Goal: Communication & Community: Answer question/provide support

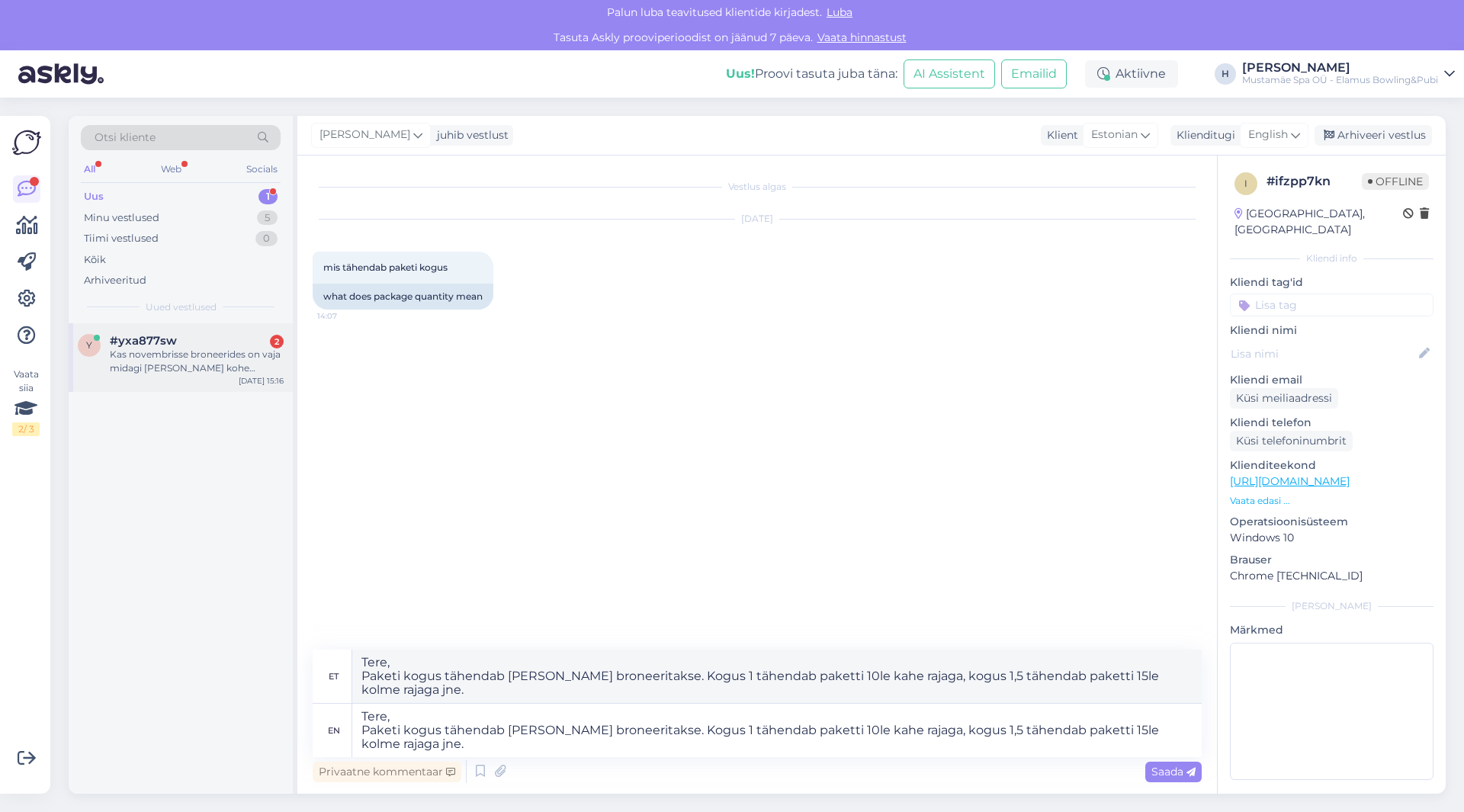
type textarea "Tere, Paketi kogus tähendab [PERSON_NAME] broneeritakse. Kogus 1 tähendab paket…"
click at [187, 372] on div "Kas novembrisse broneerides on vaja midagi [PERSON_NAME] kohe tasuda, või saan …" at bounding box center [196, 361] width 174 height 27
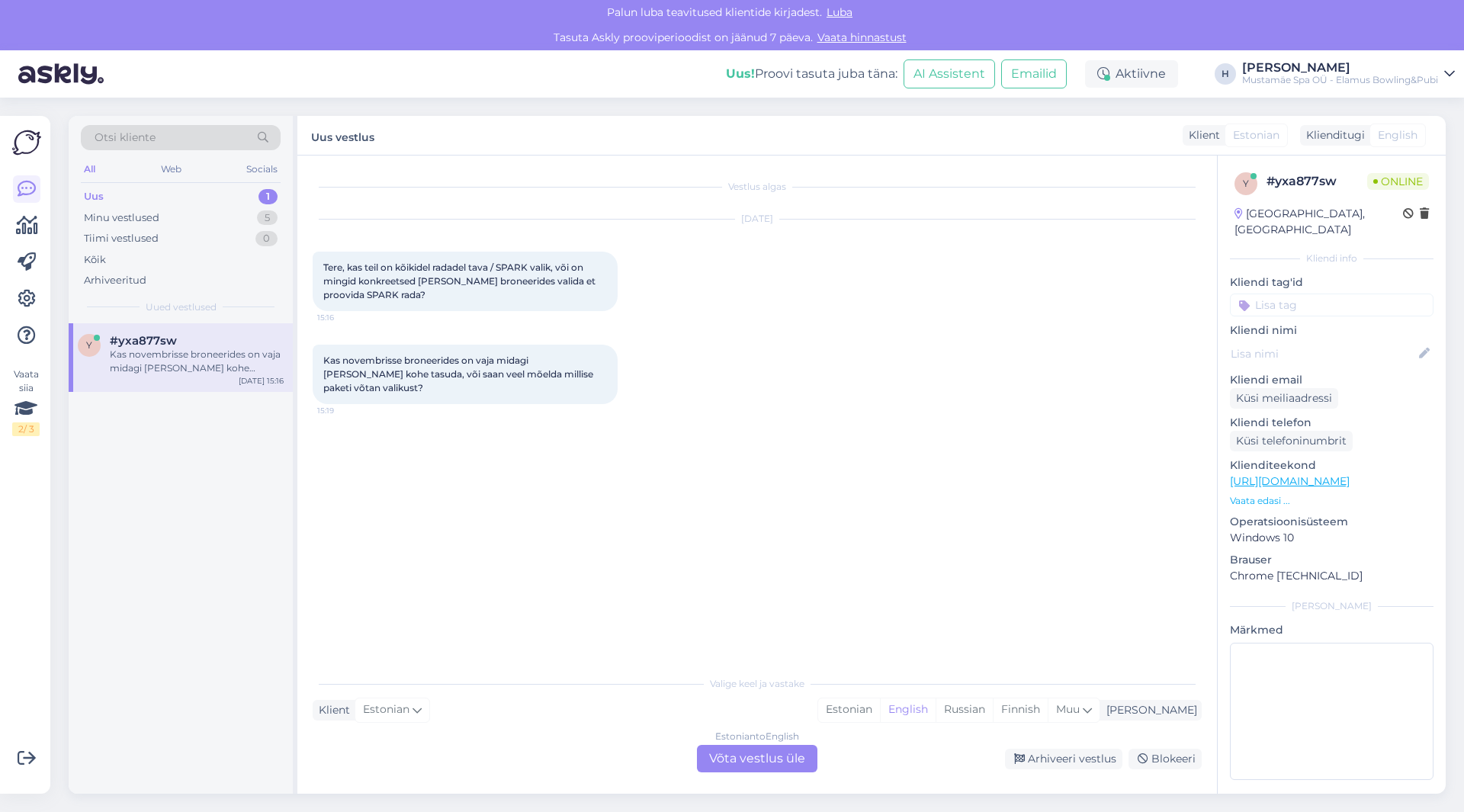
click at [759, 759] on div "Estonian to English Võta vestlus üle" at bounding box center [757, 758] width 121 height 27
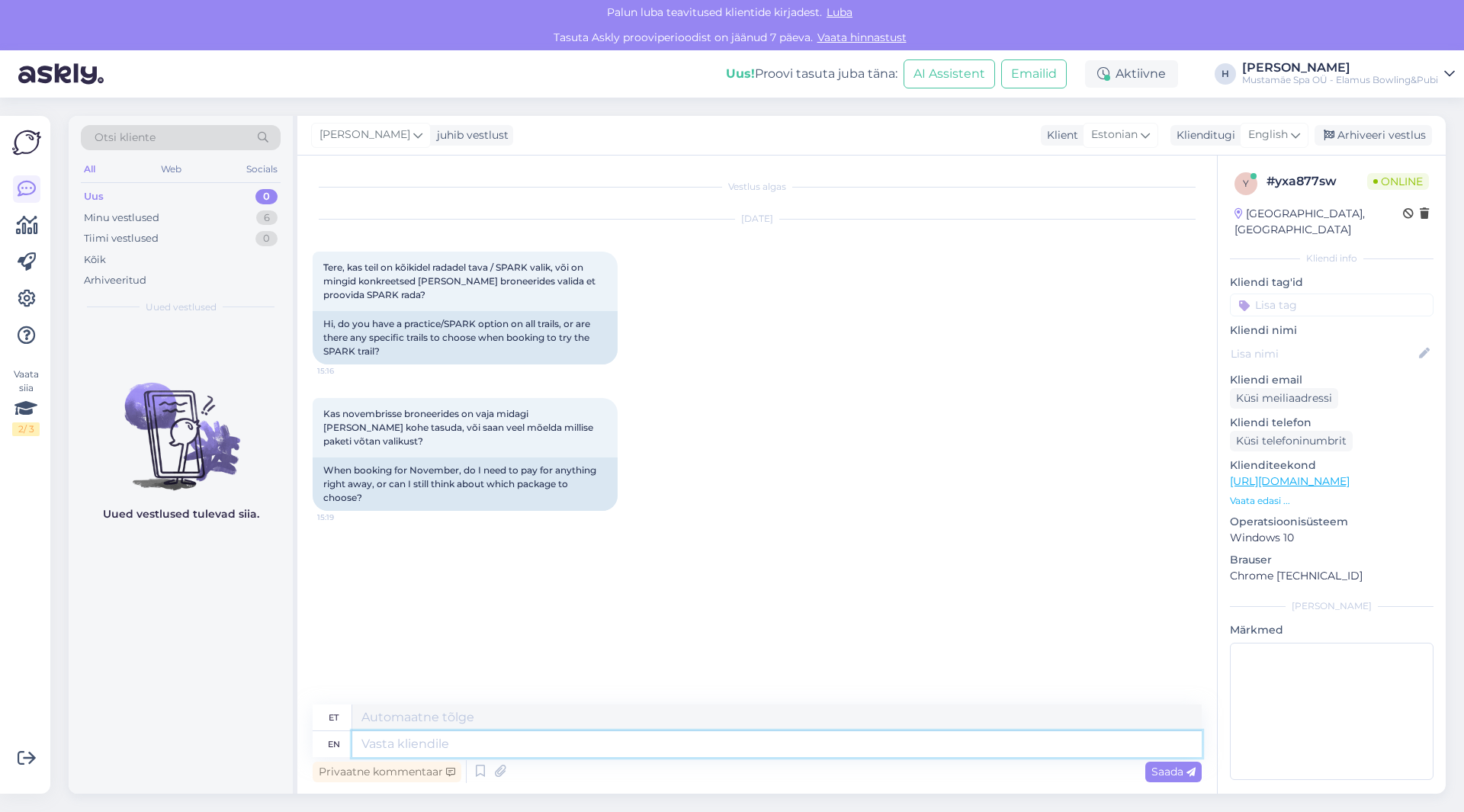
click at [461, 748] on textarea at bounding box center [777, 743] width 849 height 26
type textarea "Tere"
type textarea "Tere Kõik"
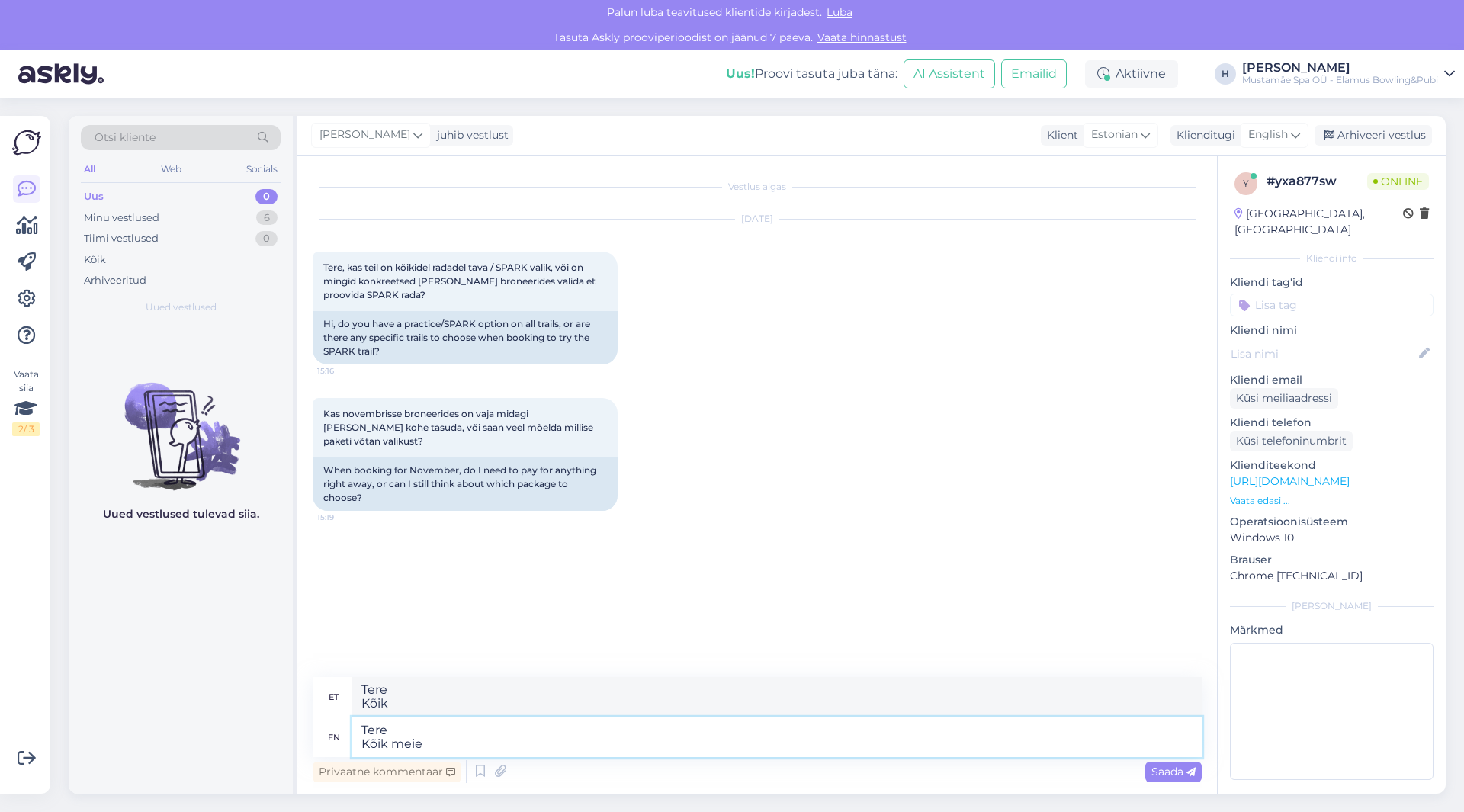
type textarea "Tere Kõik meie"
type textarea "Tere Kõik meie 16 ra"
type textarea "Tere Kõik meie 16"
type textarea "Tere Kõik meie 16 rada o"
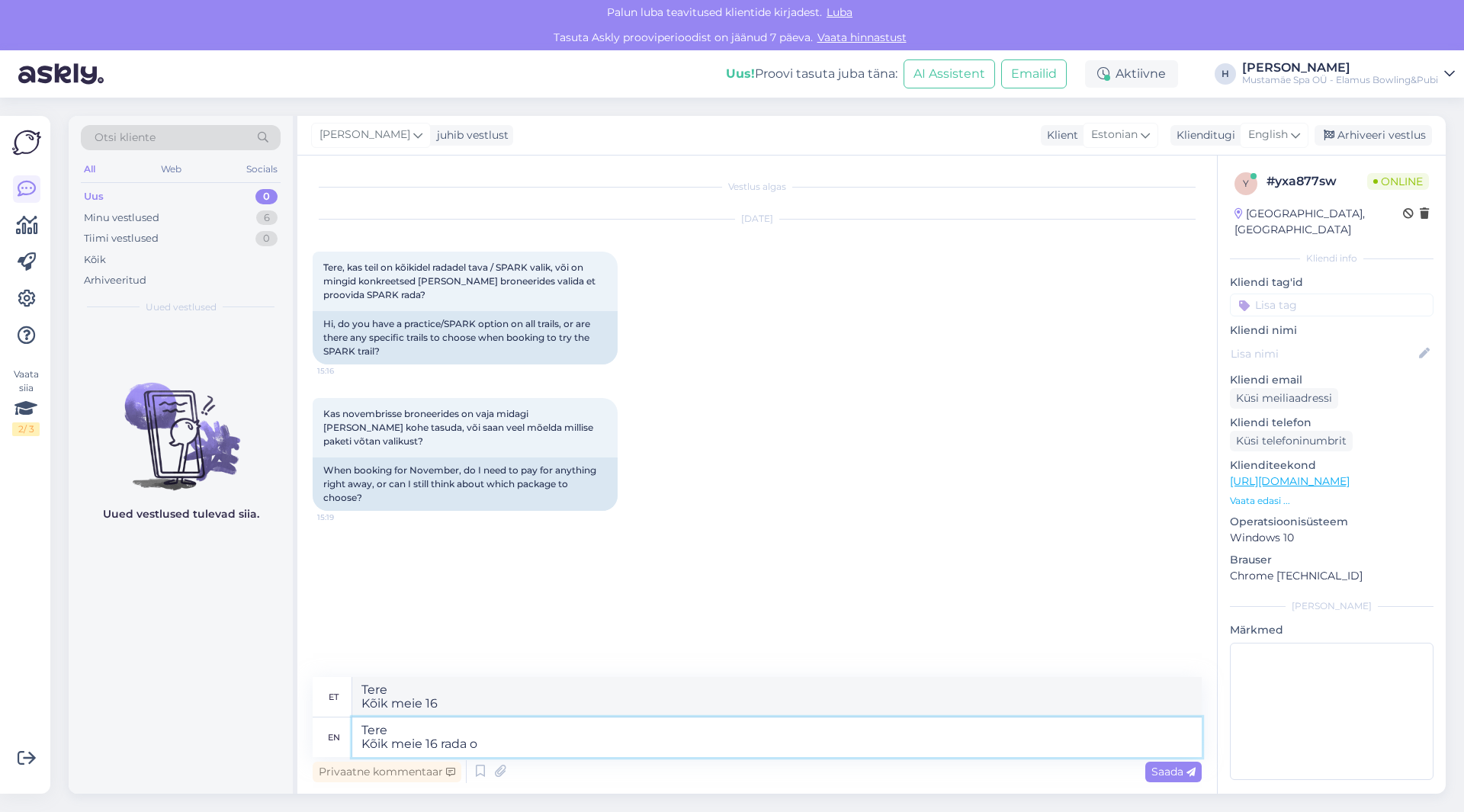
type textarea "Tere Kõik meie 16 rada"
type textarea "Tere Kõik meie 16 rada on"
type textarea "Tere Kõik meie 16 rada on kas"
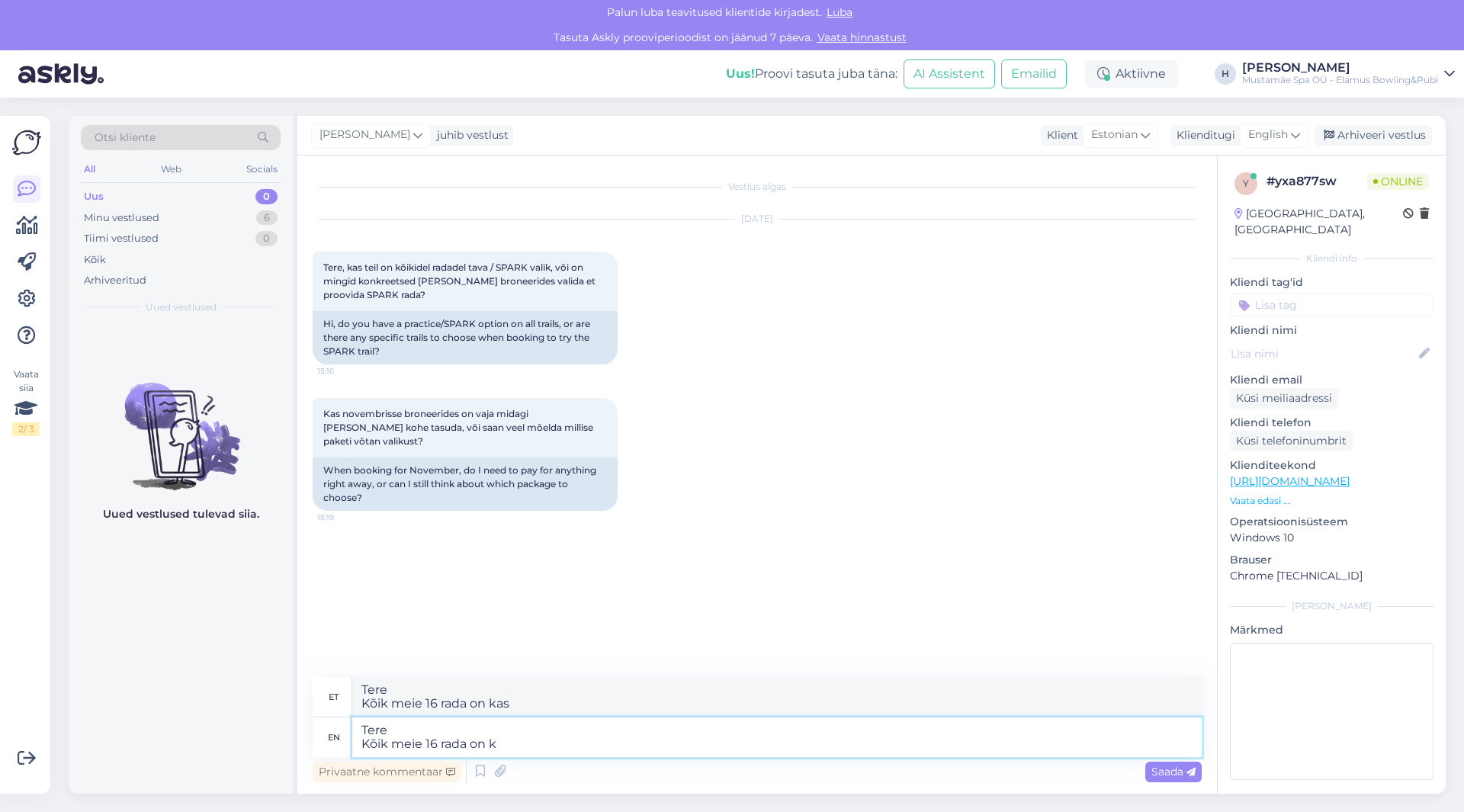
type textarea "Tere Kõik meie 16 rada on"
type textarea "Tere Kõik meie 16 rada on võimalik p"
type textarea "Tere Kõik meie 16 rada on võimalik"
type textarea "Tere Kõik meie 16 rada on võimalik seaditada"
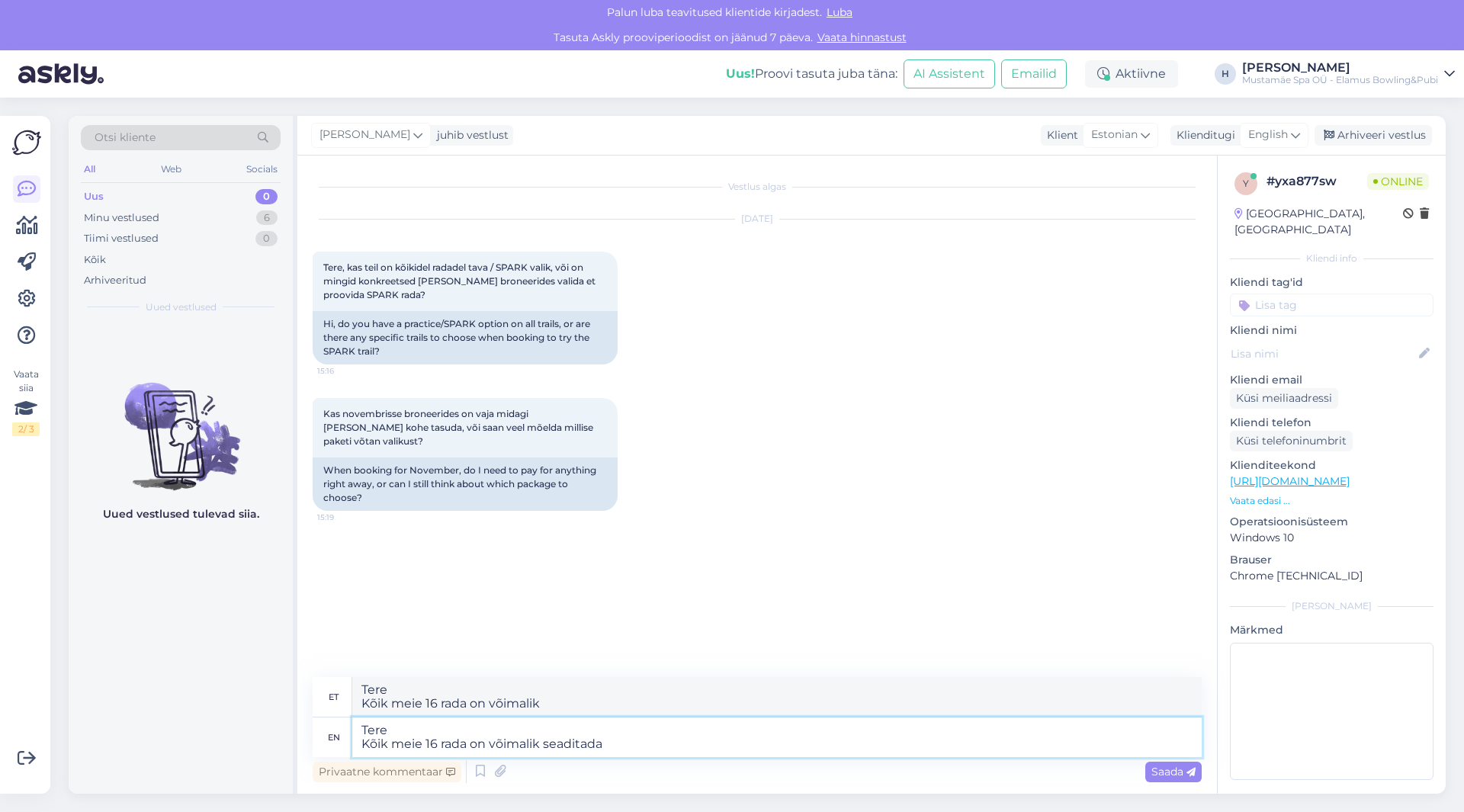
type textarea "Tere Kõik meie 16 rada on võimalik seaditada"
type textarea "Tere Kõik meie 16 rada on võimalik seadistada"
type textarea "Tere Kõik meie 16 rada on võimalik määrata"
type textarea "Tere Kõik meie 16 rada on võimalik seadistada kas"
type textarea "Tere Kõik 16 rada on võimalik määrata kas"
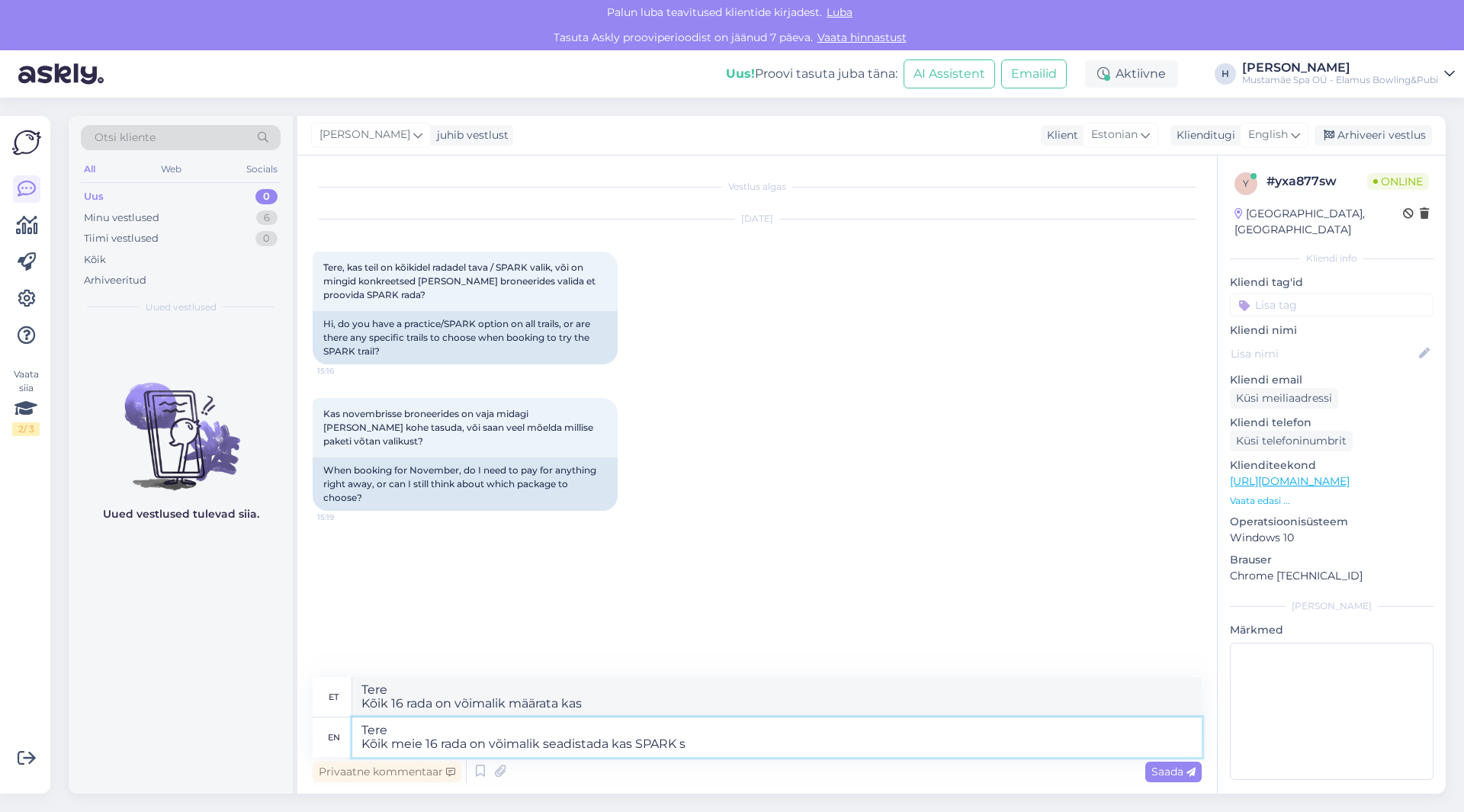
type textarea "Tere Kõik meie 16 rada on võimalik seadistada kas SPARK se"
type textarea "Tere Kõik meie 16 rada on võimalik määrata kas SPARK"
type textarea "Tere Kõik meie 16 rada on võimalik seadistada kas SPARK või"
type textarea "Tere Kõik meie 16 rada on võimalik määrata kas SPARK või"
type textarea "Tere Kõik meie 16 rada on võimalik seadistada kas SPARK või tava sü"
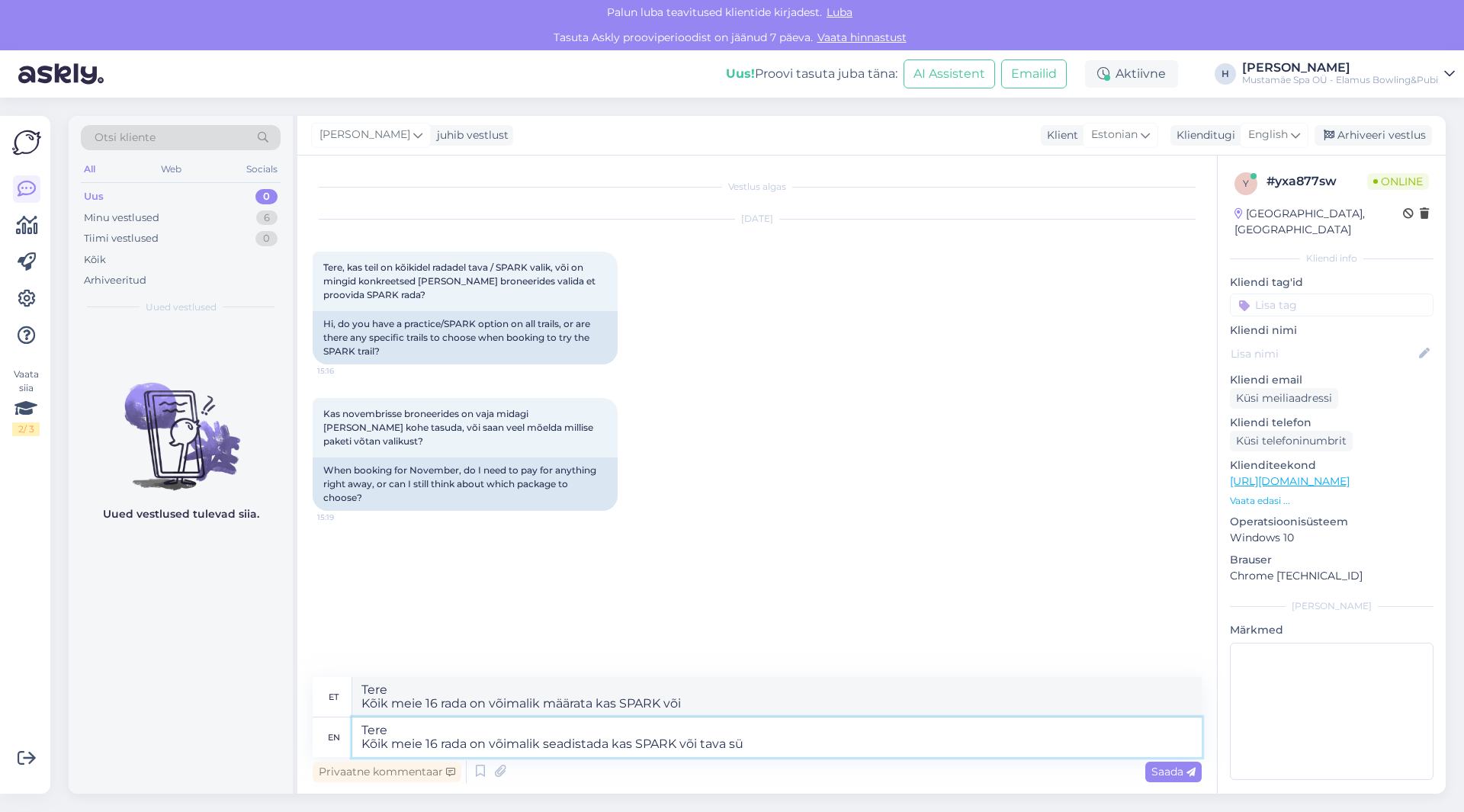
type textarea "Tere Kõik meie 16 rada on võimalik valida kas SPARK või tava"
type textarea "Tere Kõik meie 16 rada on võimalik seadistada kas SPARK või tava süsteemiga."
type textarea "Tere Kõik 16 rada on võimalik määrata kas SPARK või tavasüsteemiga."
type textarea "Tere Kõik meie 16 rada on võimalik seadistada kas SPARK või tava süsteemiga. Ra…"
type textarea "Tere Kõik 16 rada on võimalik määrata kas SPARK või tavasüsteemiga. [GEOGRAPHIC…"
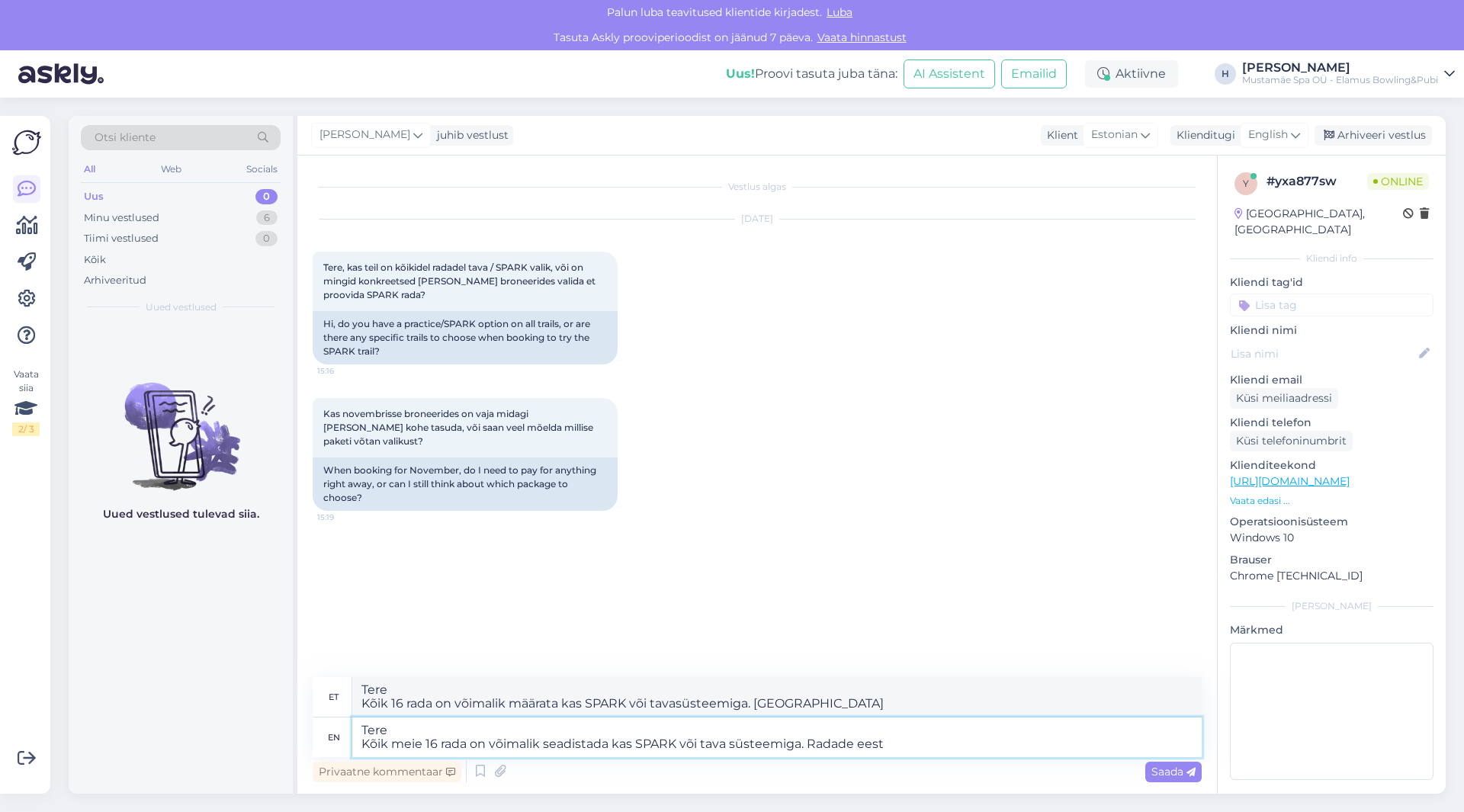
type textarea "Tere Kõik meie 16 rada on võimalik seadistada kas SPARK või tava süsteemiga. Ra…"
type textarea "Tere Kõik 16 rada on võimalik määrata kas SPARK või tavasüsteemiga. Radade eest"
type textarea "Tere Kõik meie 16 rada on võimalik seadistada kas SPARK või tava süsteemiga. Ra…"
type textarea "Tere Kõik 16 rada on võimalik määrata kas SPARK või tavasüsteemiga. Radade eest…"
type textarea "Tere Kõik meie 16 rada on võimalik seadistada kas SPARK või tava süsteemiga. Ra…"
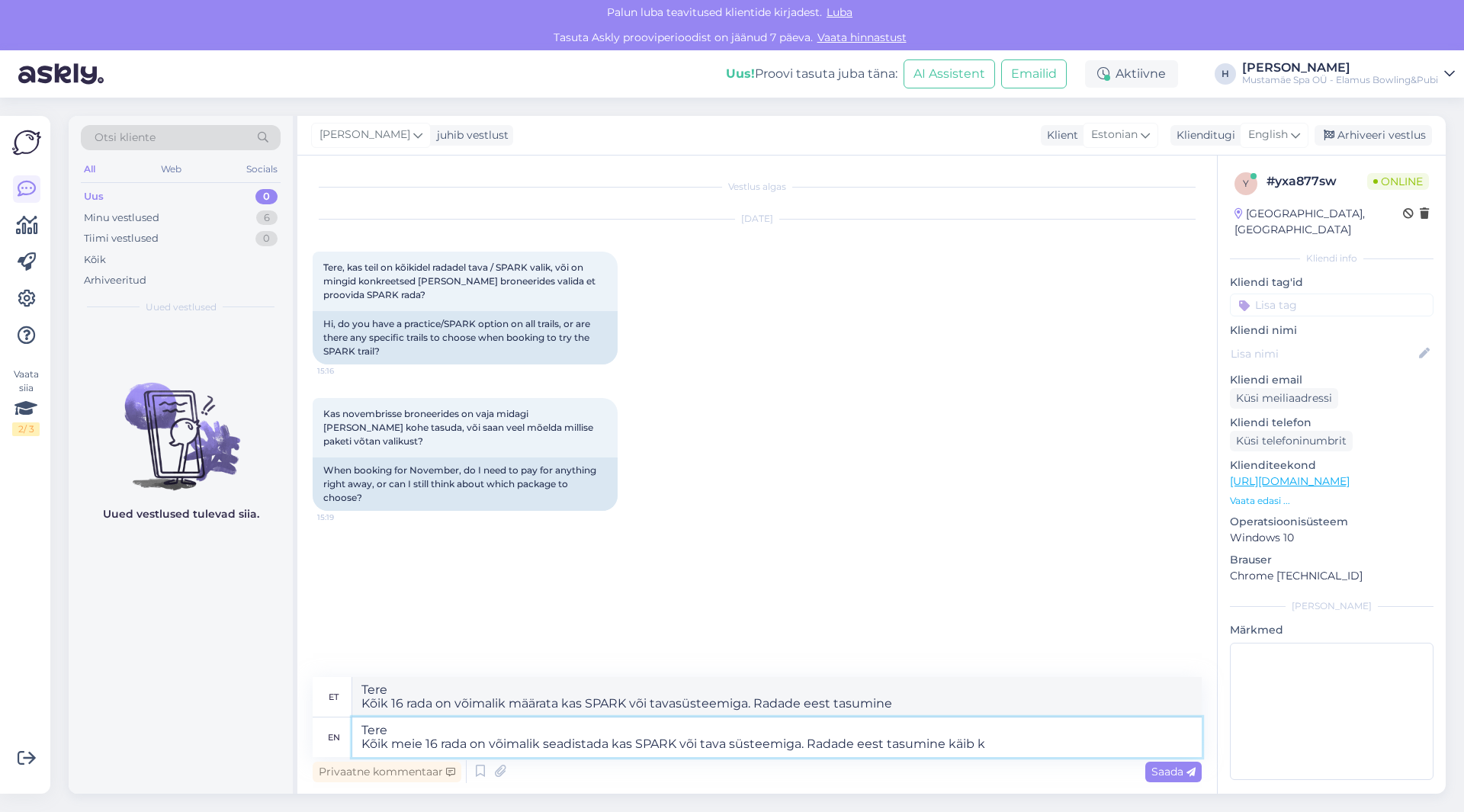
type textarea "Tere Kõik 16 rada on võimalik määrata kas SPARK või tavasüsteemiga. Radade eest…"
type textarea "Tere Kõik meie 16 rada on võimalik seadistada kas SPARK või tava süsteemiga. Ra…"
type textarea "Tere Kõik 16 rada on võimalik määrata kas SPARK või tavasüsteemiga. Radade eest…"
type textarea "Tere Kõik meie 16 rada on võimalik seadistada kas SPARK või tava süsteemiga. Ra…"
type textarea "Tere Kõik 16 rada on võimalik määrata kas SPARK või tavasüsteemiga. Radade eest…"
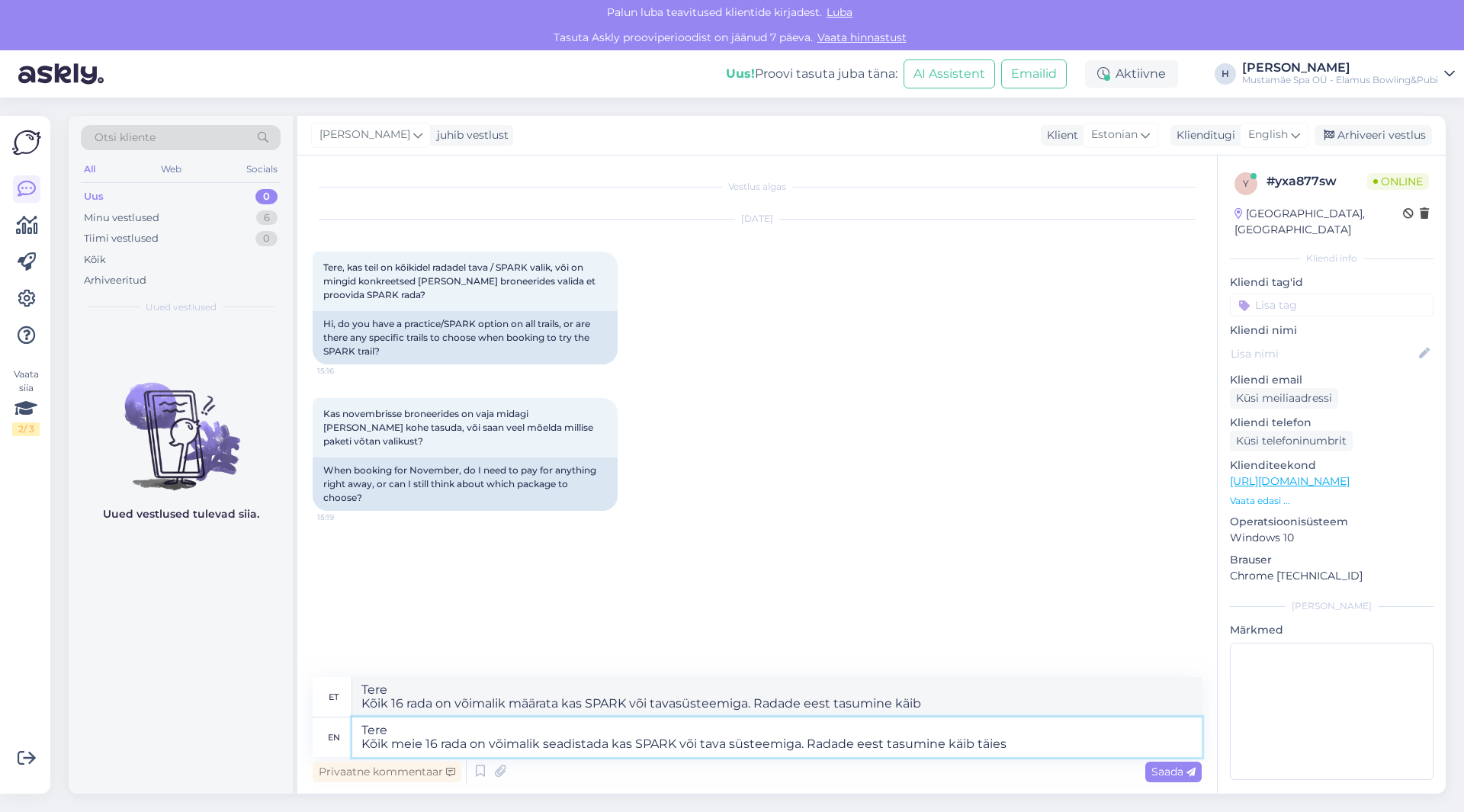
type textarea "Tere Kõik meie 16 rada on võimalik seadistada kas SPARK või tava süsteemiga. Ra…"
type textarea "Tere Kõik 16 rada on võimalik määrata kas SPARK või tavasüsteemiga. Radade eest…"
type textarea "Tere Kõik meie 16 rada on võimalik seadistada kas SPARK või tava süsteemiga. Ra…"
type textarea "Tere Kõik 16 rada on võimalik määrata kas SPARK või tavasüsteemiga. Radade eest…"
type textarea "Tere Kõik meie 16 rada on võimalik seadistada kas SPARK või tava süsteemiga. Ra…"
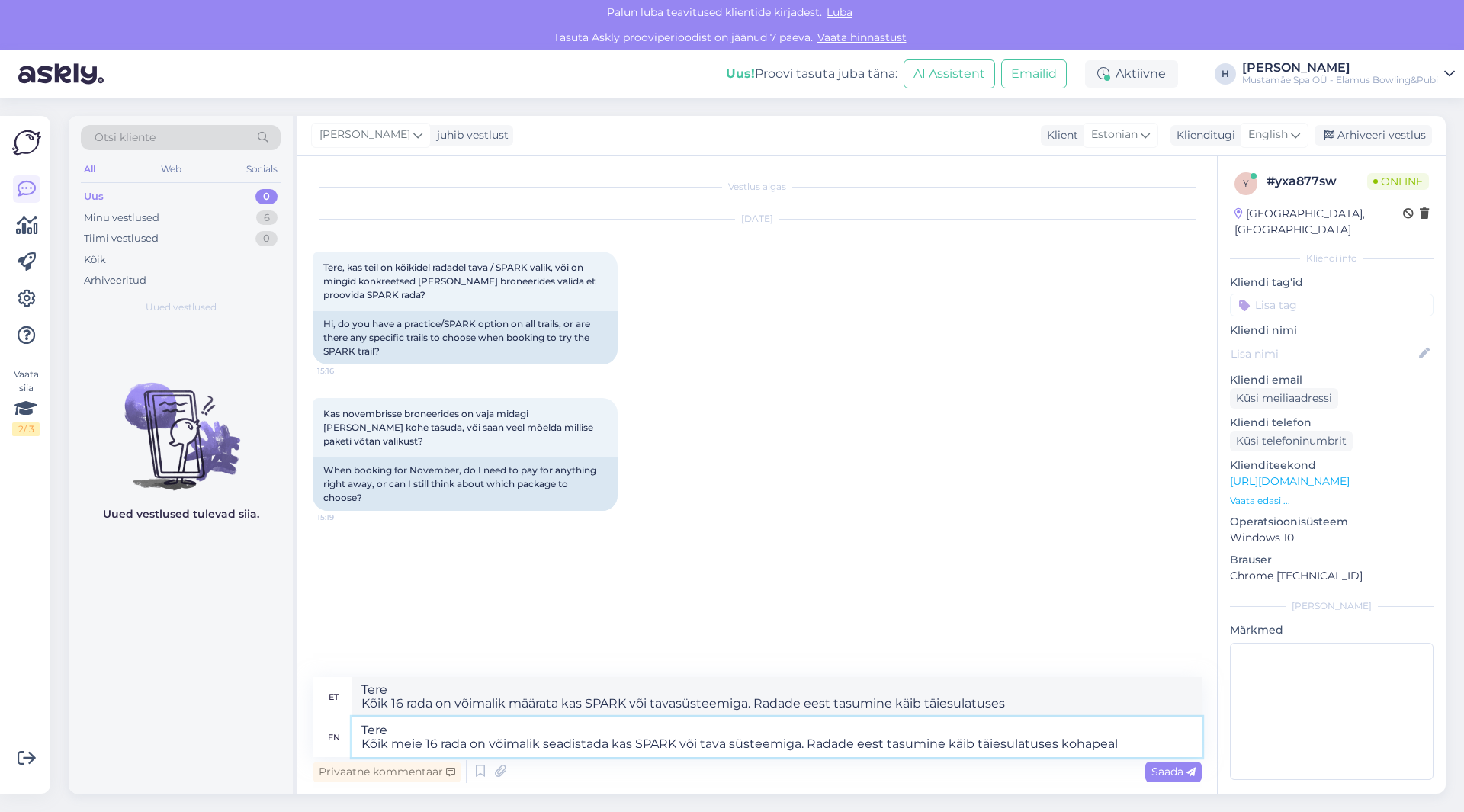
type textarea "Tere Kõik 16 rada on võimalik määrata kas SPARK või tavasüsteemiga. Radade eest…"
type textarea "Tere Kõik meie 16 rada on võimalik seadistada kas SPARK või tava süsteemiga. Ra…"
type textarea "Tere Kõik 16 rada on võimalik määrata kas SPARK või tavasüsteemiga. Radade eest…"
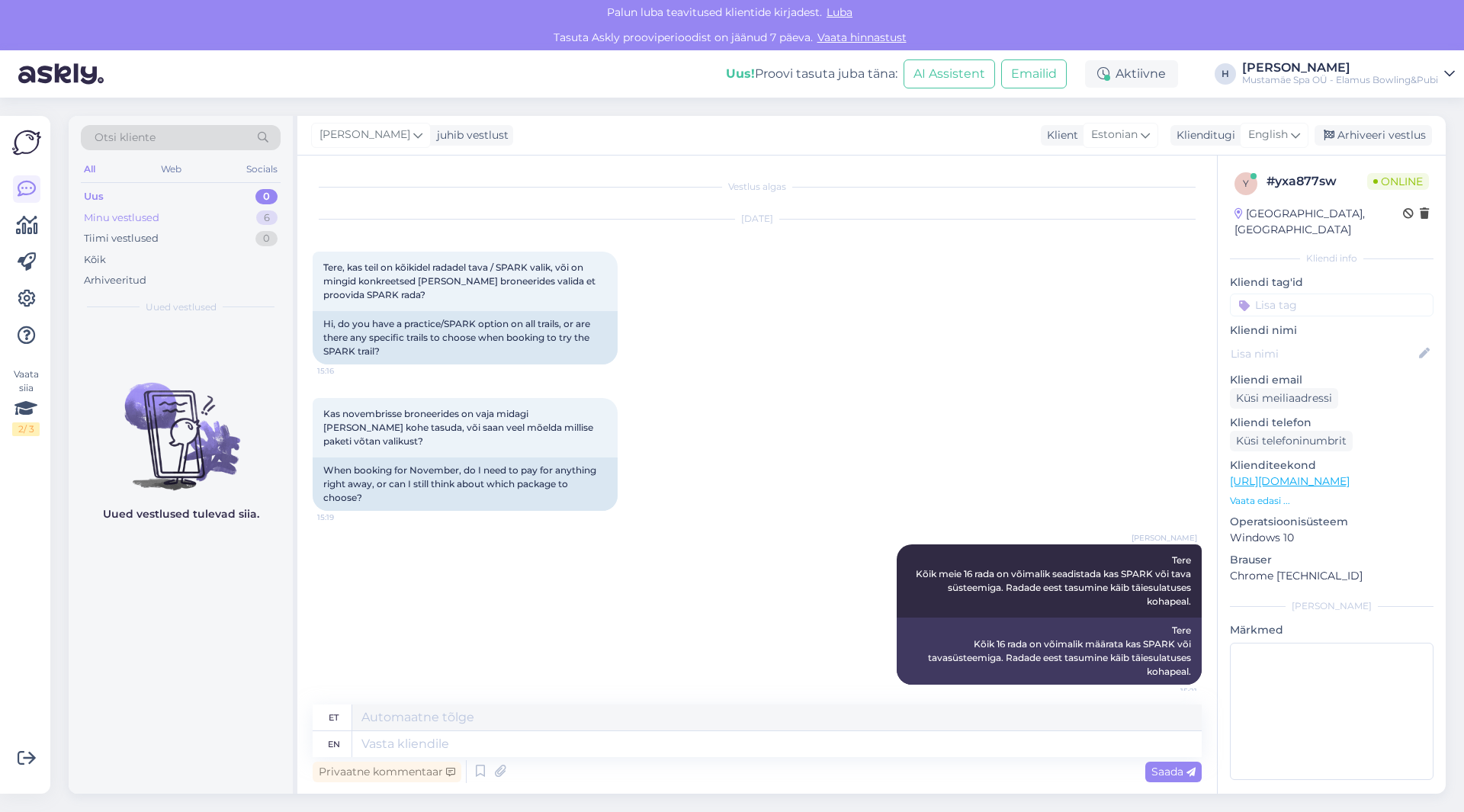
click at [154, 218] on div "Minu vestlused" at bounding box center [122, 217] width 75 height 15
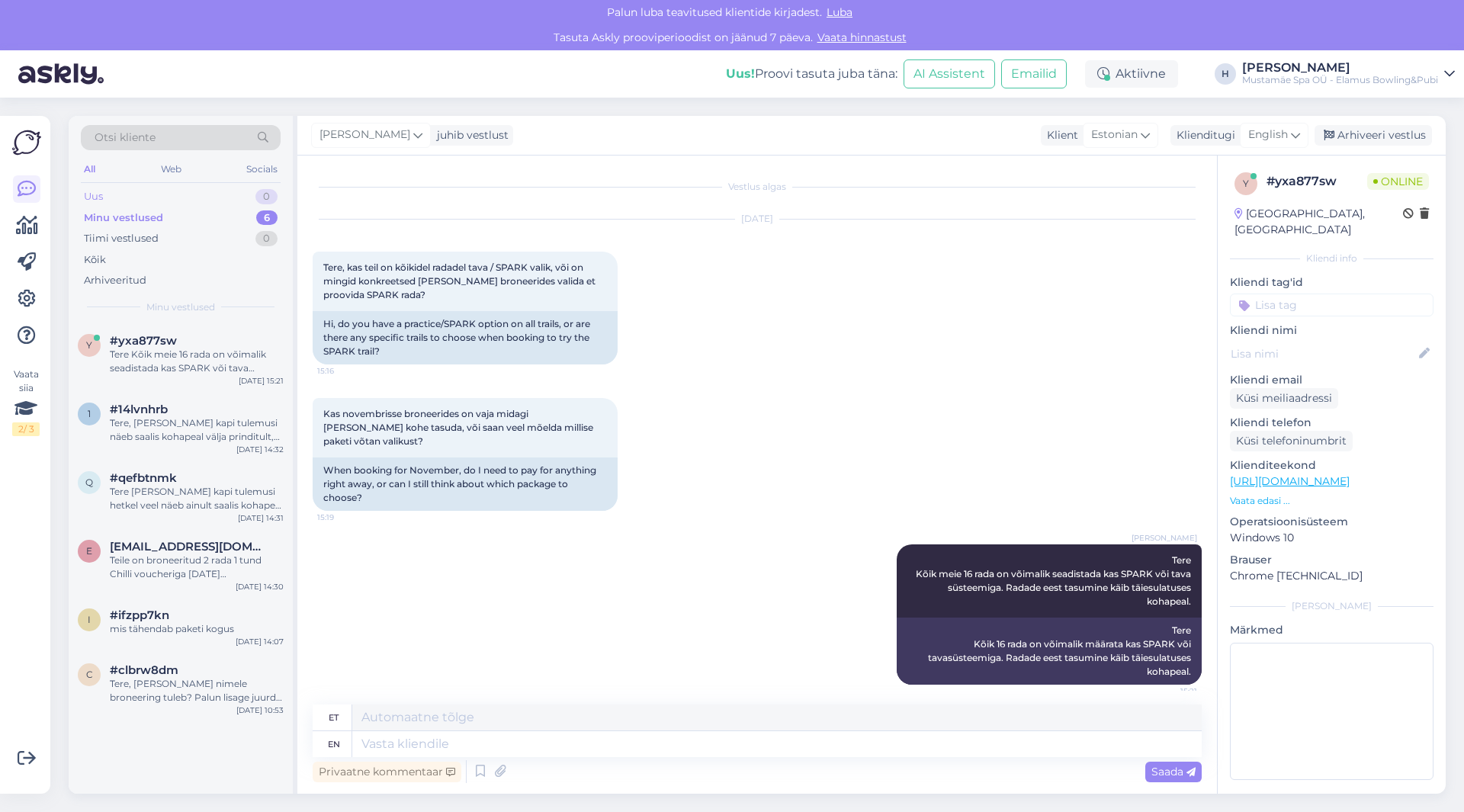
click at [117, 199] on div "Uus 0" at bounding box center [181, 197] width 200 height 22
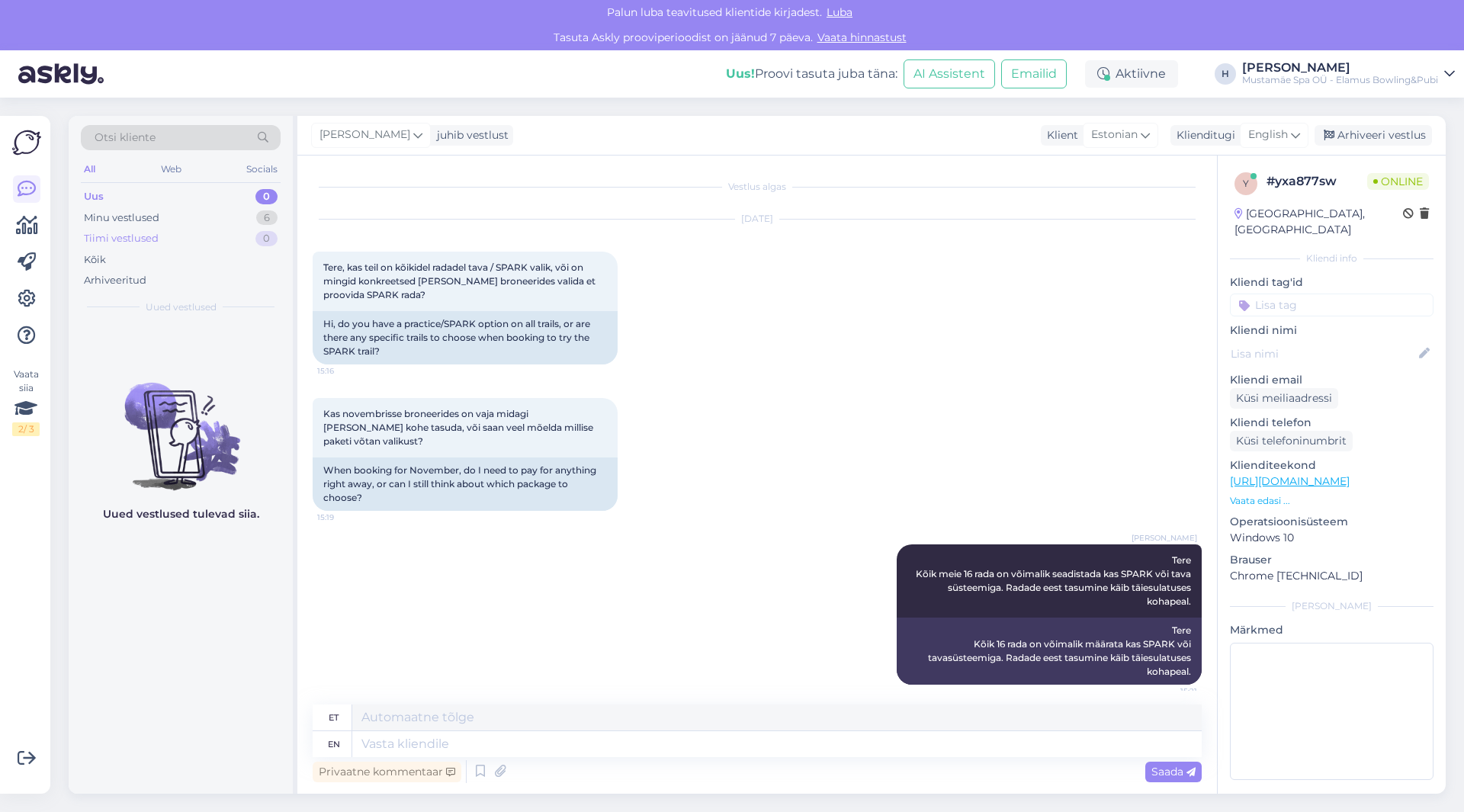
click at [141, 241] on div "Tiimi vestlused" at bounding box center [121, 238] width 74 height 15
click at [134, 261] on div "Kõik" at bounding box center [181, 260] width 200 height 22
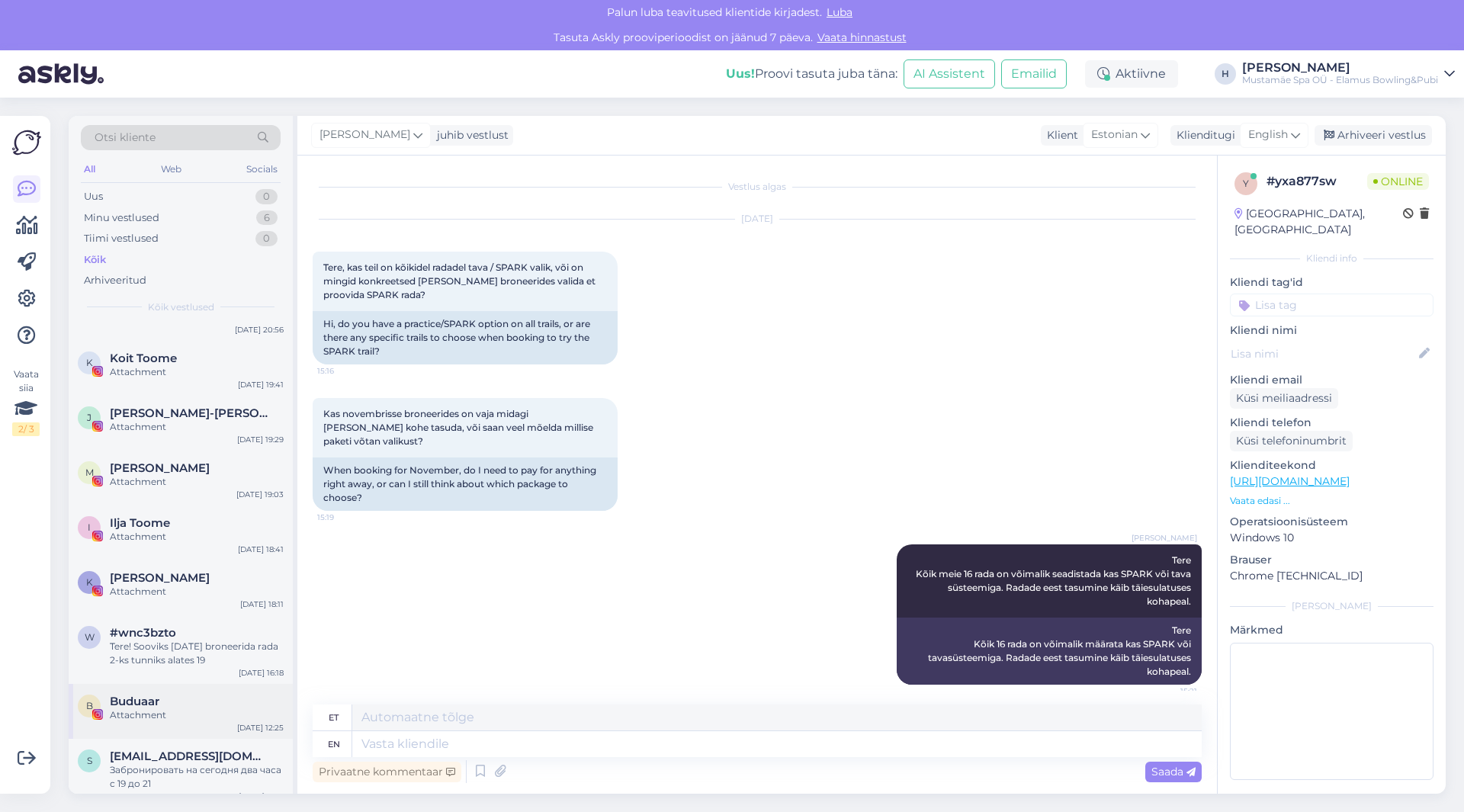
scroll to position [3329, 0]
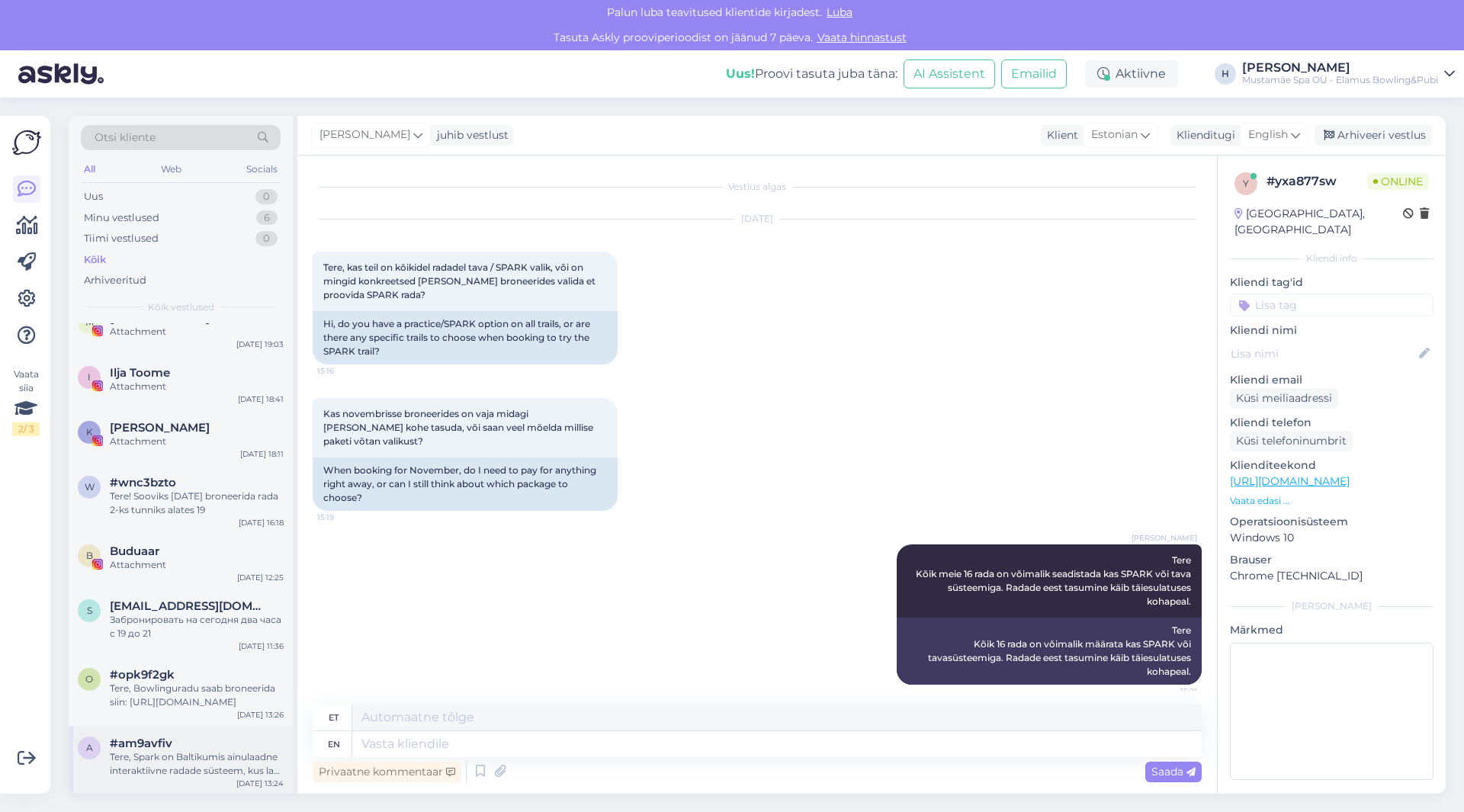
click at [182, 743] on div "#am9avfiv" at bounding box center [196, 742] width 174 height 14
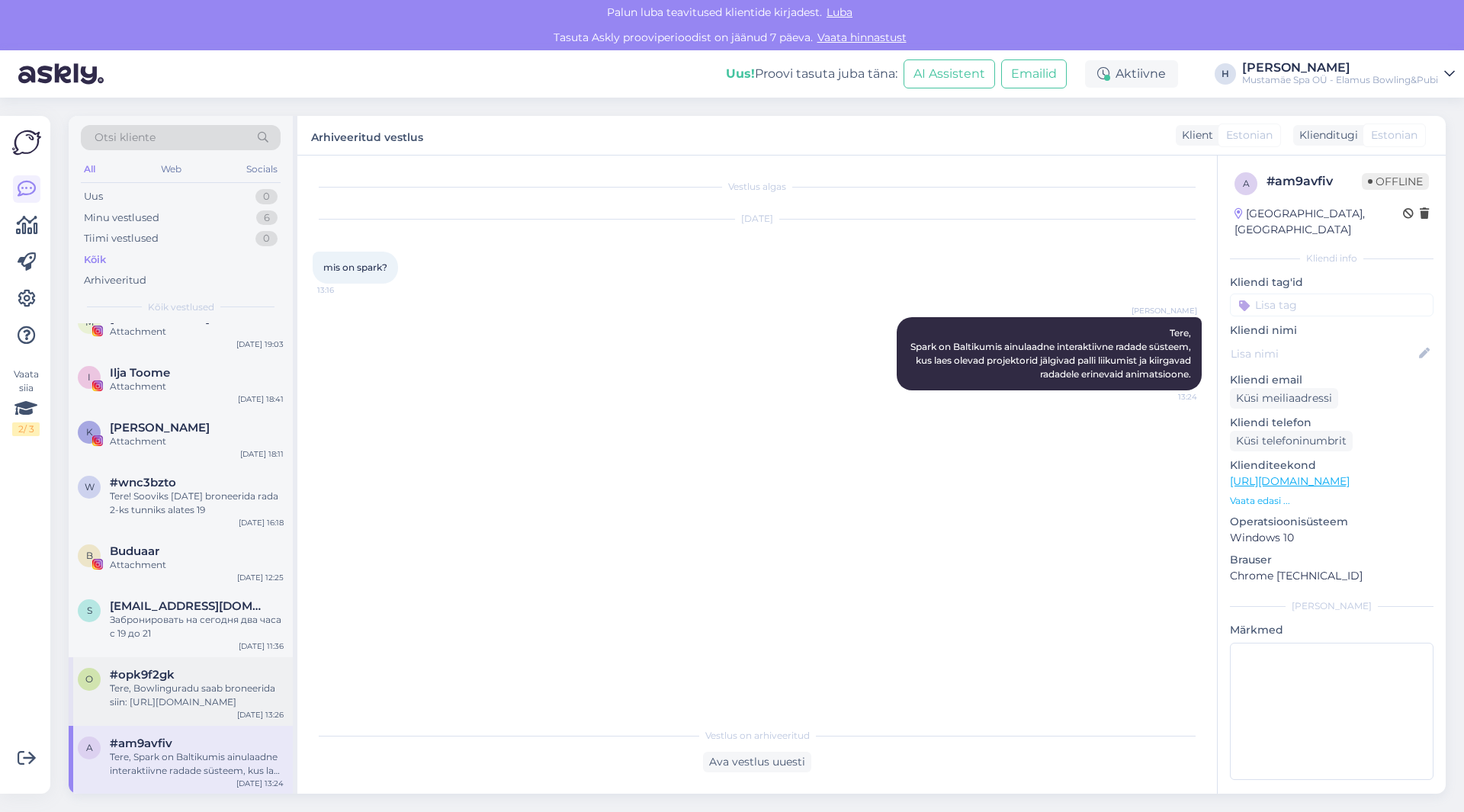
click at [188, 706] on div "Tere, Bowlinguradu saab broneerida siin: [URL][DOMAIN_NAME]" at bounding box center [196, 695] width 174 height 27
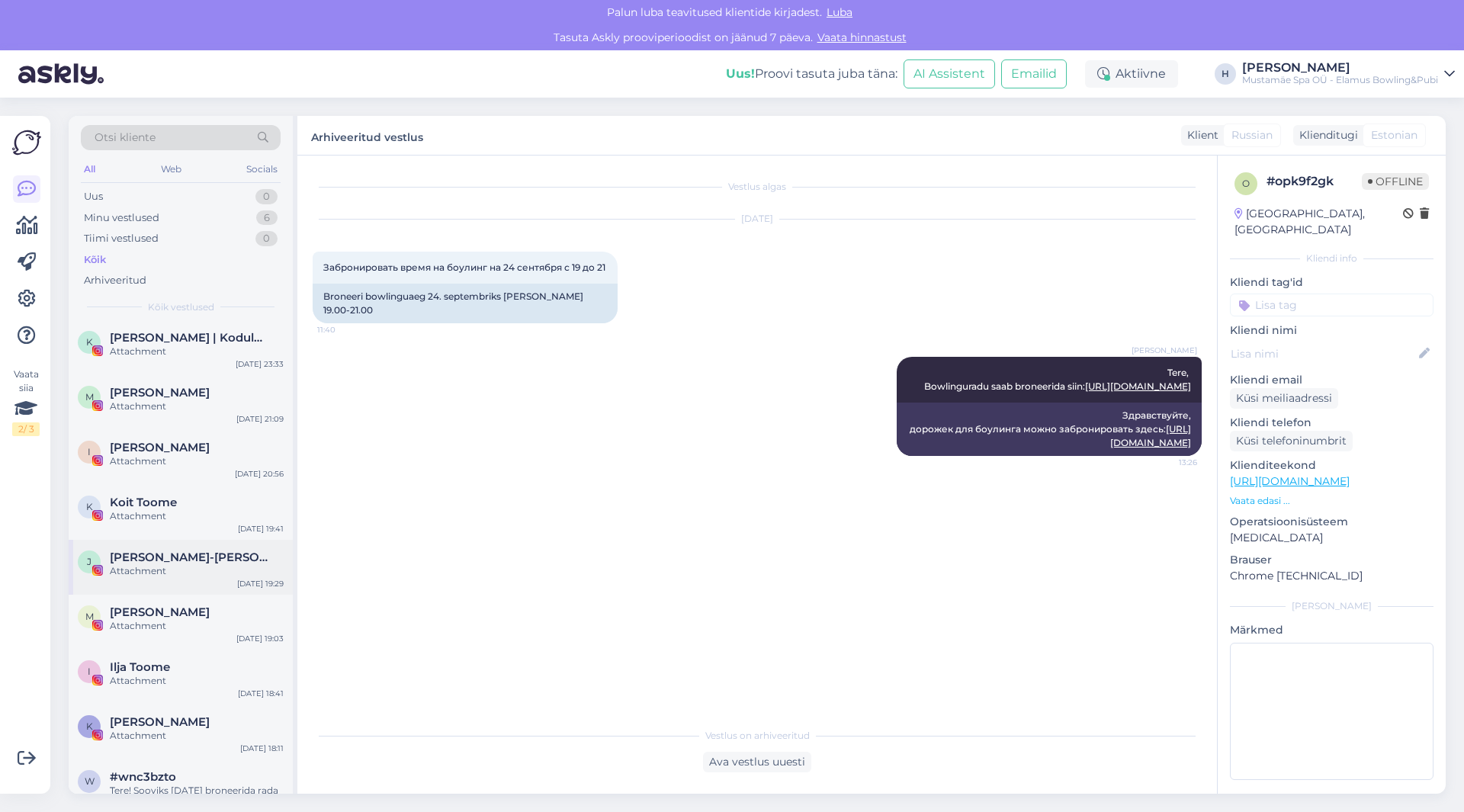
scroll to position [3024, 0]
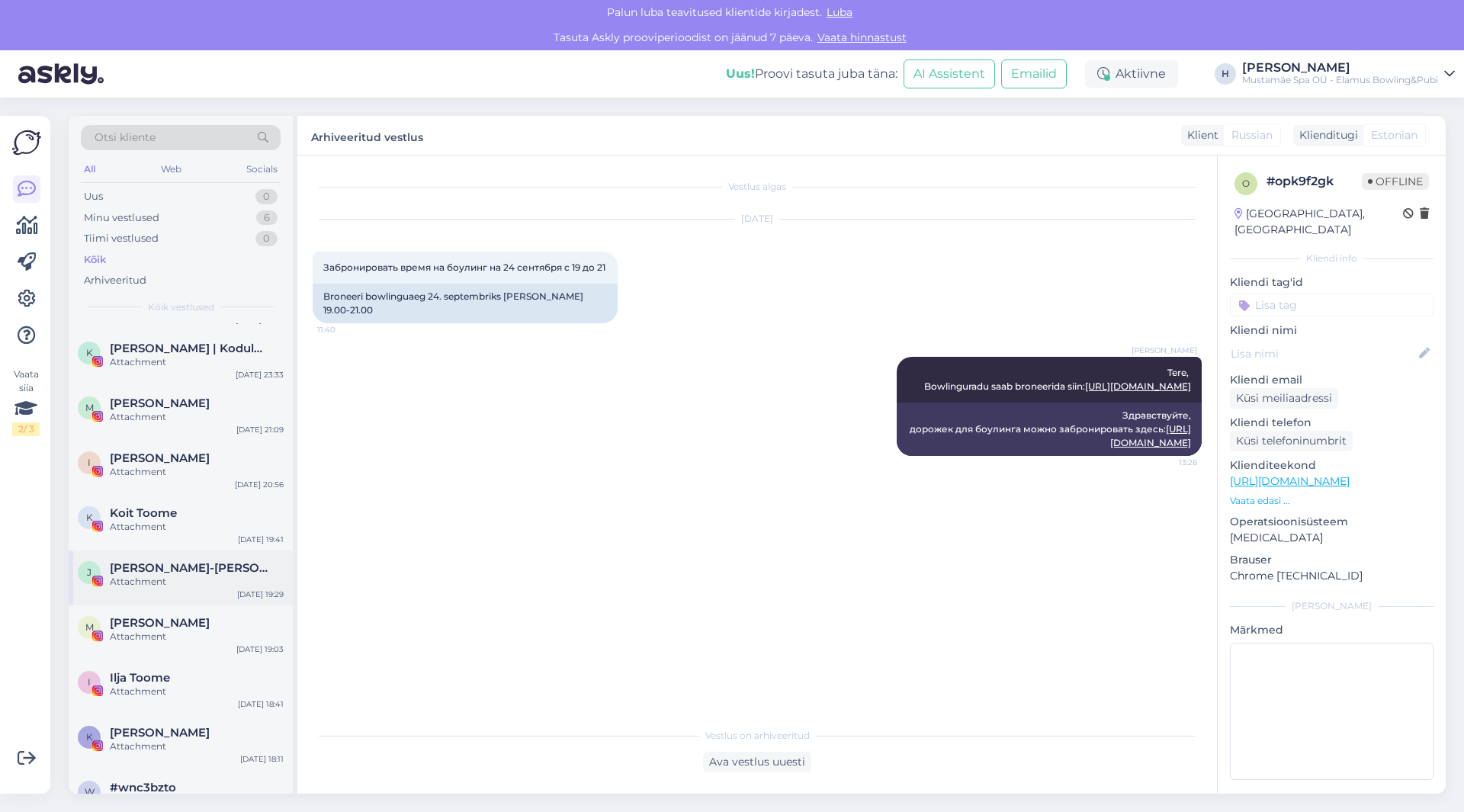
click at [202, 559] on div "[PERSON_NAME]-[PERSON_NAME] Attachment [DATE] 19:29" at bounding box center [181, 577] width 224 height 55
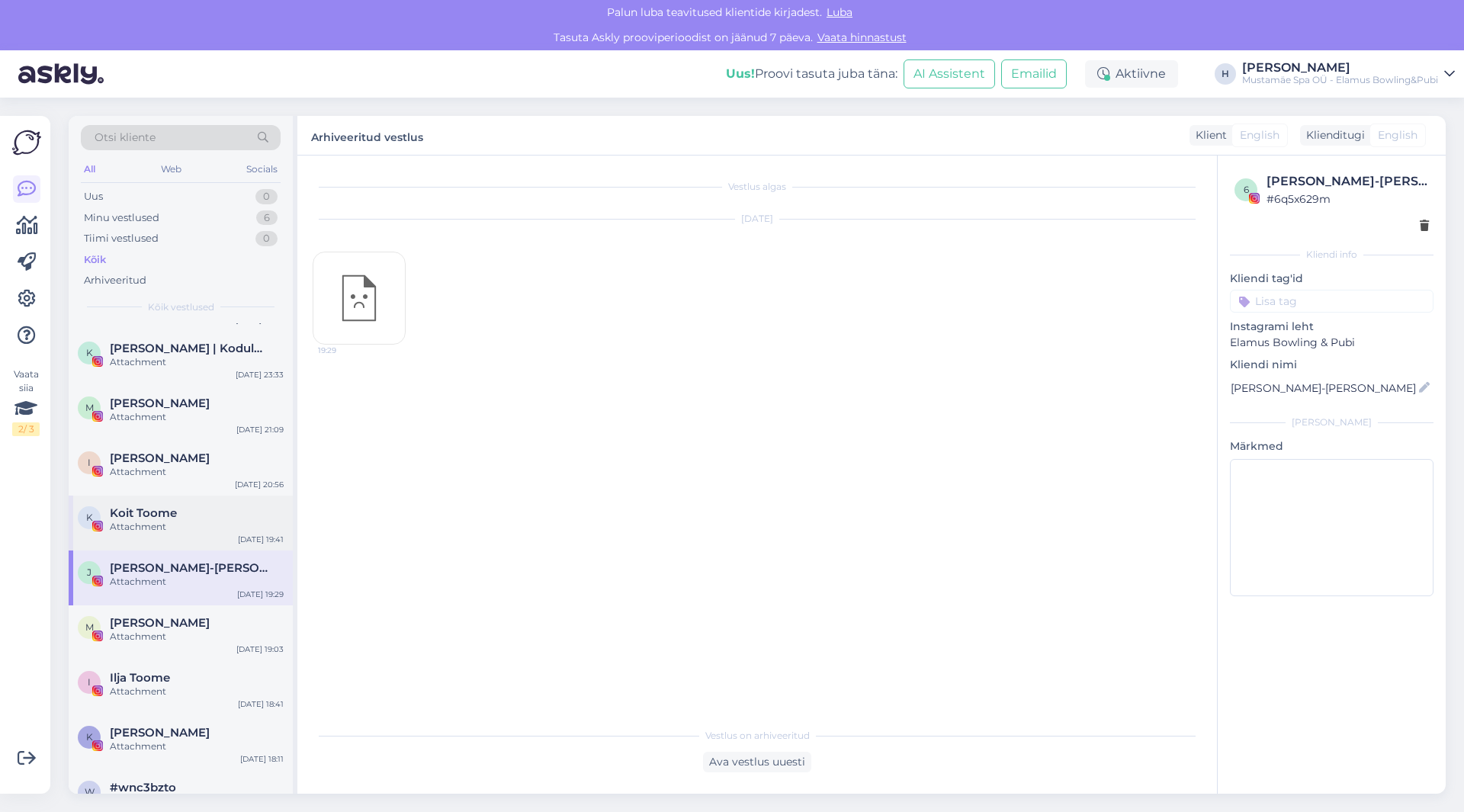
click at [197, 519] on div "Attachment" at bounding box center [196, 526] width 174 height 14
click at [176, 471] on div "Attachment" at bounding box center [196, 472] width 174 height 14
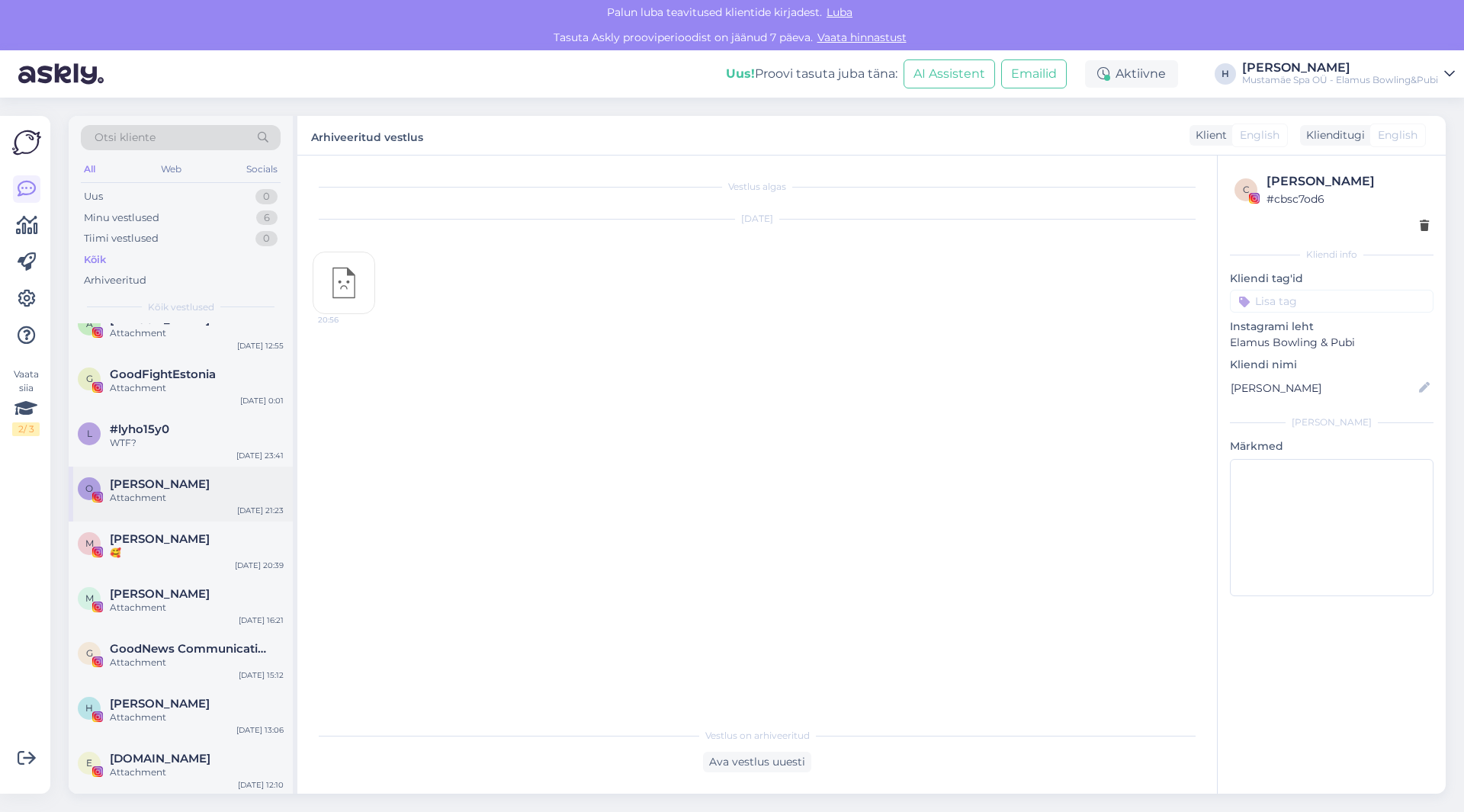
scroll to position [2338, 0]
click at [185, 489] on div "[PERSON_NAME]" at bounding box center [196, 485] width 174 height 14
click at [169, 441] on div "WTF?" at bounding box center [196, 444] width 174 height 14
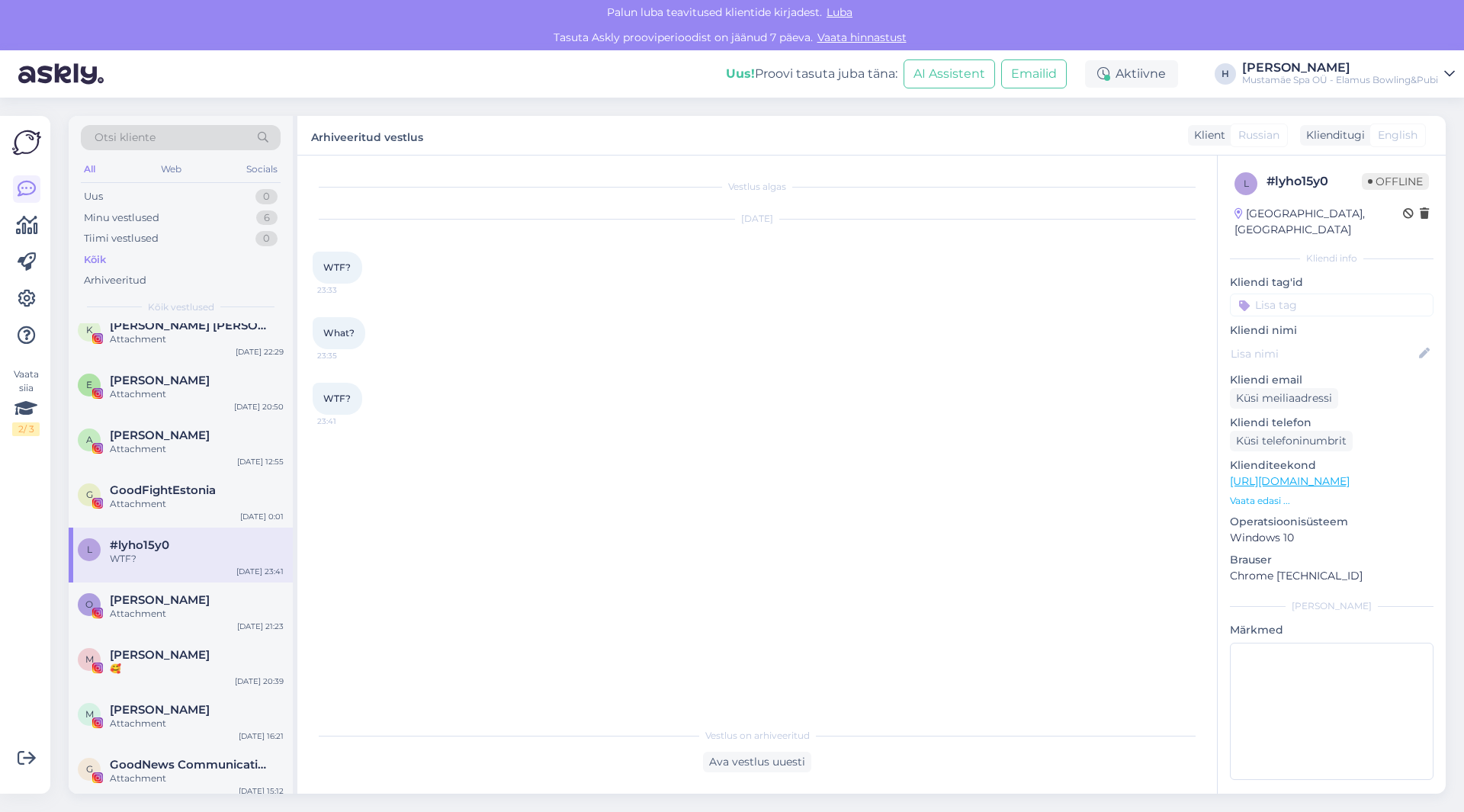
scroll to position [2186, 0]
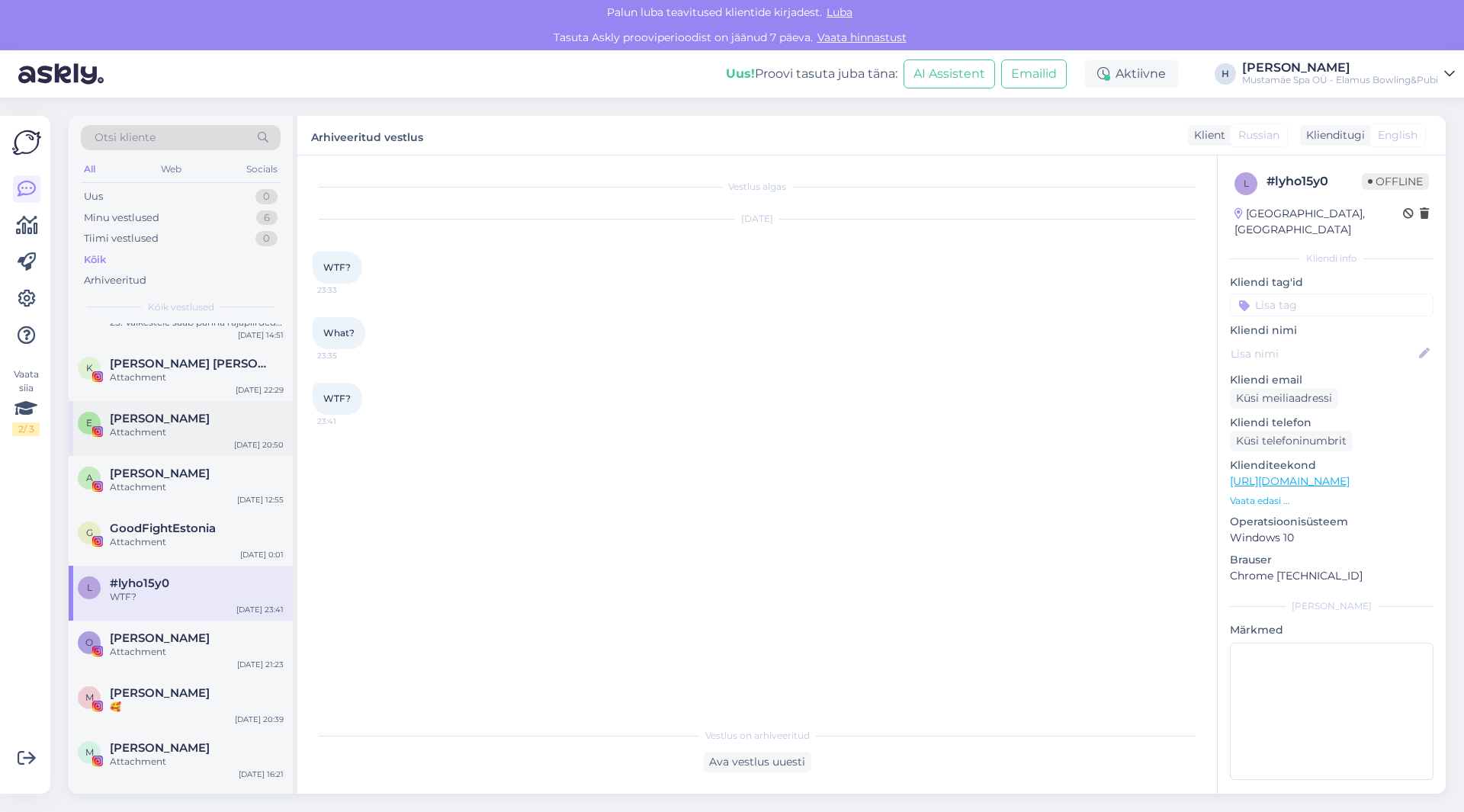
click at [170, 417] on div "[PERSON_NAME]" at bounding box center [196, 418] width 174 height 14
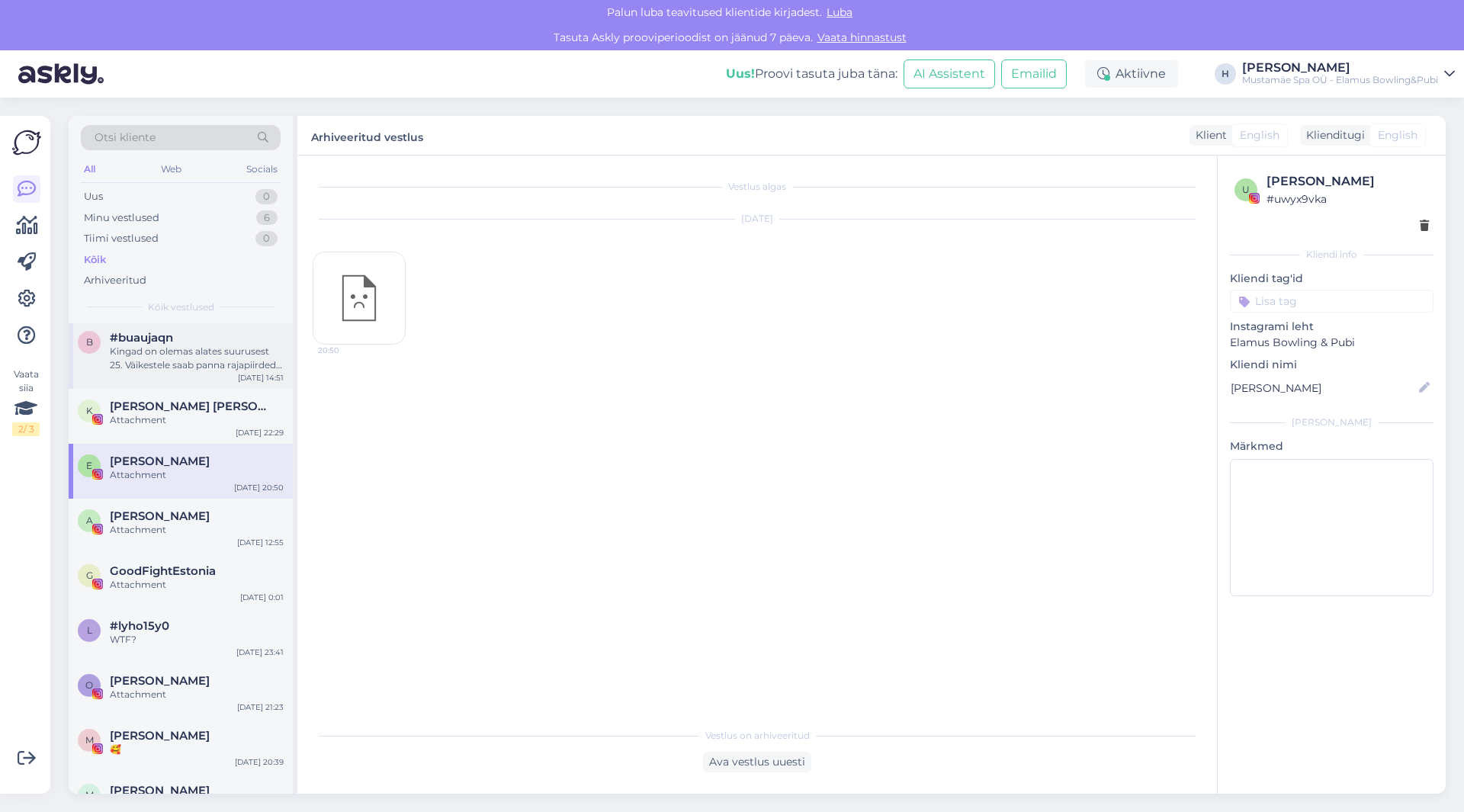
scroll to position [2033, 0]
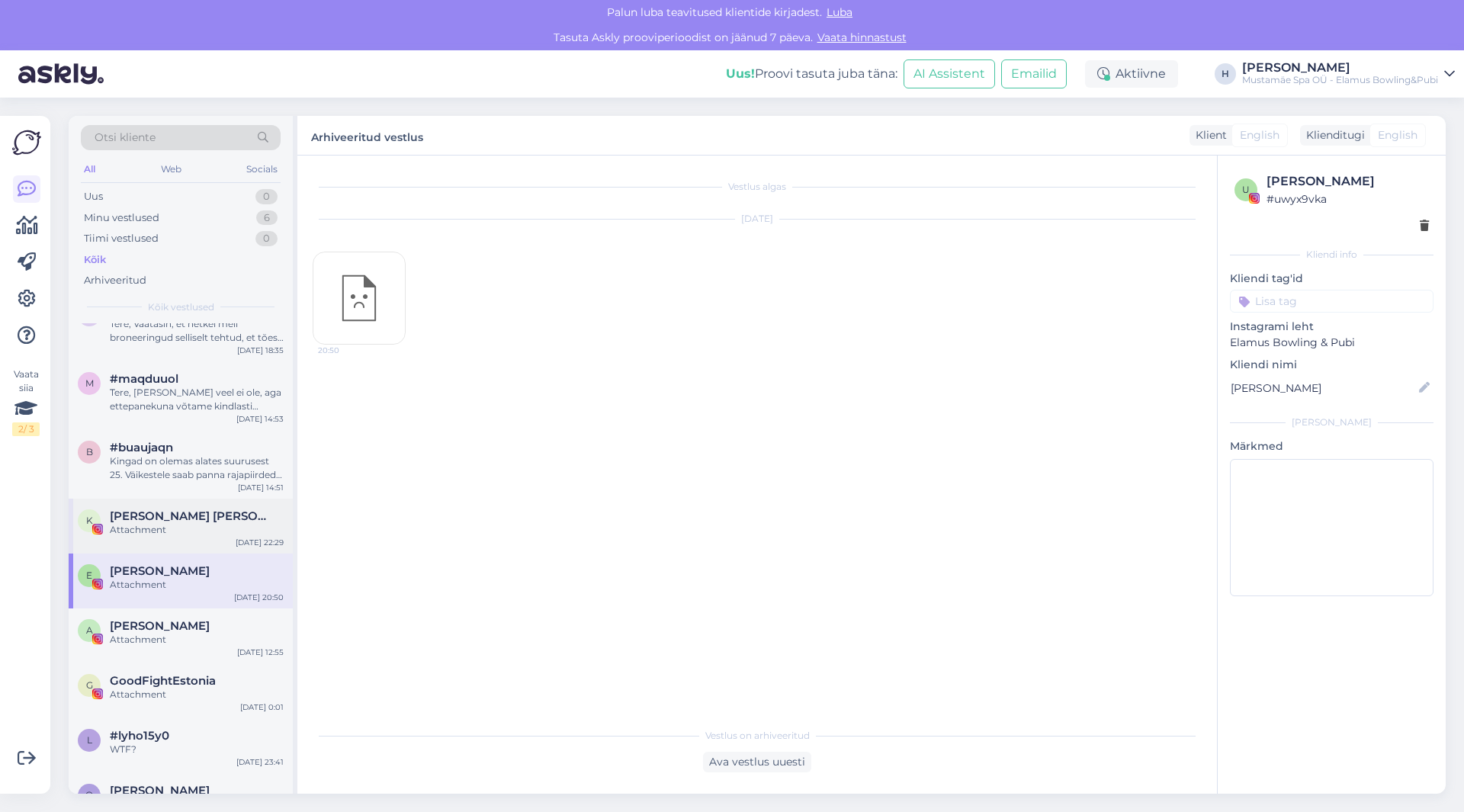
click at [202, 527] on div "Attachment" at bounding box center [196, 529] width 174 height 14
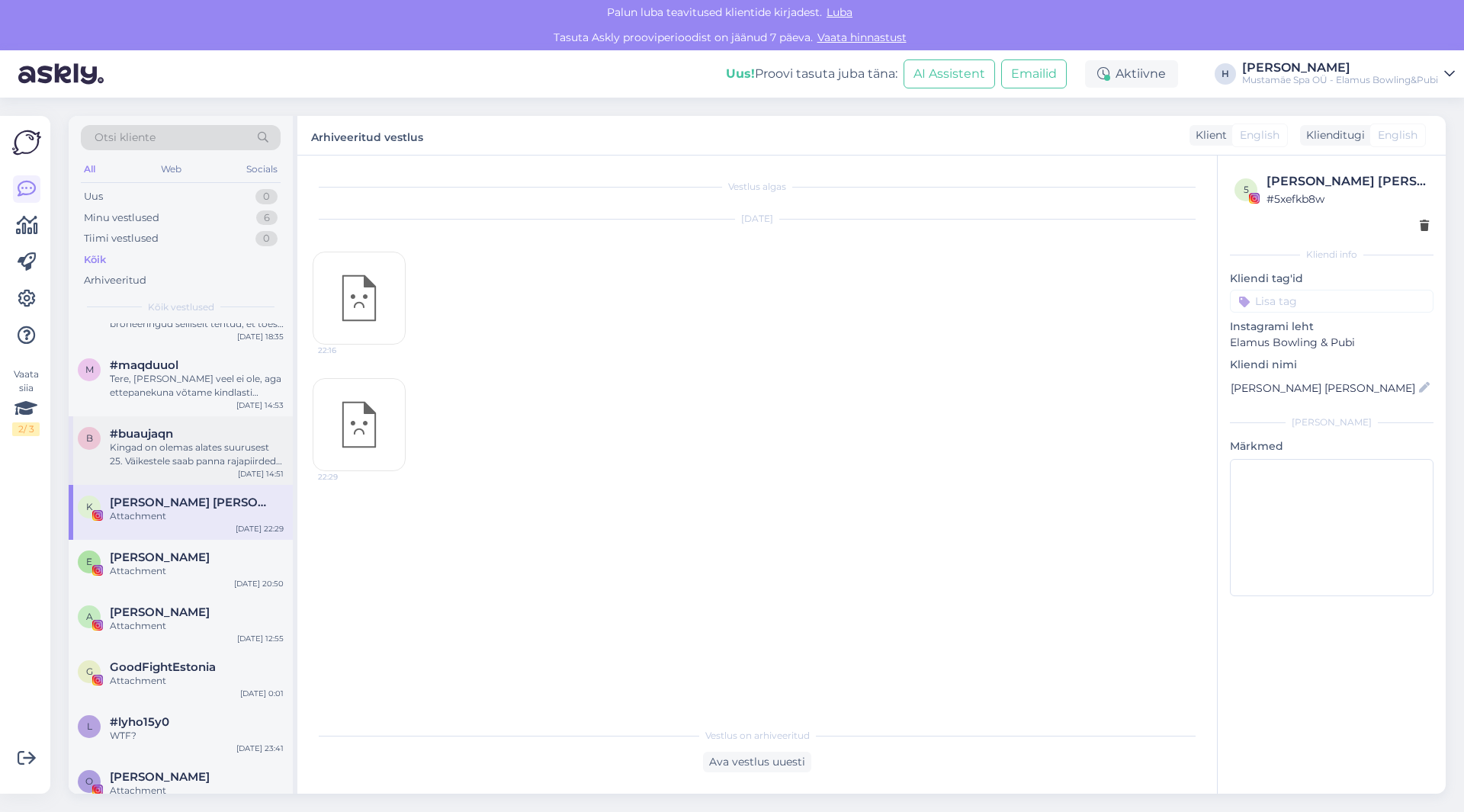
scroll to position [2020, 0]
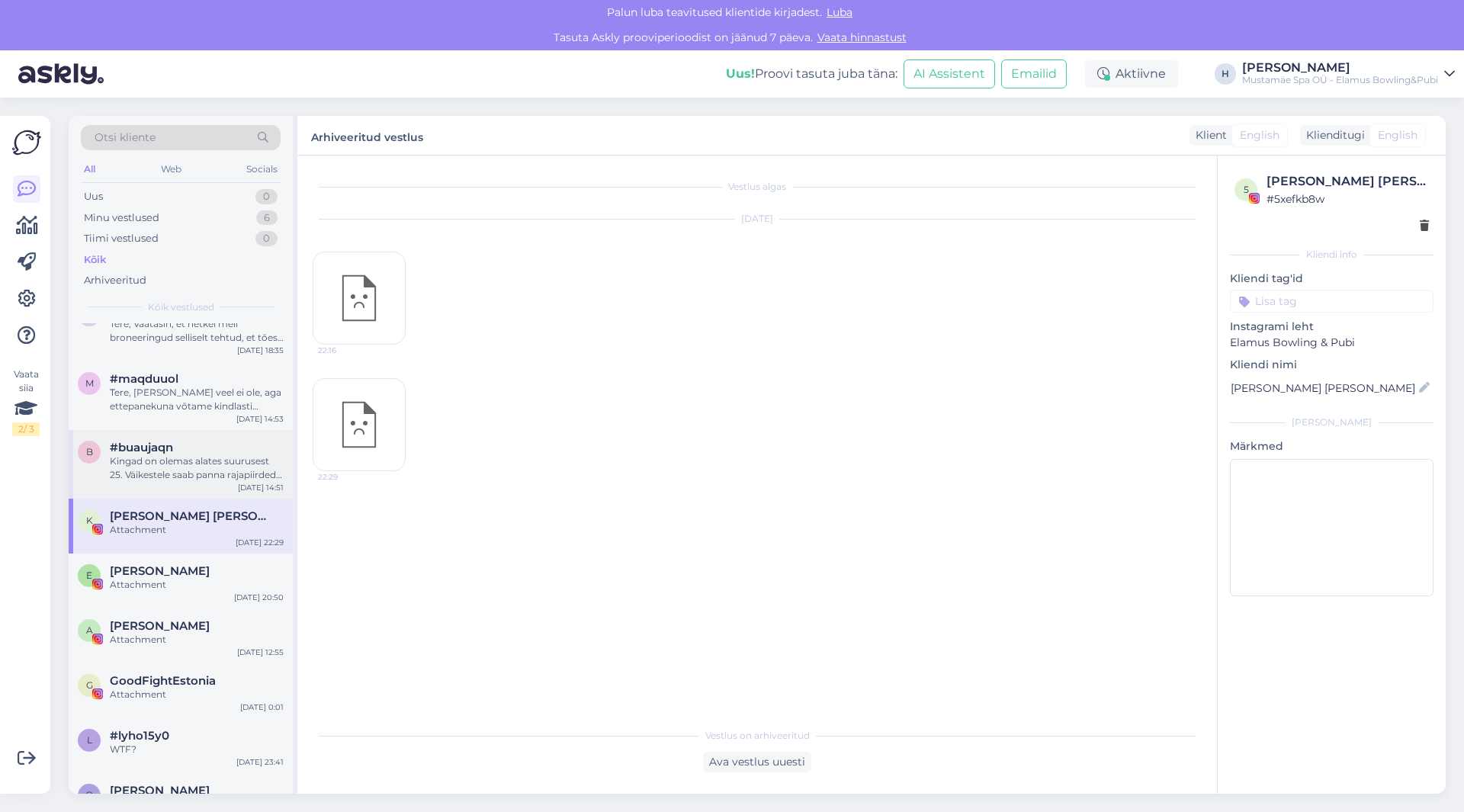
click at [193, 470] on div "Kingad on olemas alates suurusest 25. Väikestele saab panna rajapiirded, et pal…" at bounding box center [196, 468] width 174 height 27
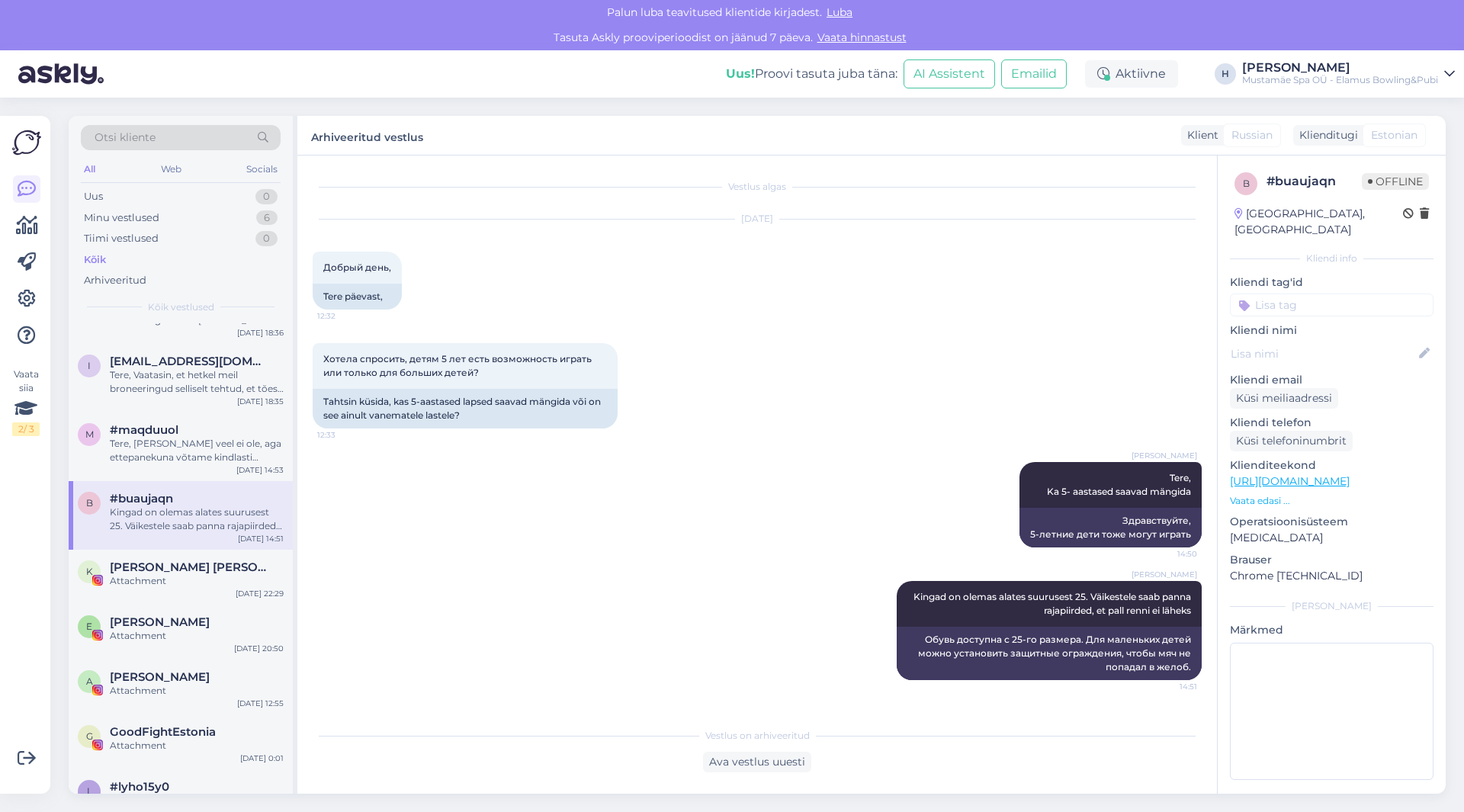
scroll to position [1944, 0]
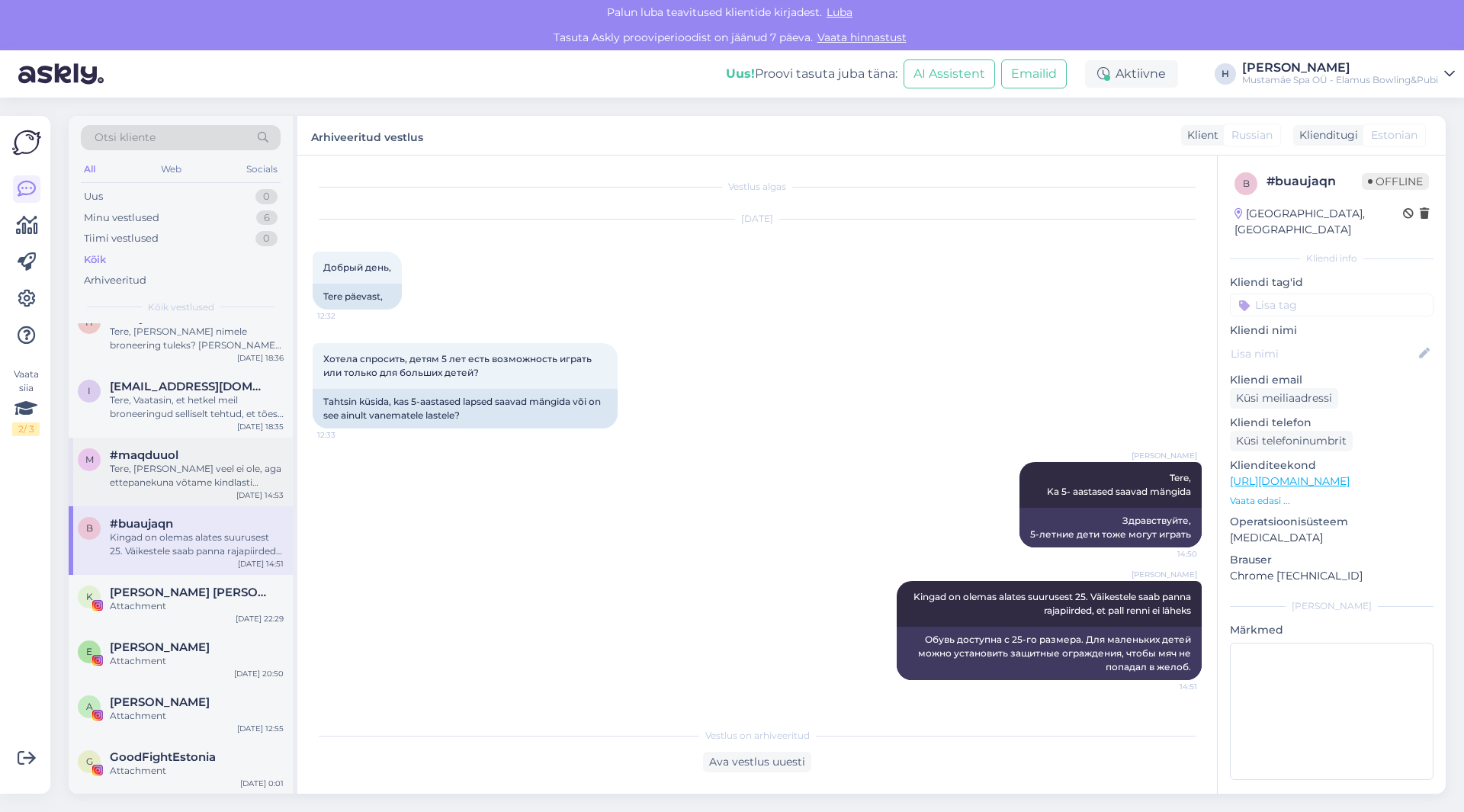
click at [208, 477] on div "Tere, [PERSON_NAME] veel ei ole, aga ettepanekuna võtame kindlasti arutlusele. …" at bounding box center [196, 476] width 174 height 27
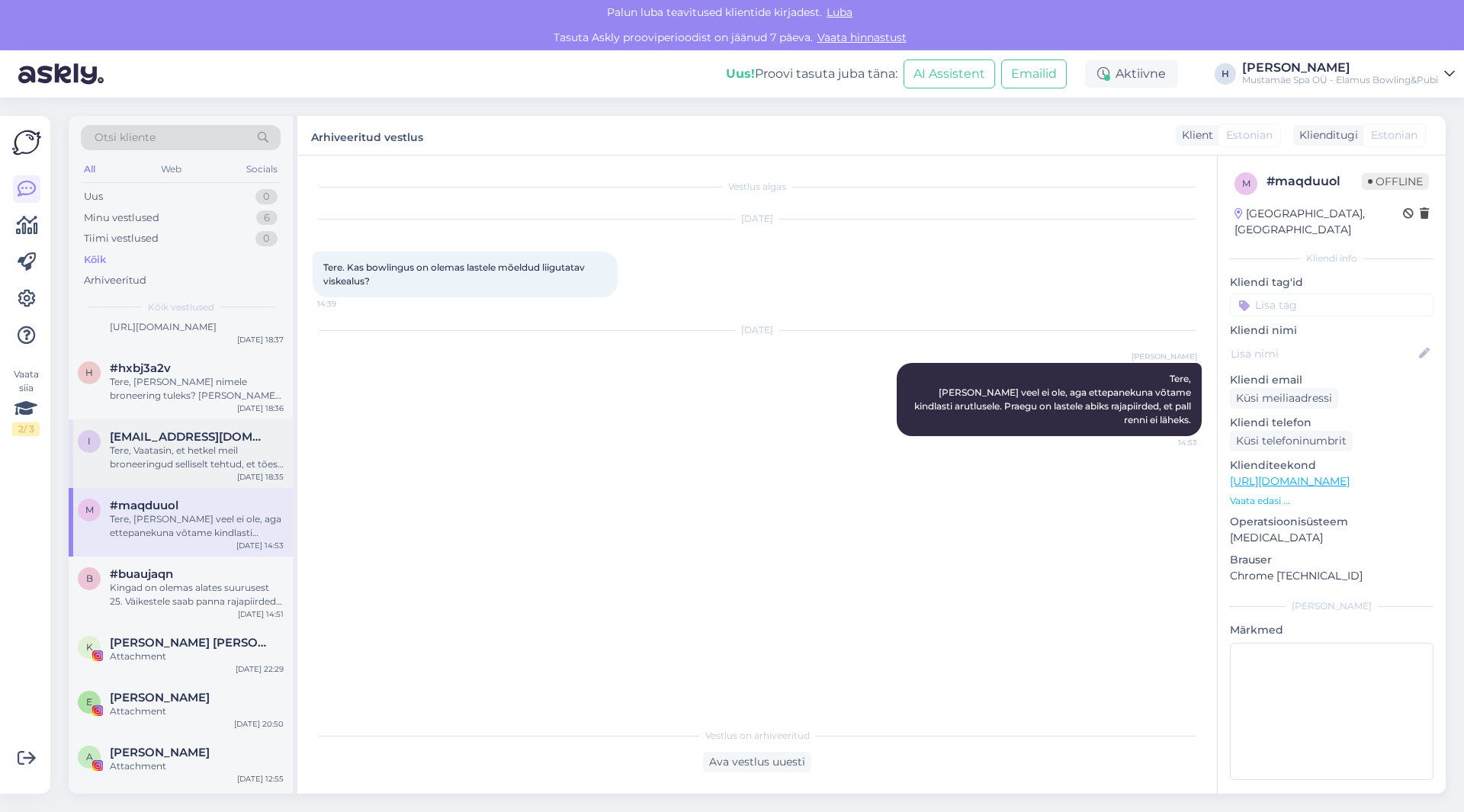
scroll to position [1867, 0]
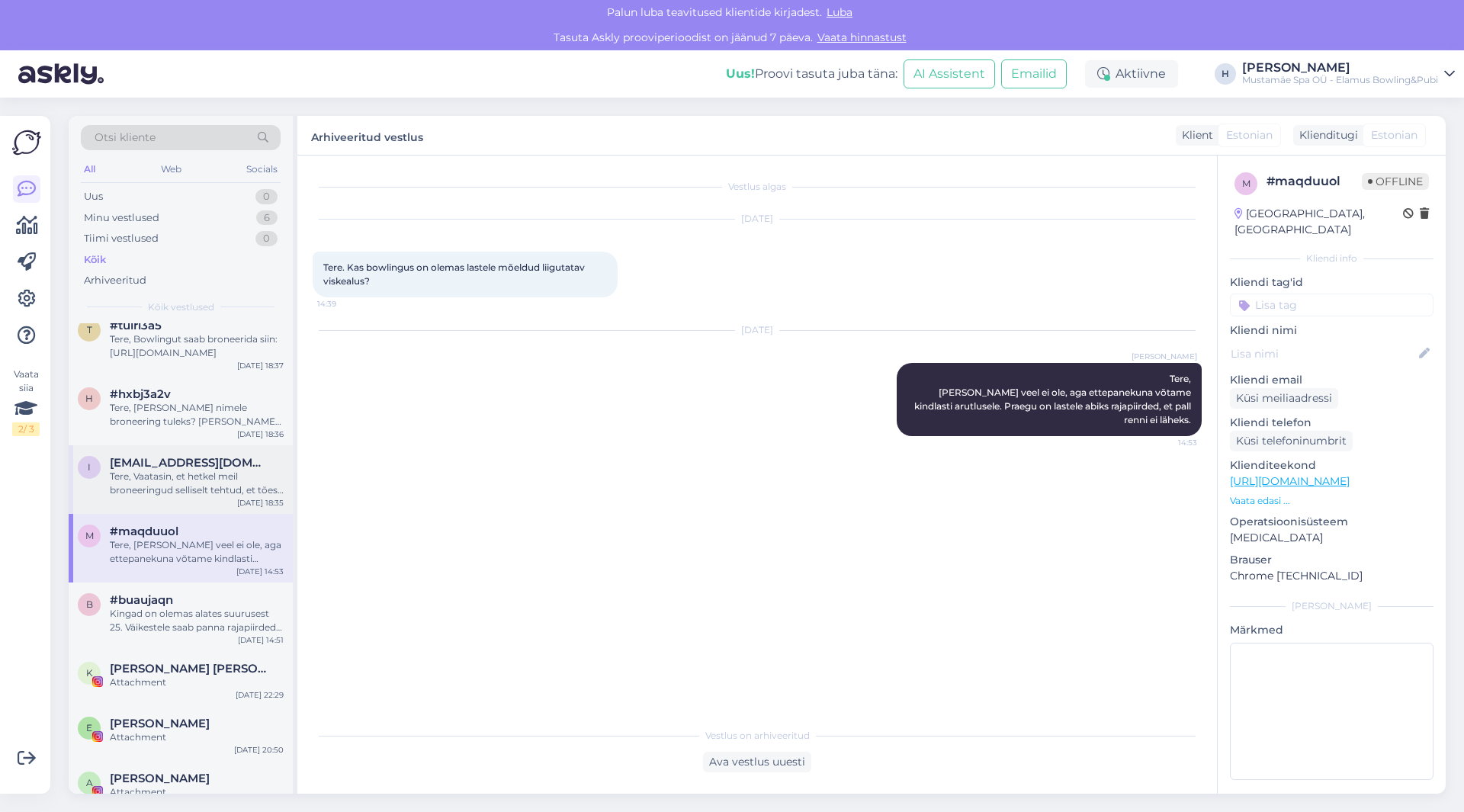
click at [205, 492] on div "Tere, Vaatasin, et hetkel meil broneeringud selliselt tehtud, et tõesti polnud …" at bounding box center [196, 483] width 174 height 27
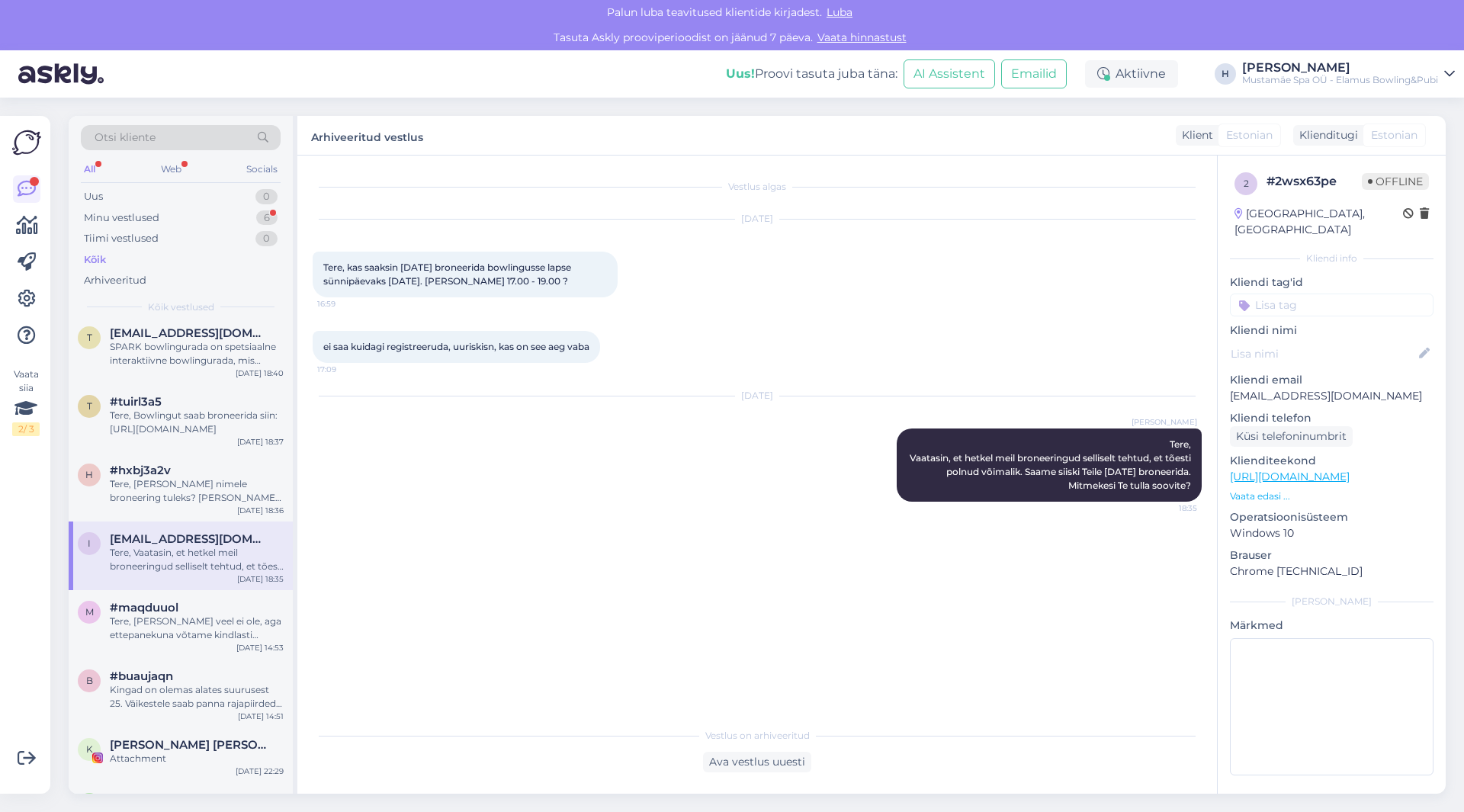
scroll to position [1729, 0]
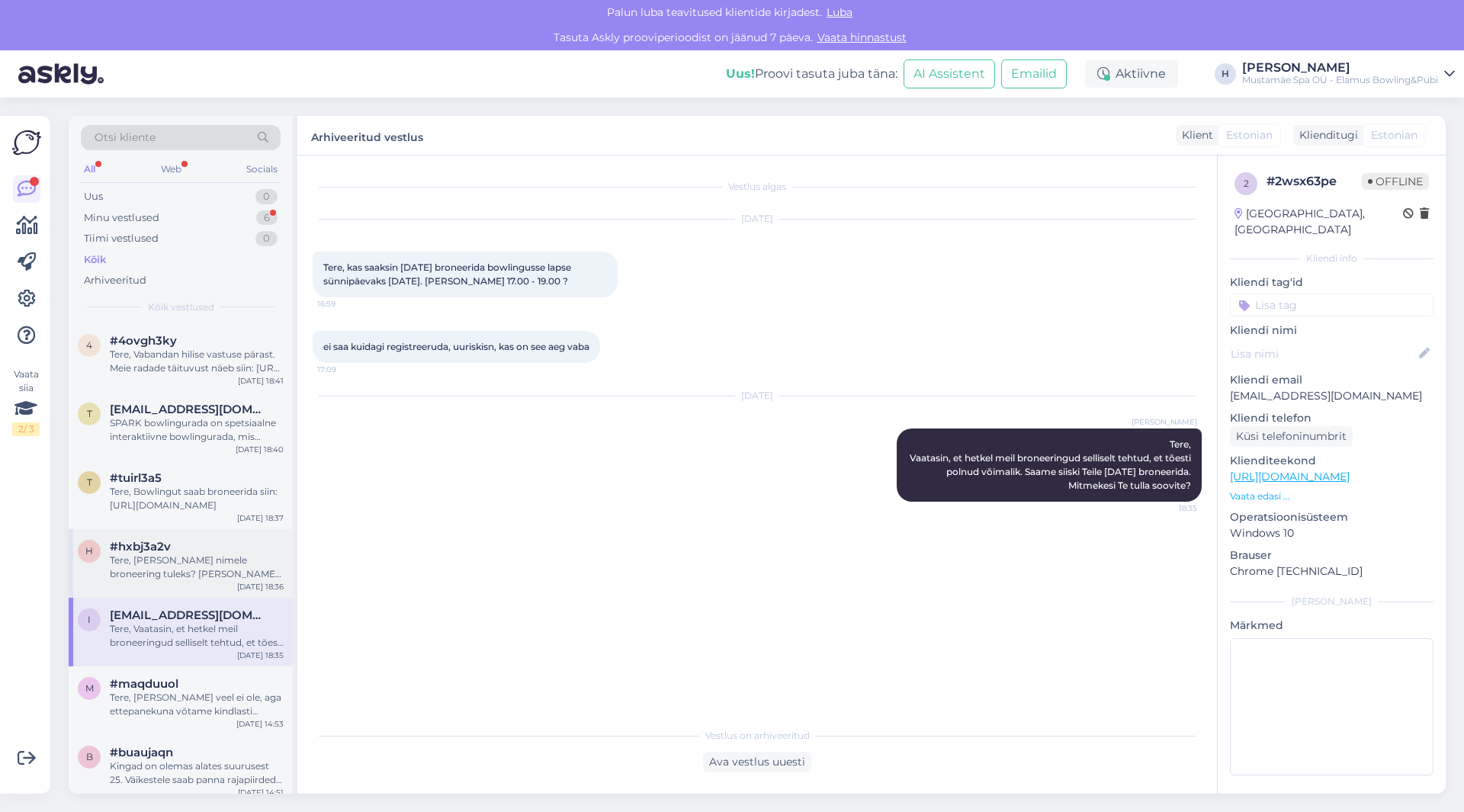
click at [194, 549] on div "#hxbj3a2v" at bounding box center [196, 546] width 174 height 14
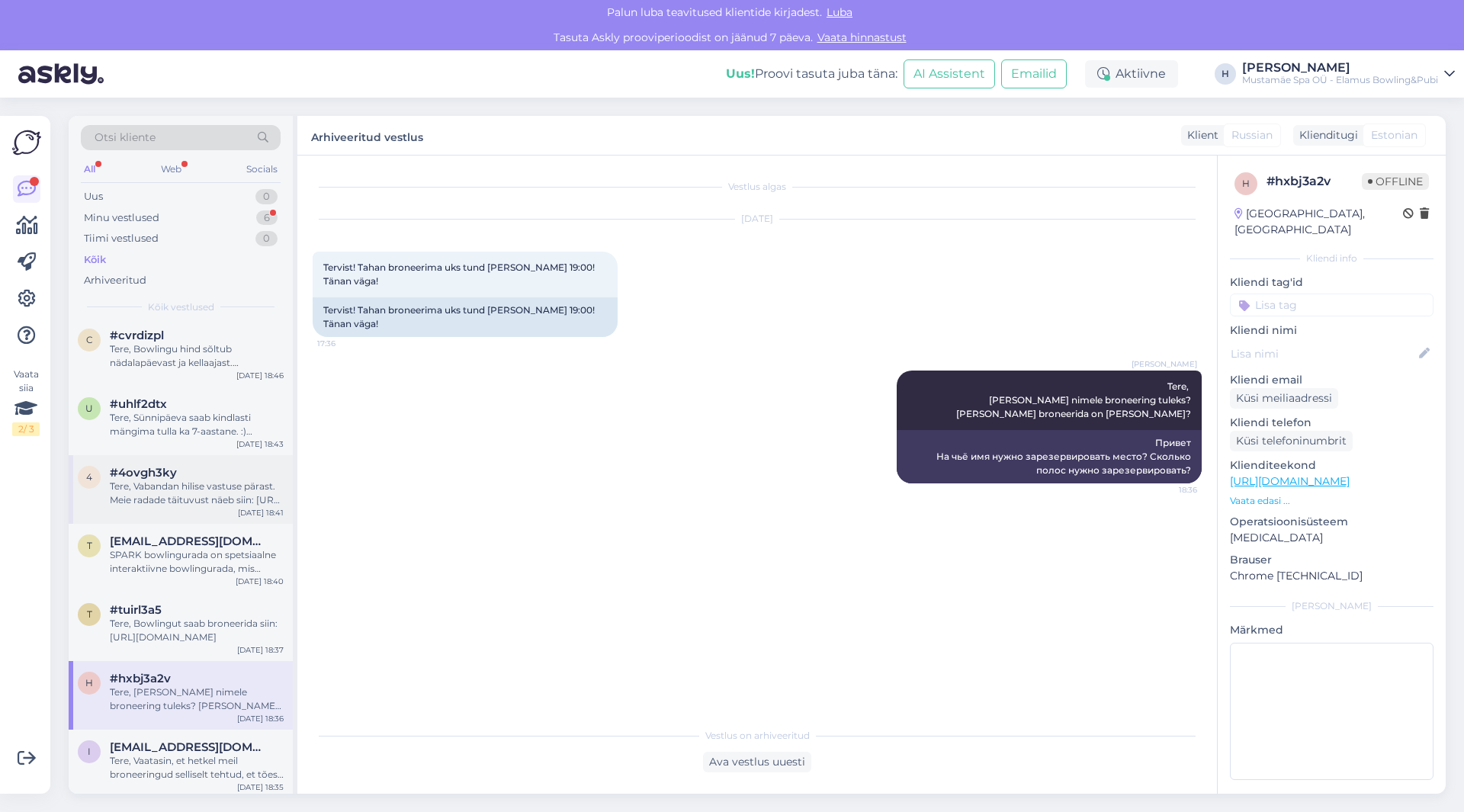
scroll to position [1576, 0]
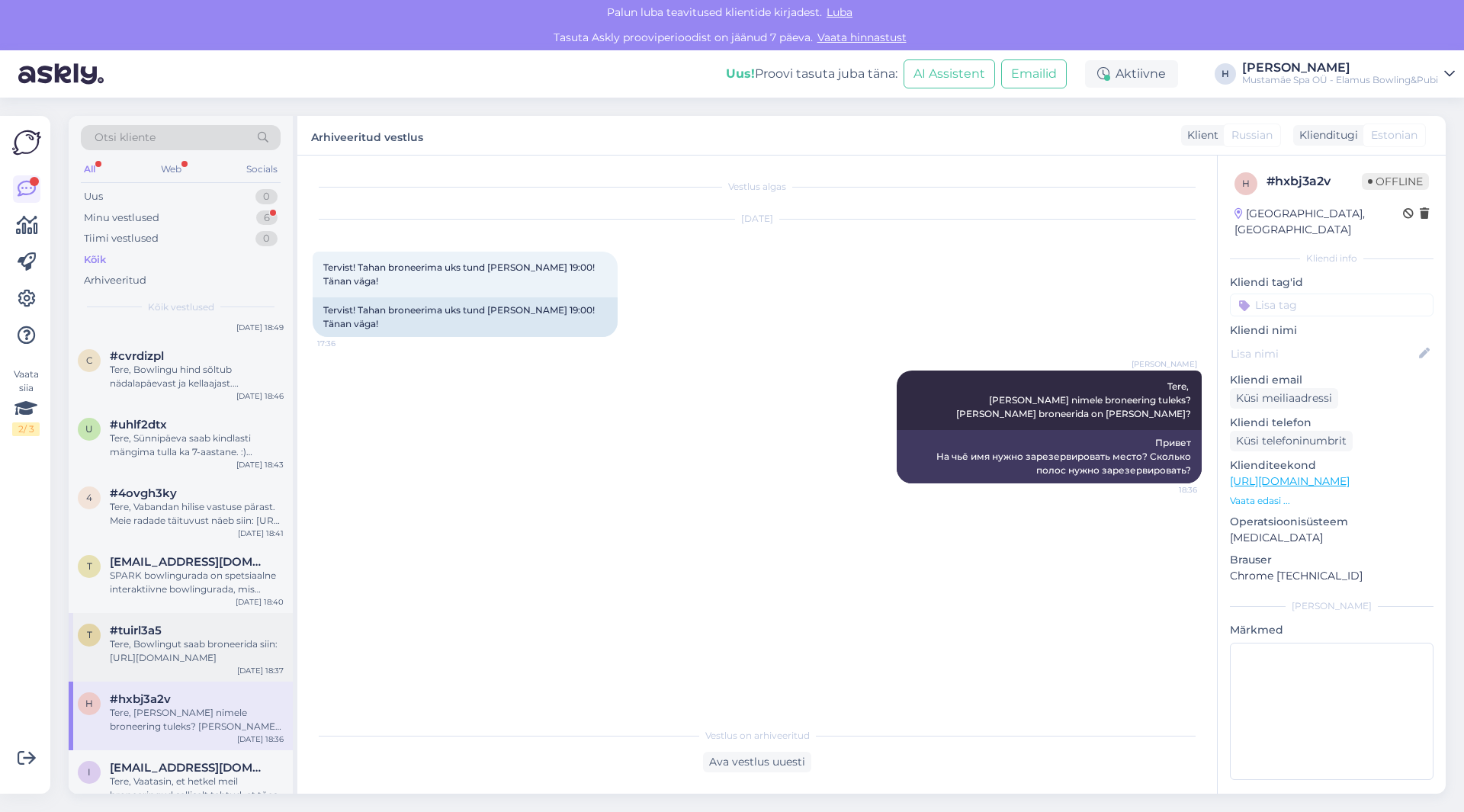
click at [193, 645] on div "Tere, Bowlingut saab broneerida siin: [URL][DOMAIN_NAME]" at bounding box center [196, 651] width 174 height 27
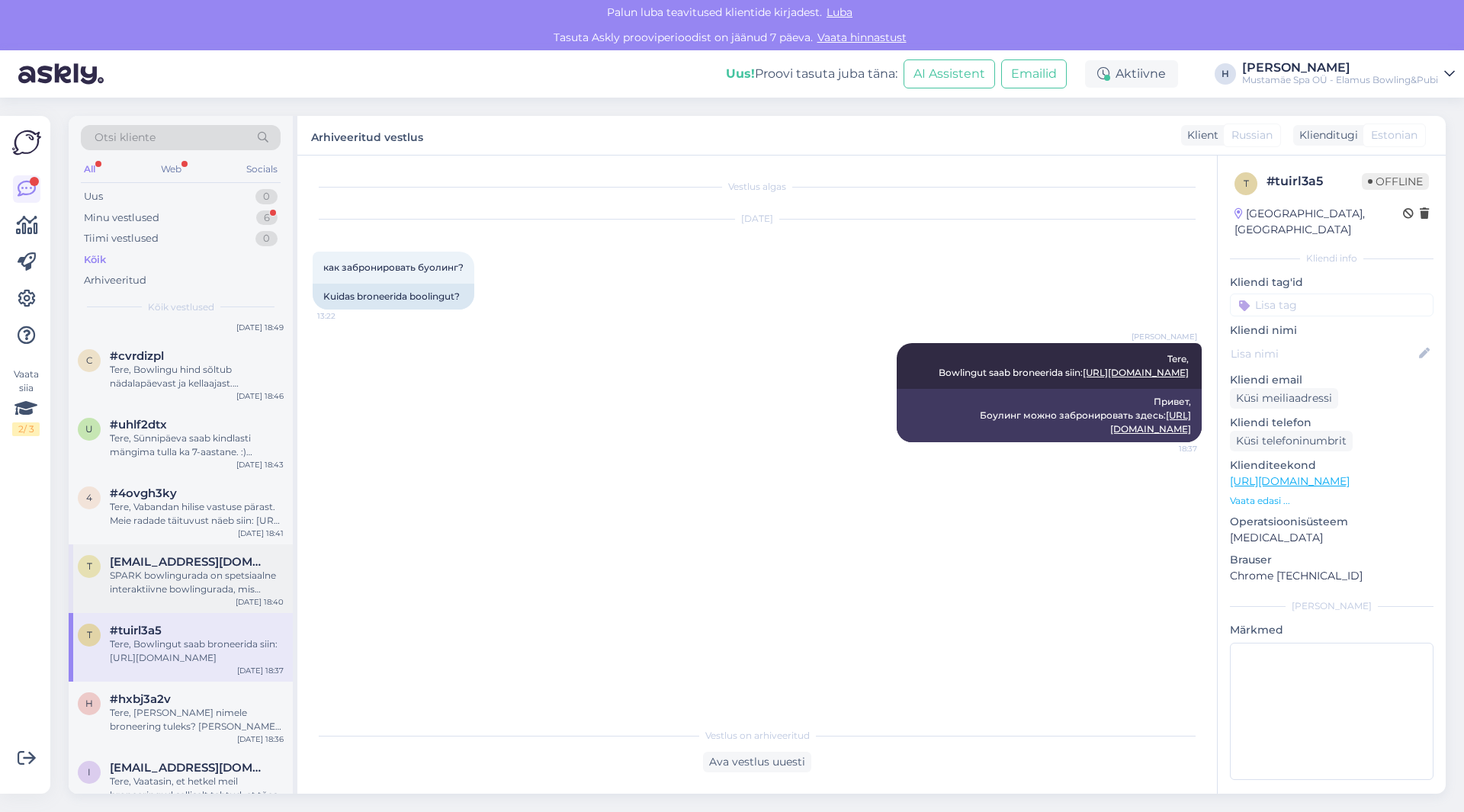
click at [197, 577] on div "SPARK bowlingurada on spetsiaalne interaktiivne bowlingurada, mis kasutab proje…" at bounding box center [196, 582] width 174 height 27
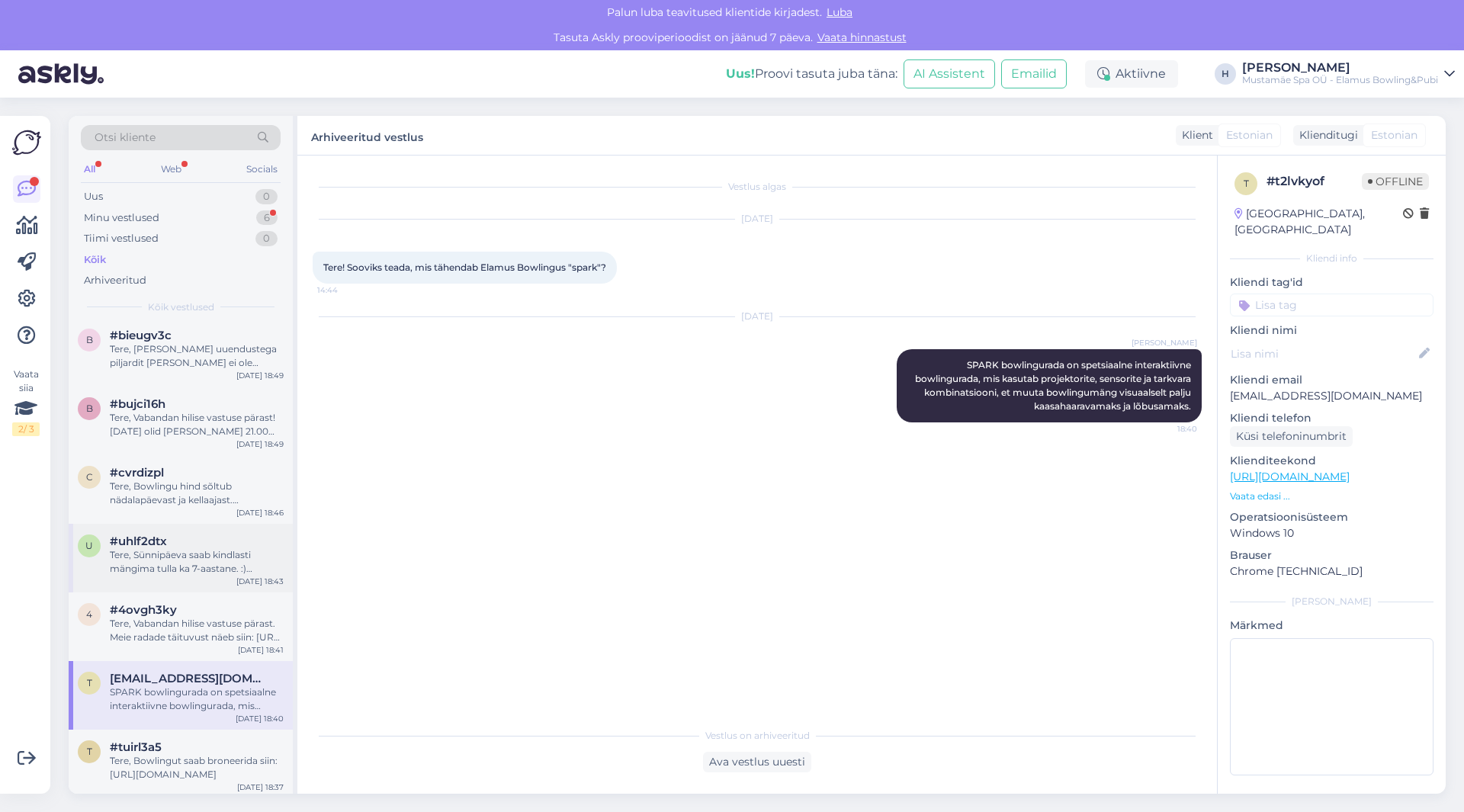
scroll to position [1423, 0]
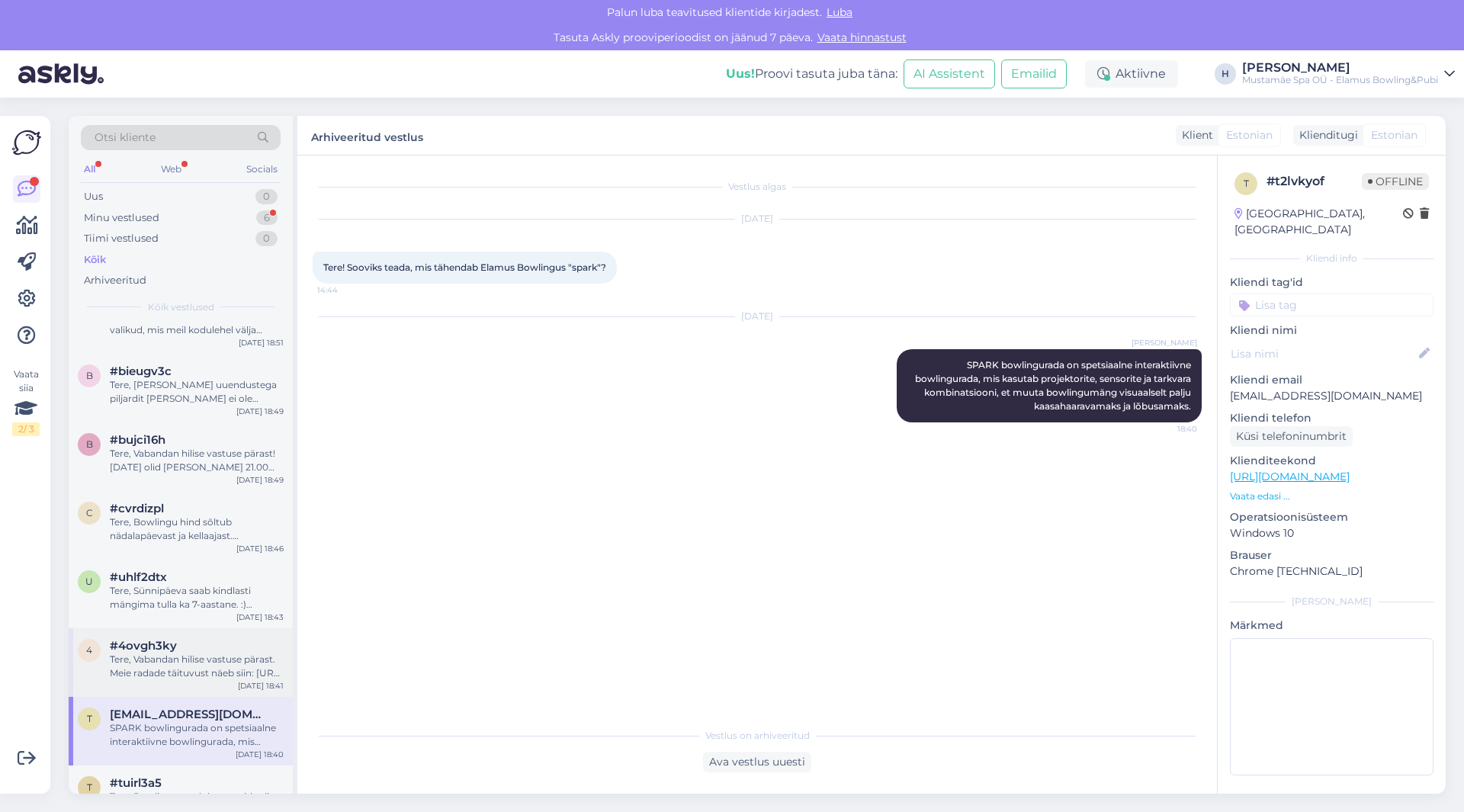
click at [196, 632] on div "4 #4ovgh3ky Tere, Vabandan hilise vastuse pärast. Meie radade täituvust näeb si…" at bounding box center [181, 663] width 224 height 69
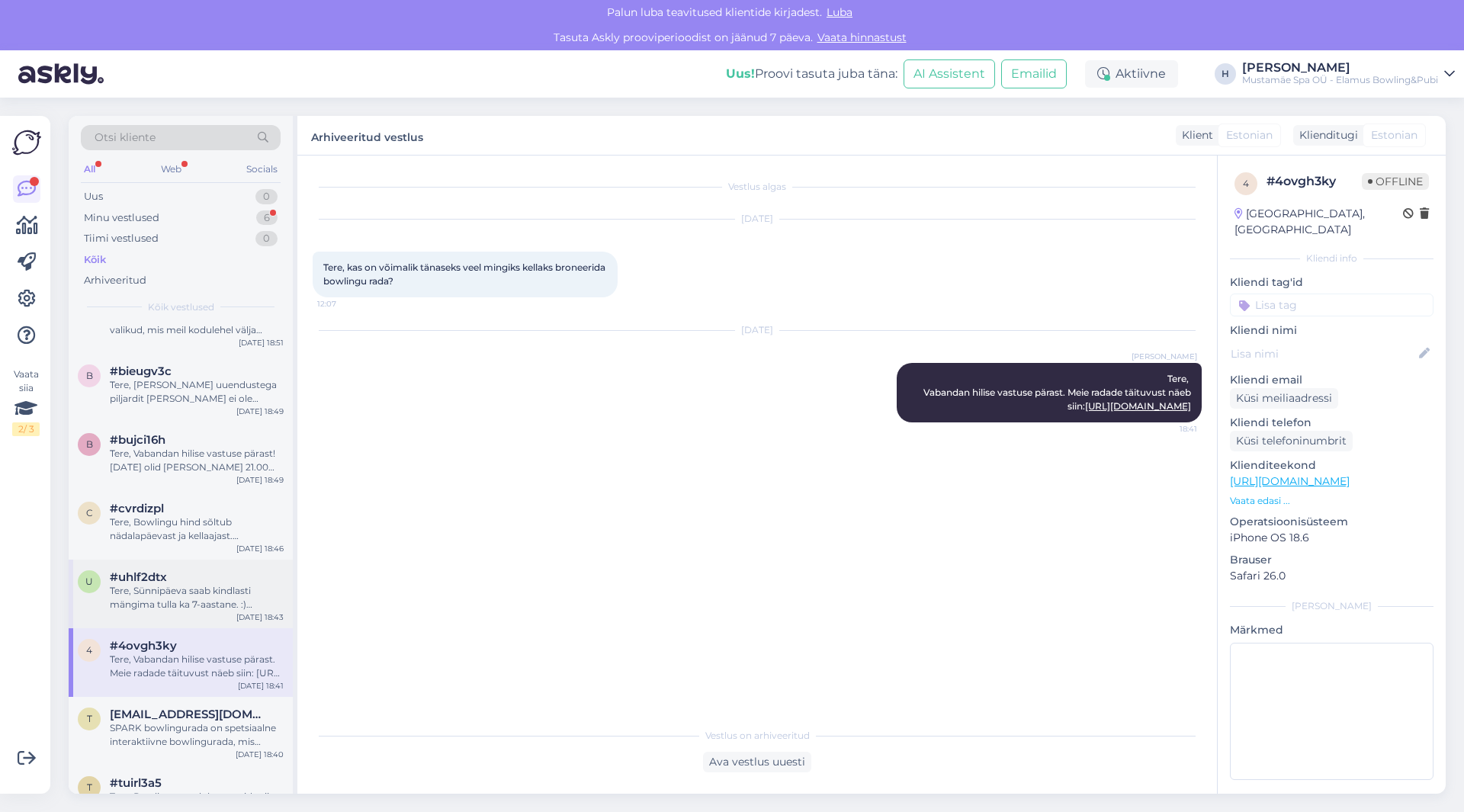
scroll to position [1347, 0]
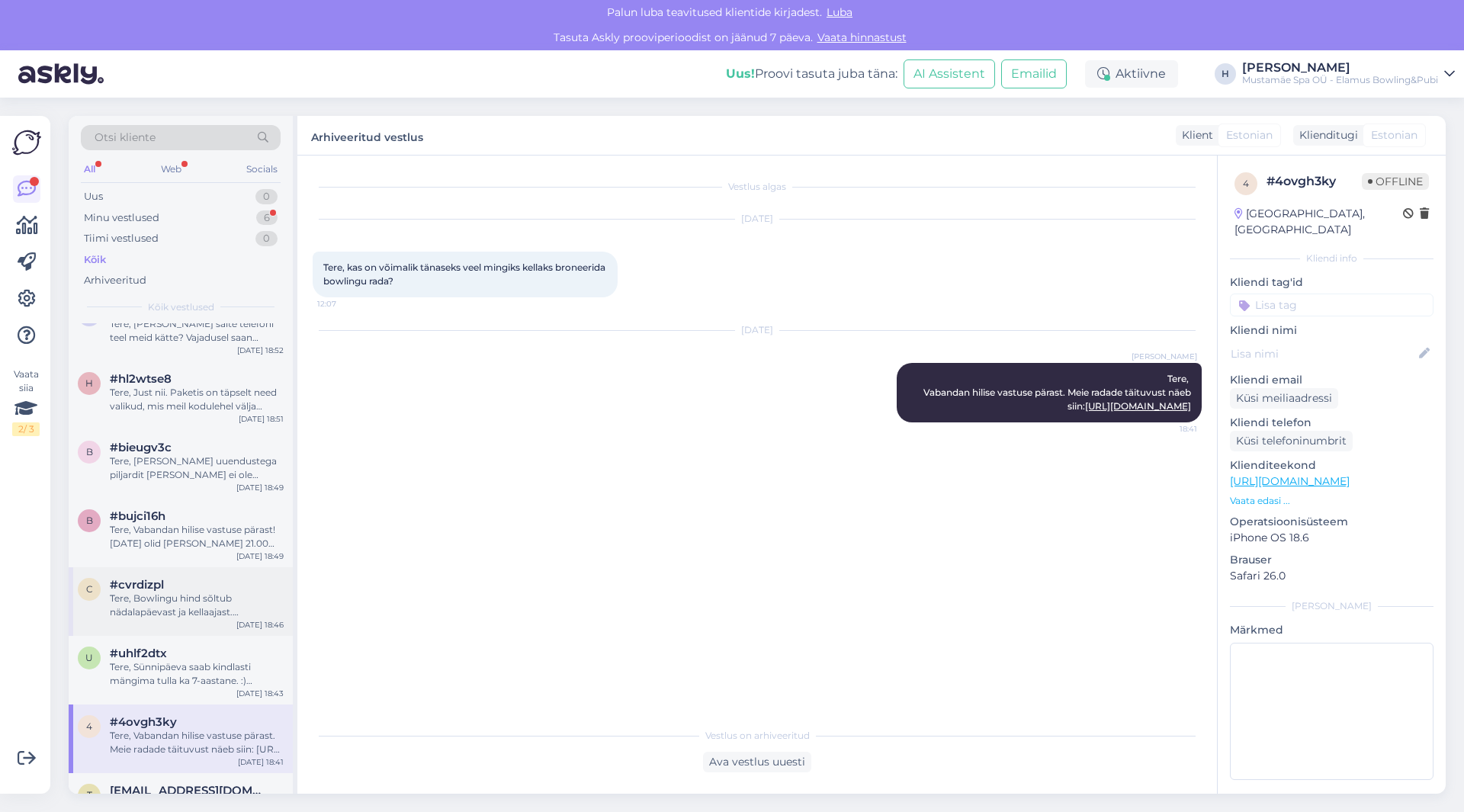
click at [204, 595] on div "Tere, Bowlingu hind sõltub nädalapäevast ja kellaajast. Esmaspäevast reedeni 10…" at bounding box center [196, 605] width 174 height 27
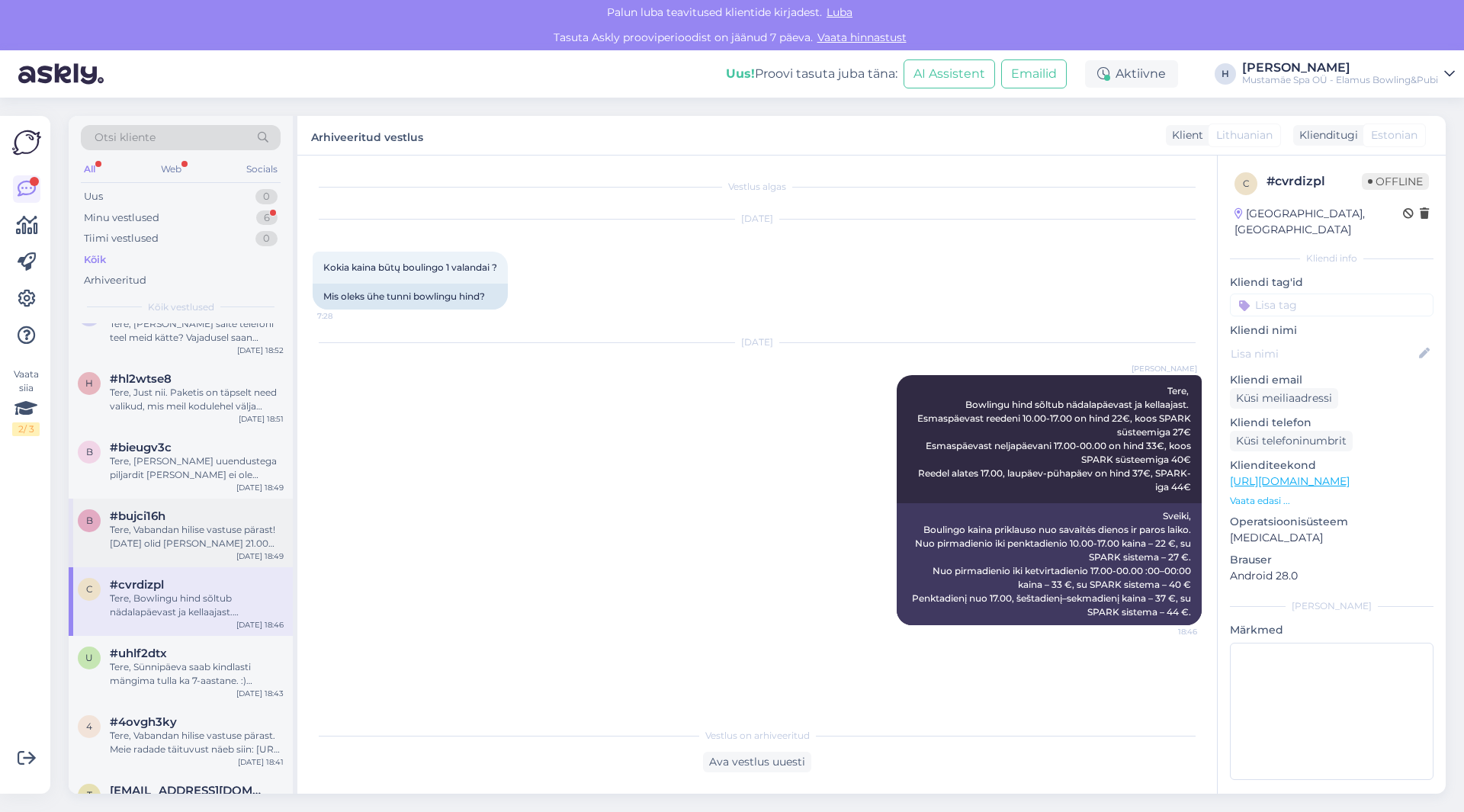
click at [199, 549] on div "Tere, Vabandan hilise vastuse pärast! [DATE] olid [PERSON_NAME] 21.00 [PERSON_N…" at bounding box center [196, 536] width 174 height 27
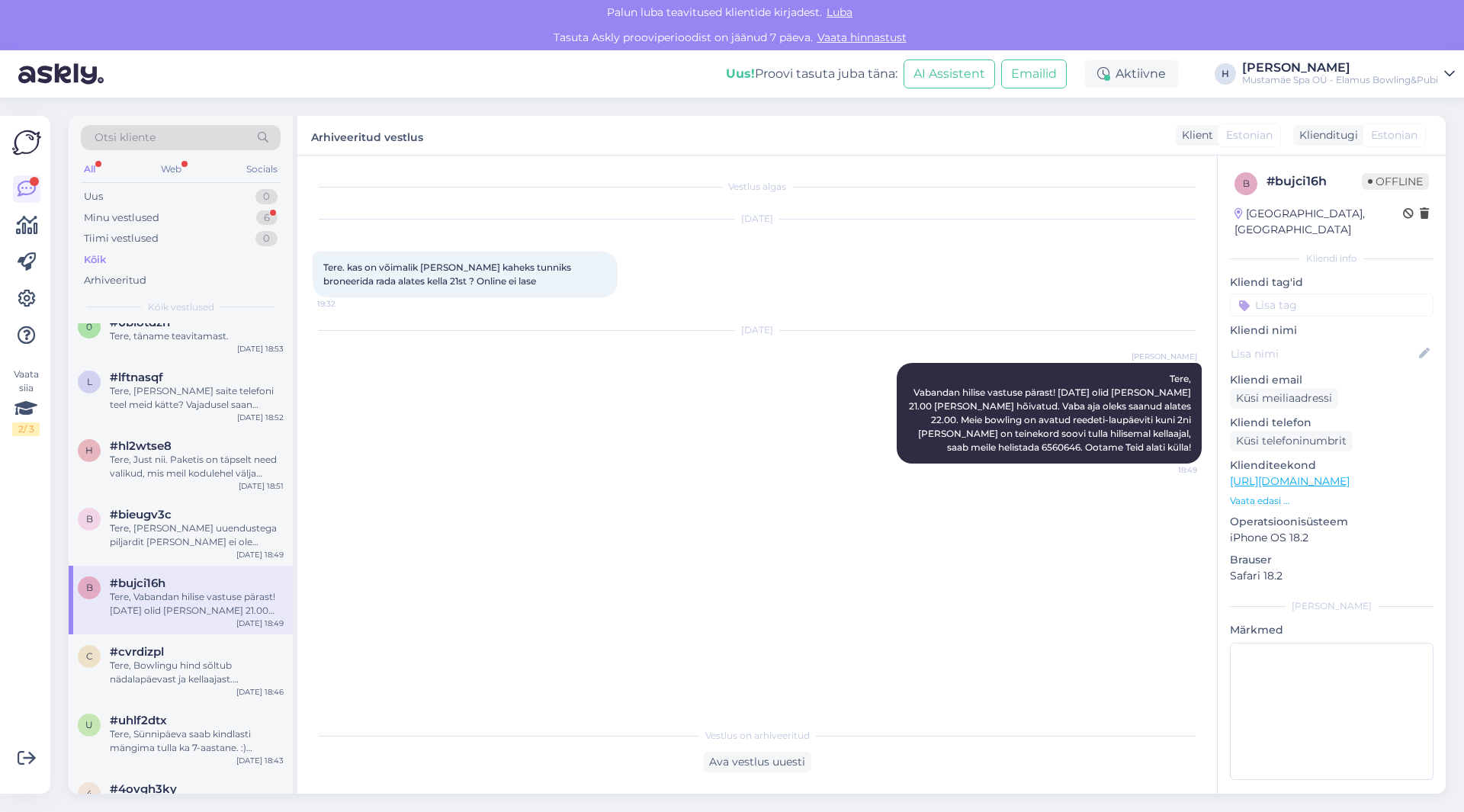
scroll to position [1195, 0]
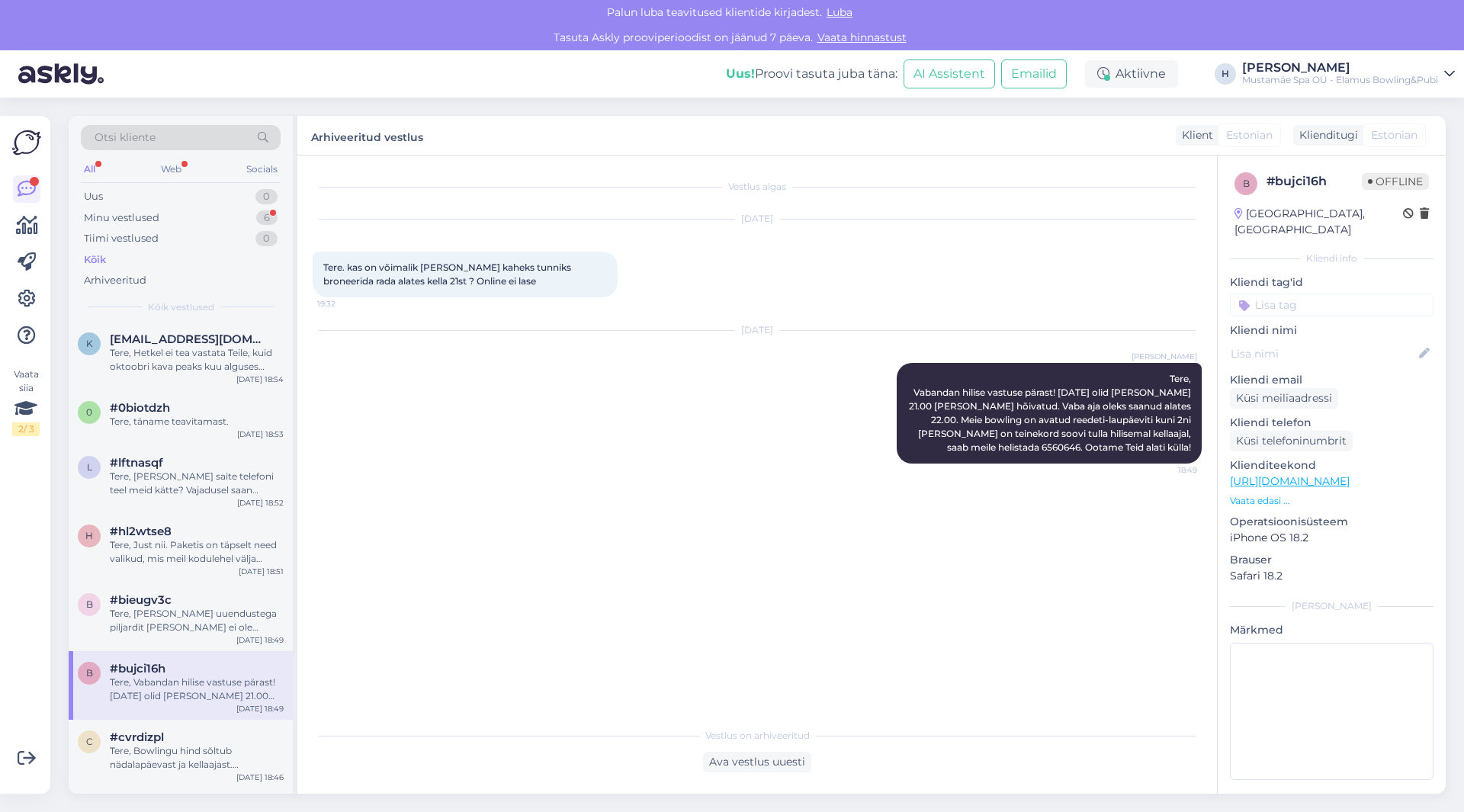
click at [199, 549] on div "Tere, Just nii. Paketis on täpselt need valikud, mis meil kodulehel välja toodu…" at bounding box center [196, 551] width 174 height 27
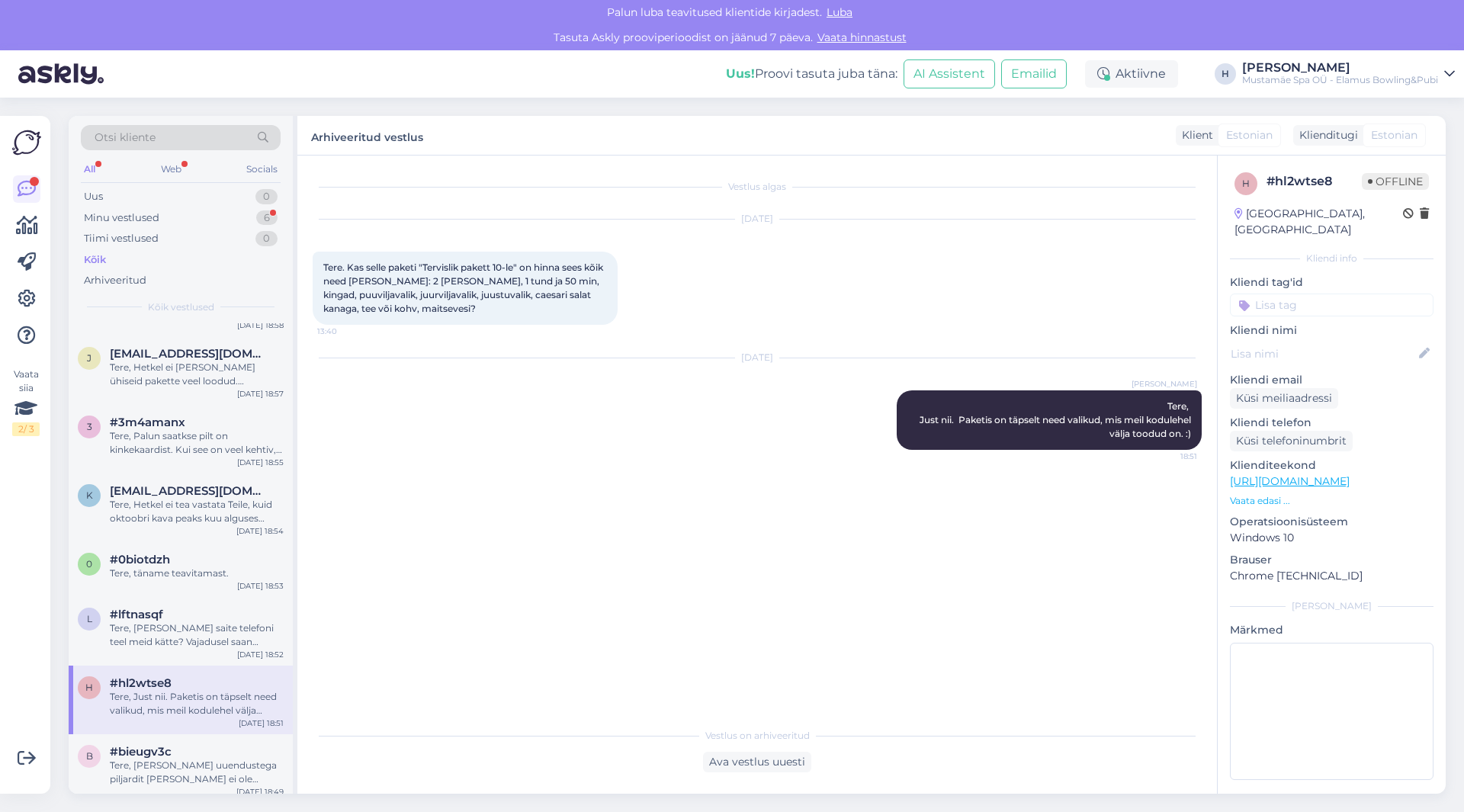
scroll to position [1043, 0]
click at [176, 447] on div "Tere, Palun saatkse pilt on kinkekaardist. Kui see on veel kehtiv, siis kindlas…" at bounding box center [196, 444] width 174 height 27
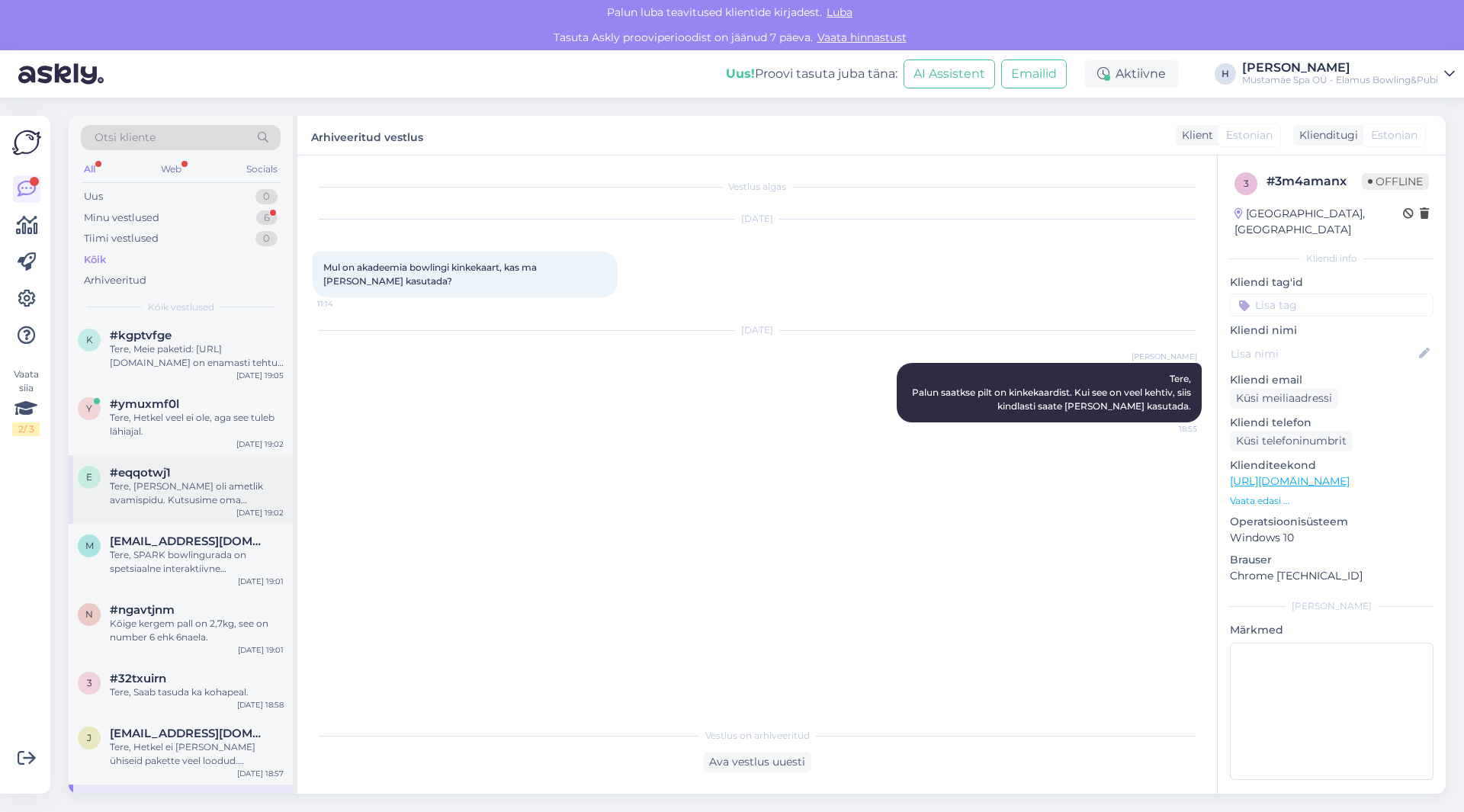
scroll to position [662, 0]
click at [158, 416] on div "Tere, Hetkel veel ei ole, aga see tuleb lähiajal." at bounding box center [196, 427] width 174 height 27
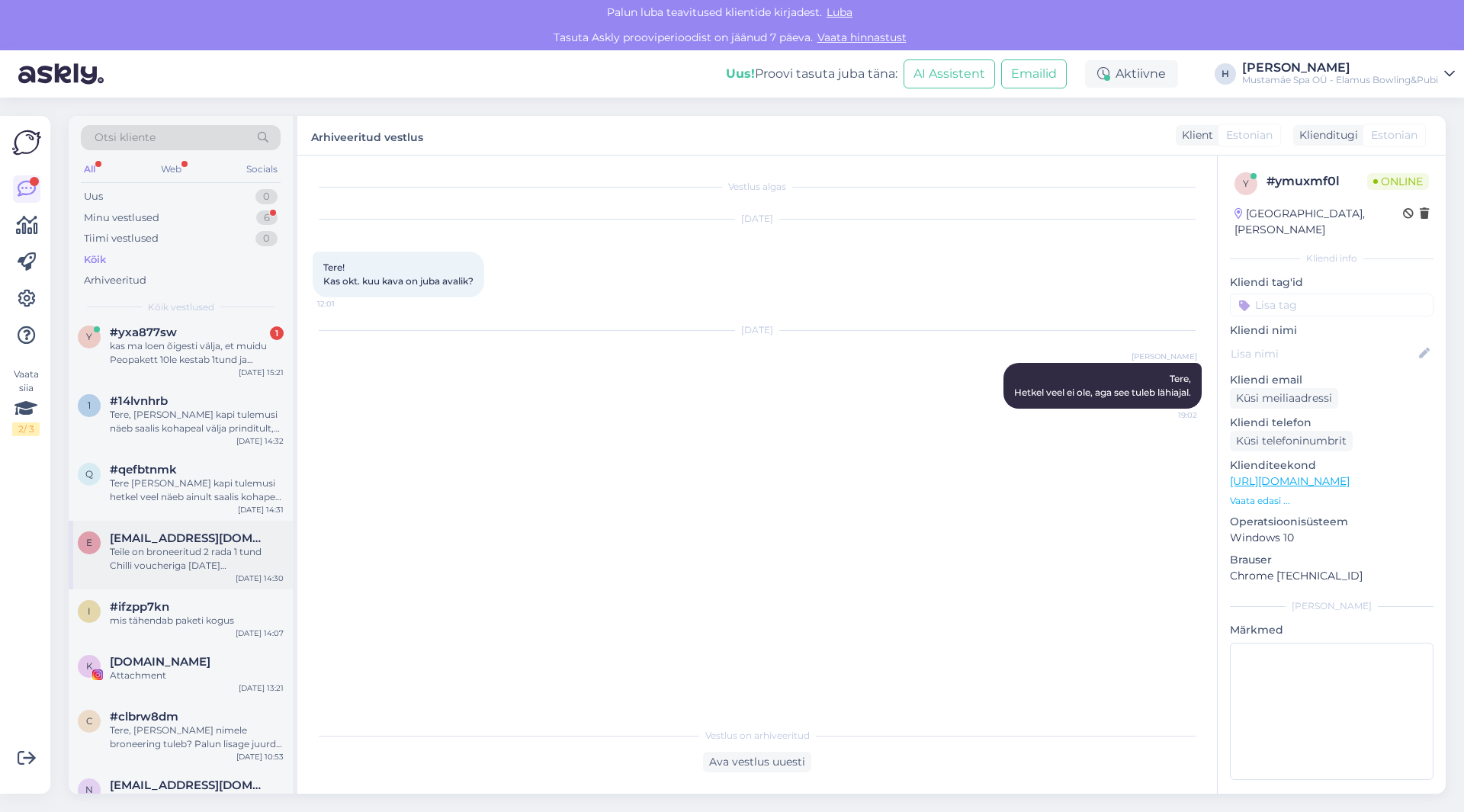
scroll to position [0, 0]
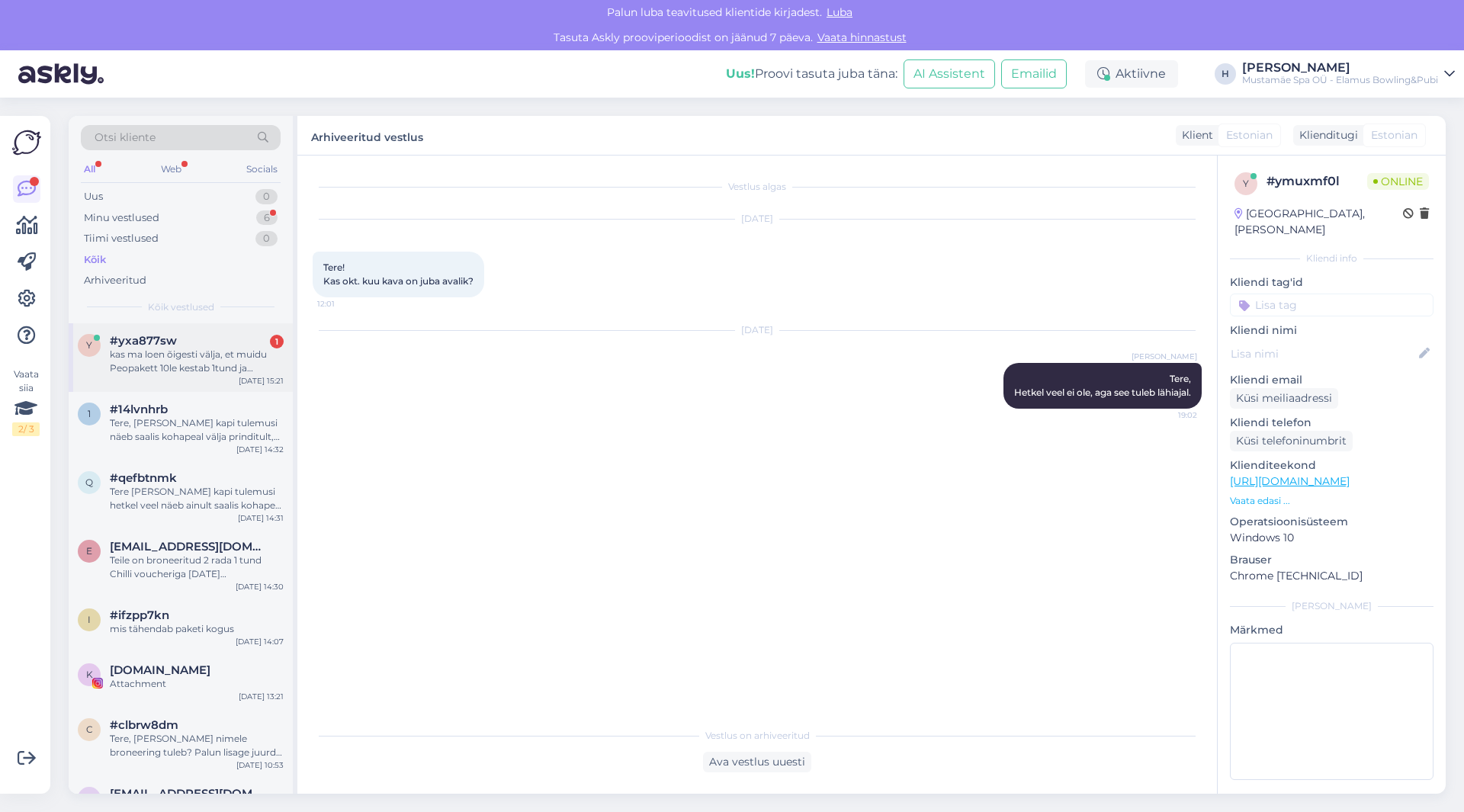
click at [213, 364] on div "kas ma loen õigesti välja, et muidu Peopakett 10le kestab 1tund ja 50minutit? J…" at bounding box center [196, 361] width 174 height 27
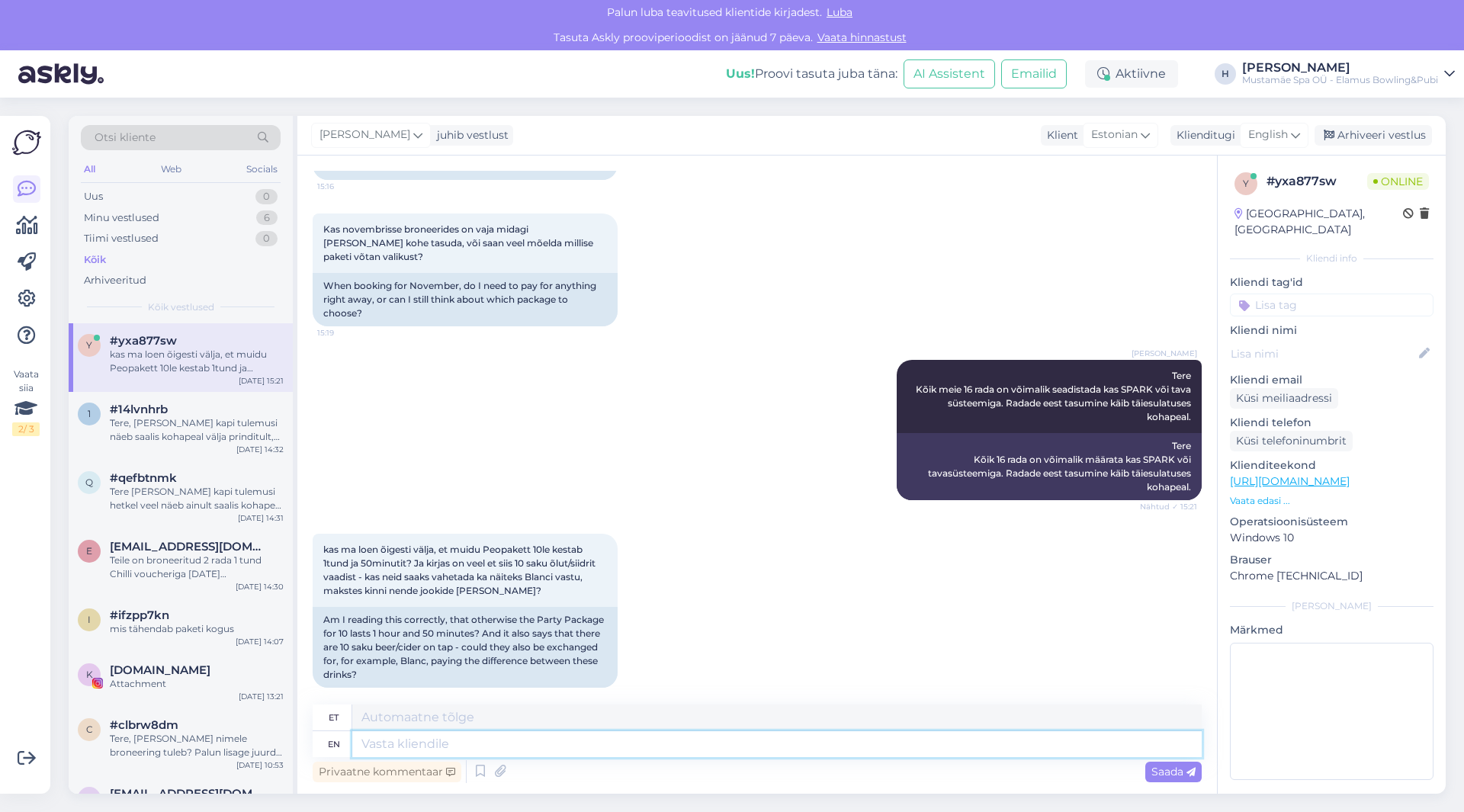
click at [465, 738] on textarea at bounding box center [777, 743] width 849 height 26
type textarea "Jah, p"
type textarea "Jah,"
type textarea "Jah, paketid"
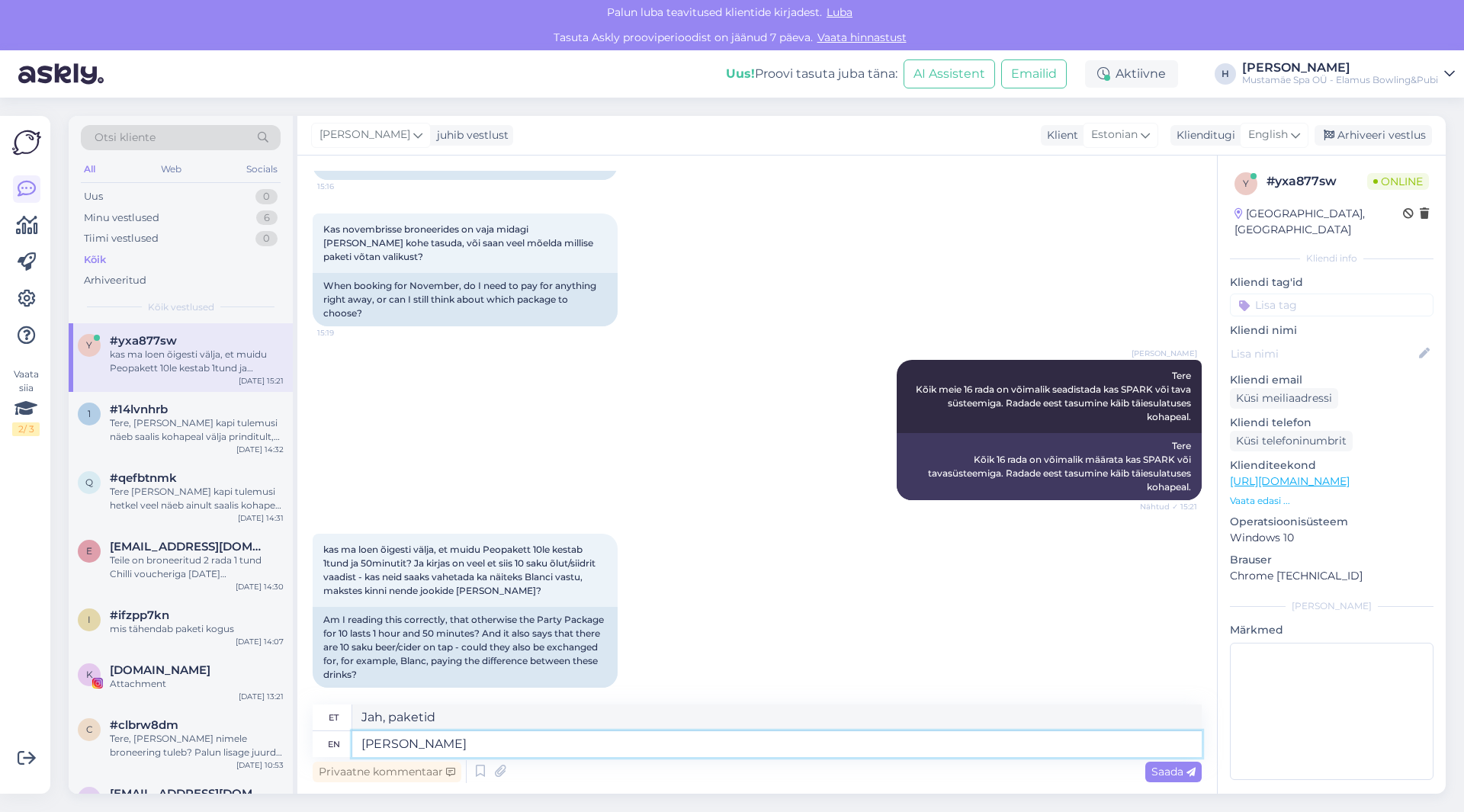
type textarea "J"
type textarea "Jah,"
click at [447, 714] on textarea at bounding box center [777, 717] width 849 height 26
click at [485, 740] on textarea at bounding box center [777, 743] width 849 height 26
click at [397, 712] on textarea at bounding box center [777, 717] width 849 height 26
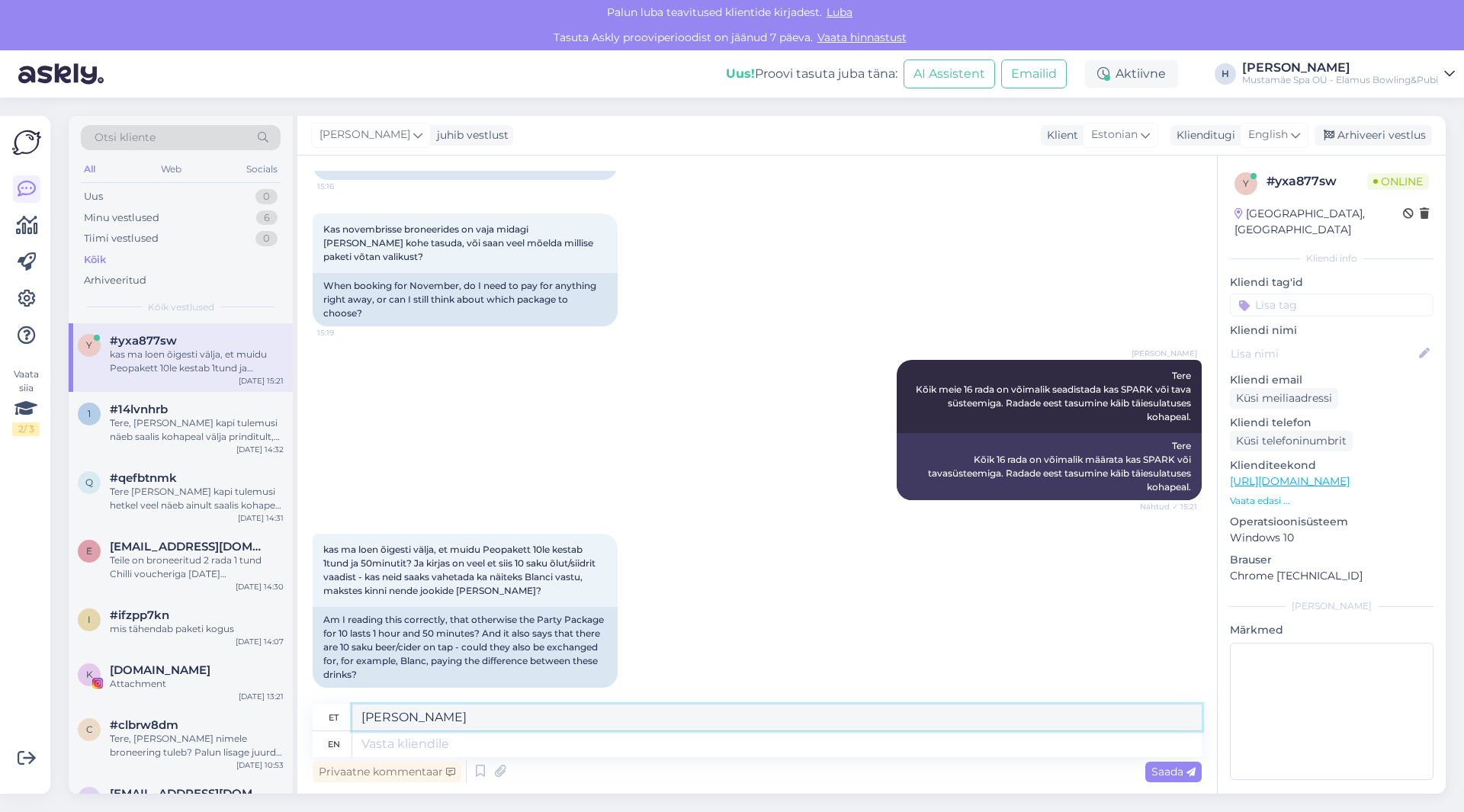
type textarea "J"
click at [434, 735] on textarea at bounding box center [777, 743] width 849 height 26
type textarea "Jah"
type textarea "Jah k"
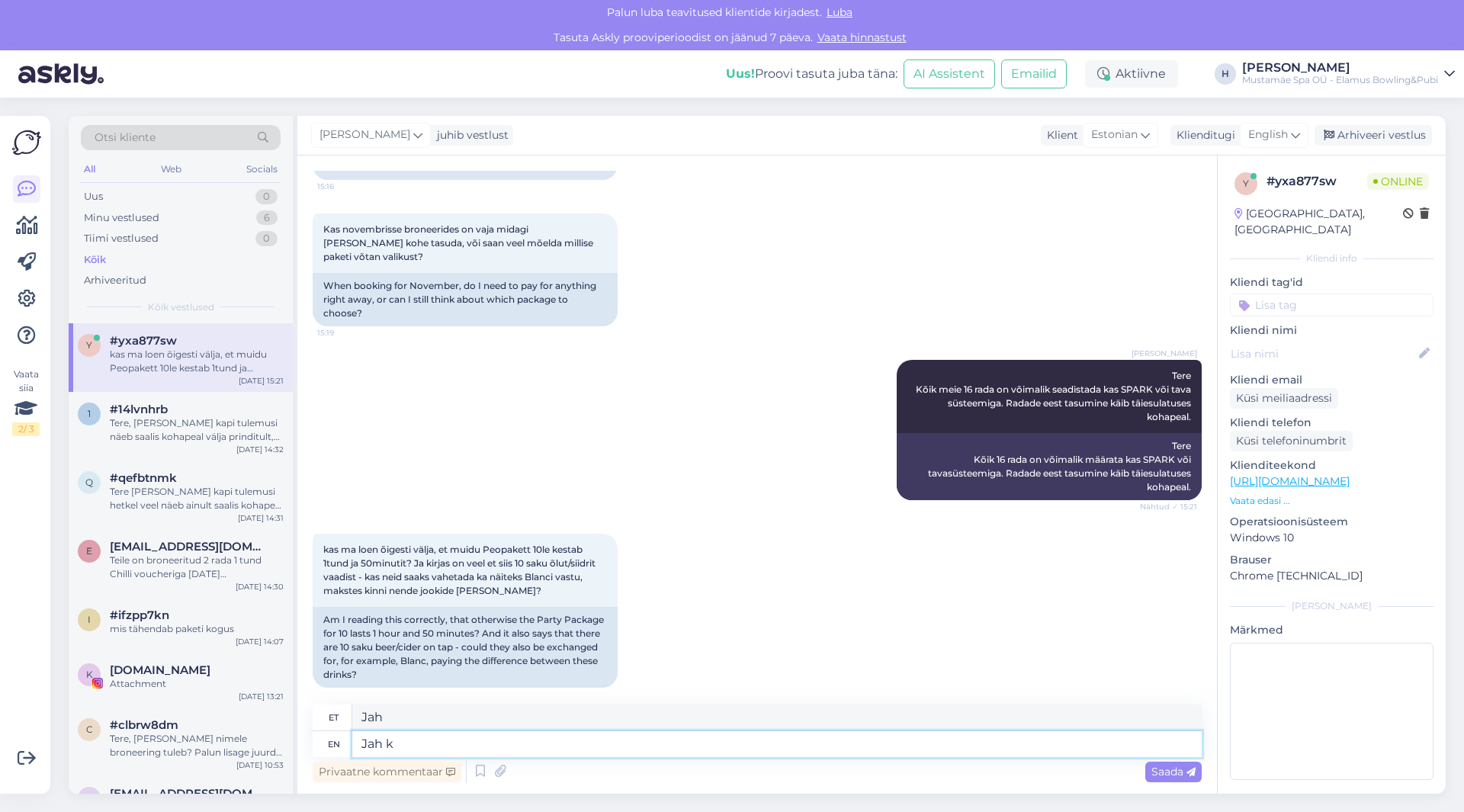
type textarea "Jah k"
type textarea "Jah kõik"
type textarea "Jah kõik meie"
type textarea "Jah, kõik meie"
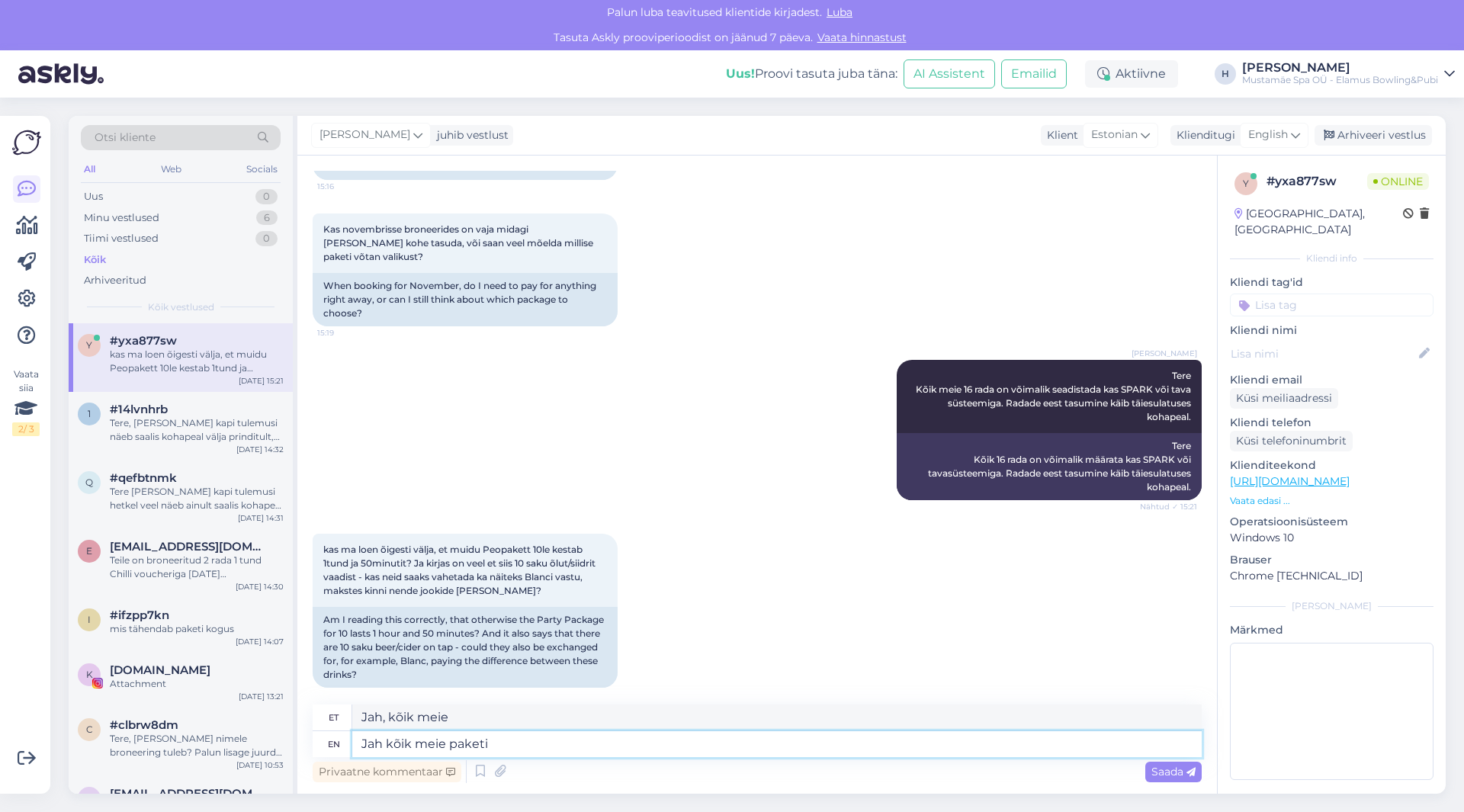
type textarea "Jah kõik meie paketi"
type textarea "Jah, kõik meie paketid"
type textarea "Jah kõik meie paketid on ke"
type textarea "Jah, kõik meie paketid on"
type textarea "Jah kõik meie paketid on kestvusega"
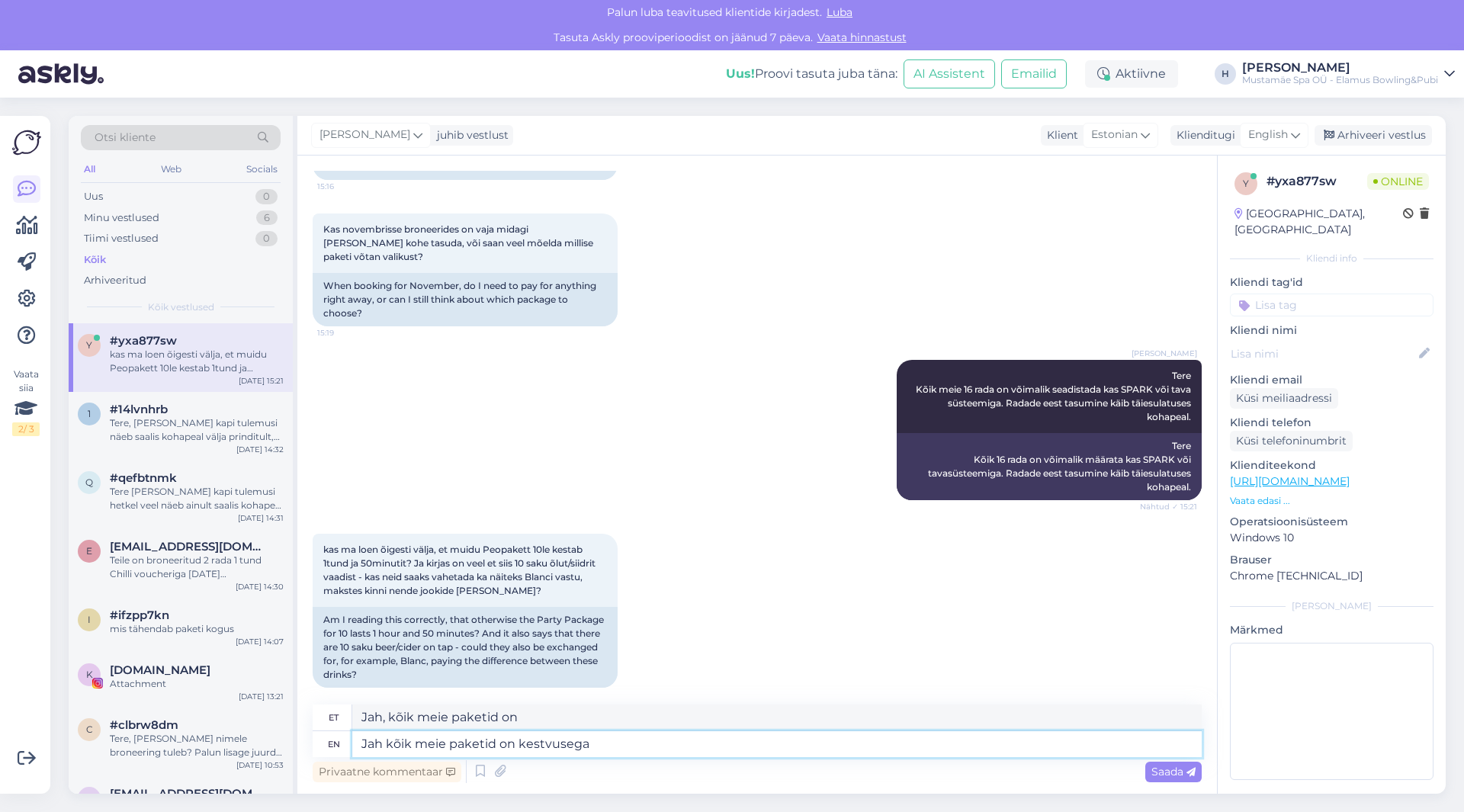
type textarea "Jah kõik meie paketid on kestvusega"
type textarea "Jah kõik meie paketid on kestvusega 1"
type textarea "Jah kõik meie paketid on kestvusega 1h"
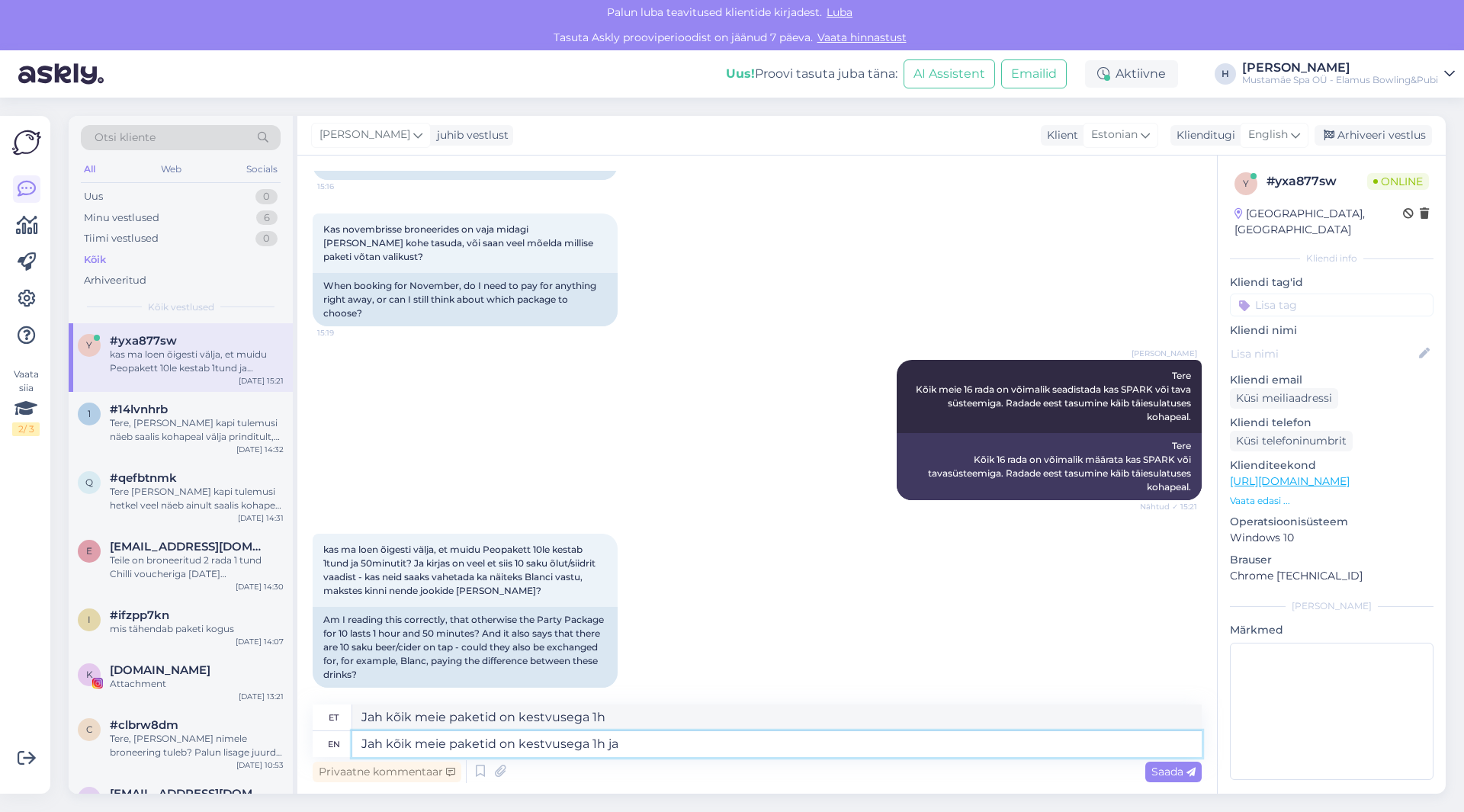
type textarea "Jah kõik meie paketid on kestvusega 1h ja"
type textarea "Jah kõik meie paketid on kestvusega 1h ja 50 m"
type textarea "Jah kõik meie paketid on kestvusega 1h ja 50"
type textarea "Jah kõik meie paketid on kestvusega 1h ja 50 minutit."
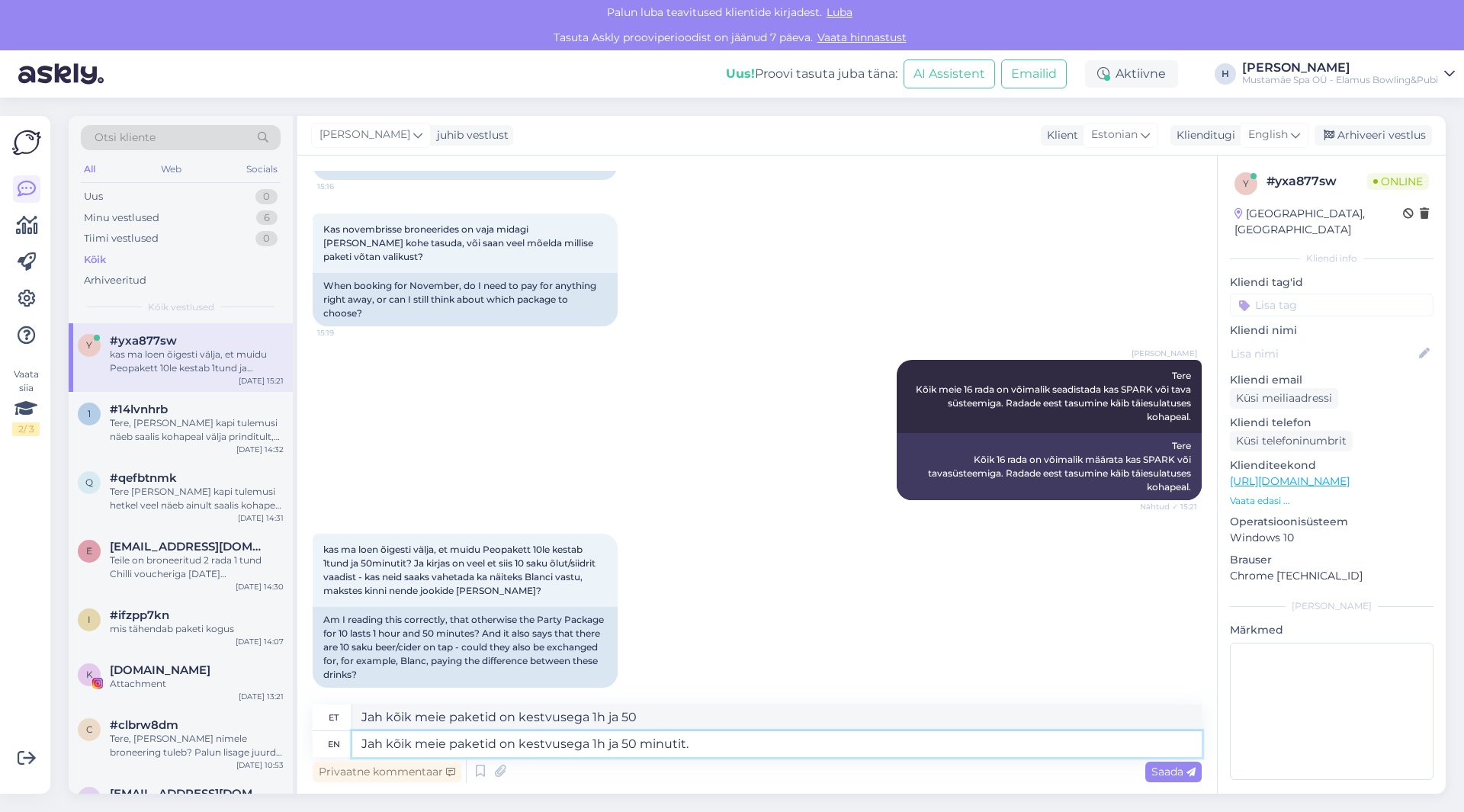
type textarea "Jah kõik meie paketid on kestvusega 1h ja 50 minutit."
type textarea "Jah kõik meie paketid on kestvusega 1h ja 50 minutit. Kahjuks"
type textarea "Jah kõik meie paketid on kestvusega 1h ja 50 minutit. kahjuks"
type textarea "Jah kõik meie paketid on kestvusega 1h ja 50 minutit. Kahjuks paketis o"
type textarea "Jah kõik meie paketid on kestvusega 1h ja 50 minutit. Kahjuks paketis"
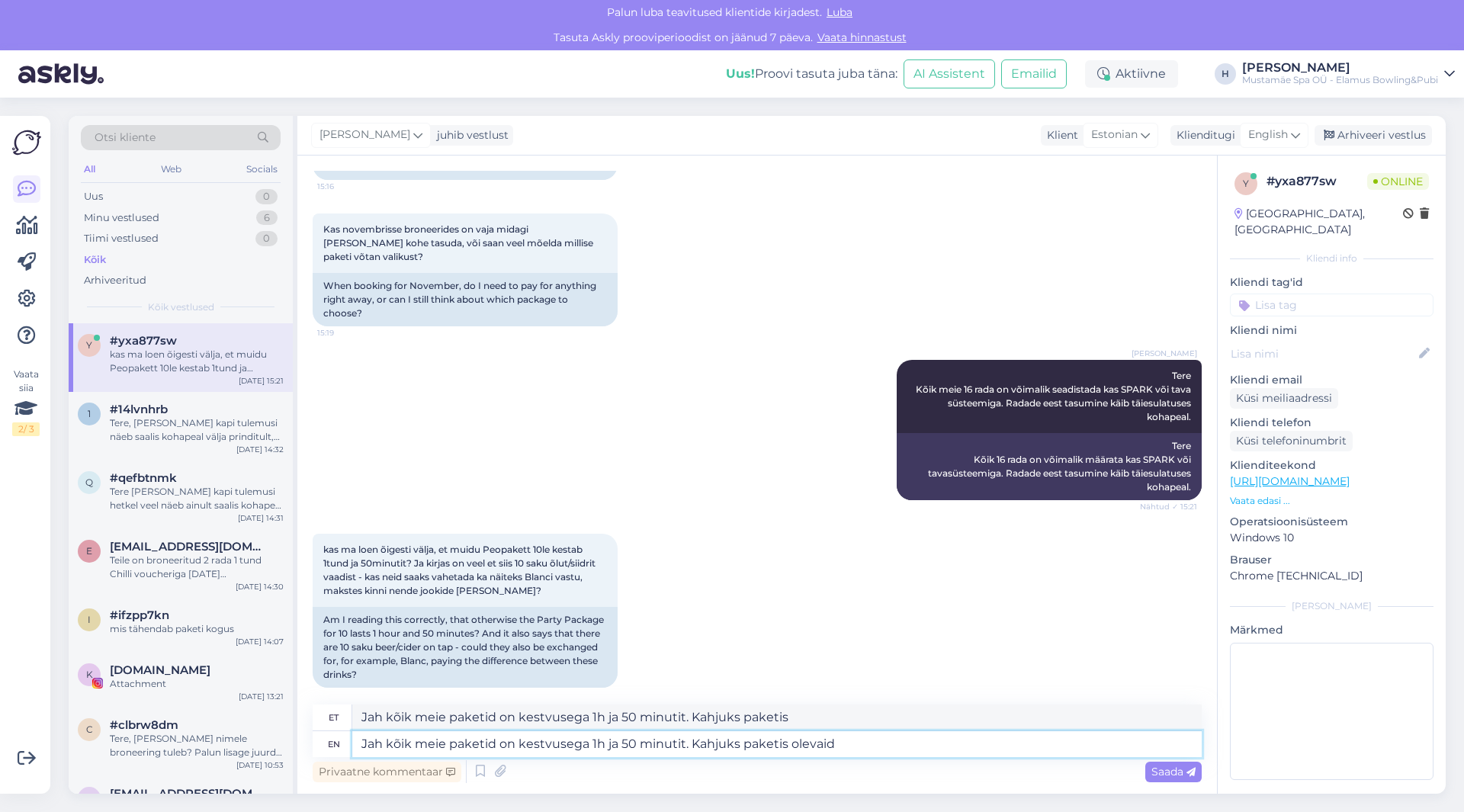
type textarea "Jah kõik meie paketid on kestvusega 1h ja 50 minutit. Kahjuks paketis olevaid"
type textarea "Jah kõik meie paketid on kestvusega 1h ja 50 minutit. Kahjuks paketis olevaid v…"
type textarea "Jah kõik meie paketid on kestvusega 1h ja 50 minutit. Puudub paketis olevaid to…"
type textarea "Jah kõik meie paketid on kestvusega 1h ja 50 minutit. Kahjuks paketis olevaid v…"
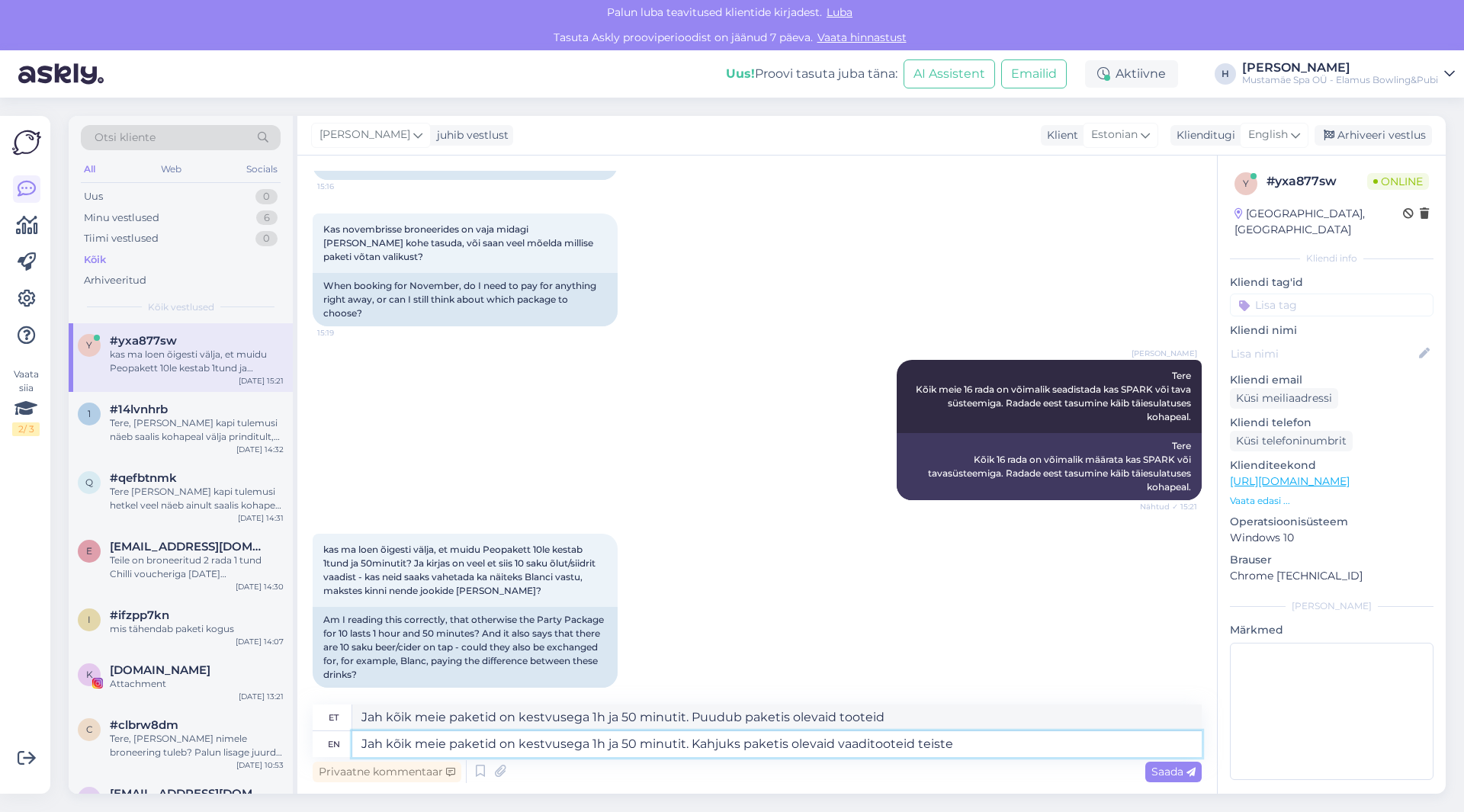
type textarea "Jah kõik meie paketid on kestvusega 1h ja 50 minutit. Kindlasti paketis olevaid…"
type textarea "Jah kõik meie paketid on kestvusega 1h ja 50 minutit. Kahjuks paketis olevaid v…"
type textarea "Jah kõik meie paketid on kestvusega 1h ja 50 minutit. Kindlasti paketis olevaid…"
type textarea "Jah kõik meie paketid on kestvusega 1h ja 50 minutit. Kahjuks paketis olevaid v…"
type textarea "Jah kõik meie paketid on kestvusega 1h ja 50 minutit. Kindlasti paketis olevaid…"
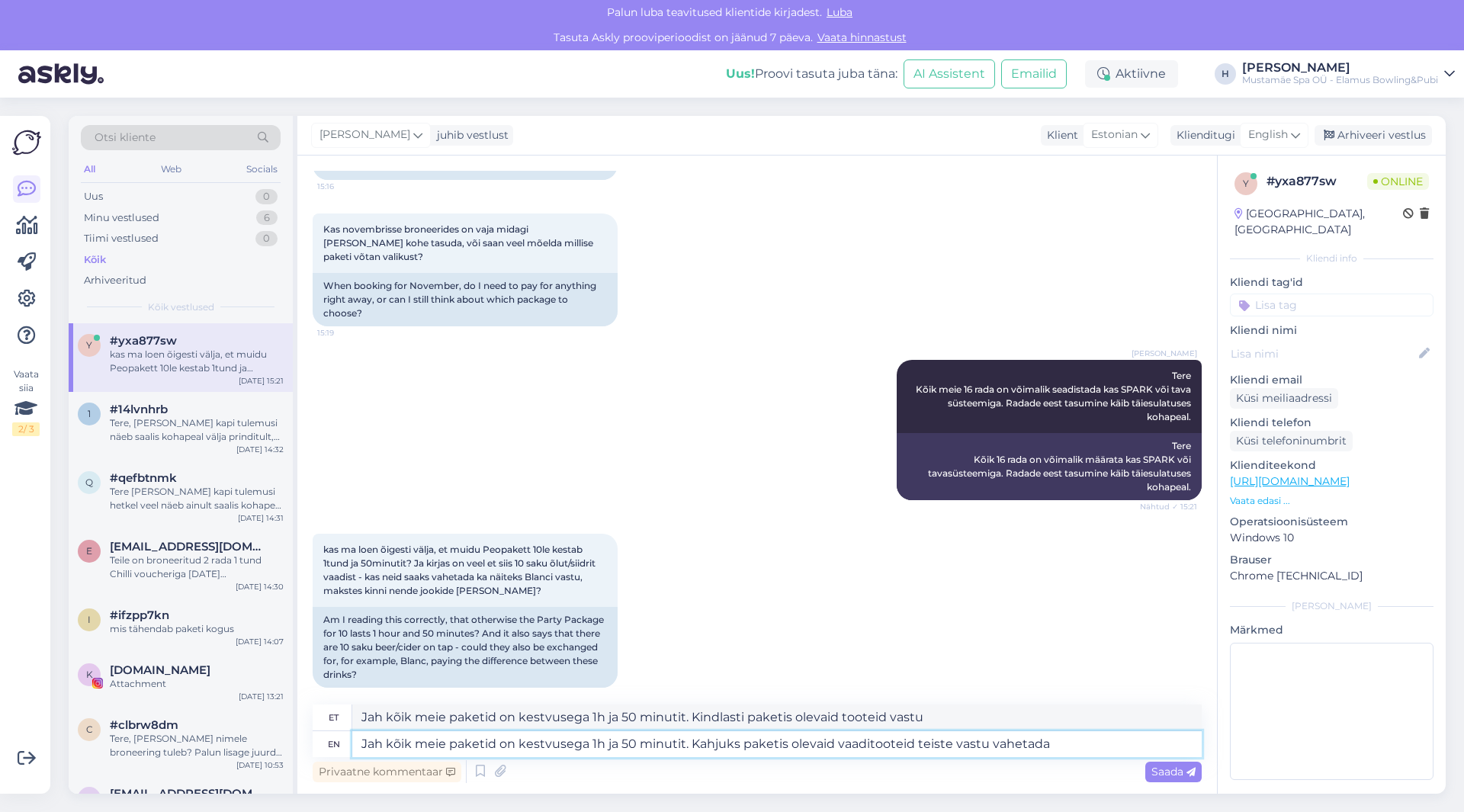
type textarea "Jah kõik meie paketid on kestvusega 1h ja 50 minutit. Kahjuks paketis olevaid v…"
type textarea "Jah kõik meie paketid on kestvusega 1h ja 50 minutit. Kindlasti paketis olevaid…"
type textarea "Jah kõik meie paketid on kestvusega 1h ja 50 minutit. Kahjuks paketis olevaid v…"
type textarea "Jah kõik meie paketid on kestvusega 1h ja 50 minutit. Kindlasti paketis olevaid…"
type textarea "Jah kõik meie paketid on kestvusega 1h ja 50 minutit. Kahjuks paketis olevaid v…"
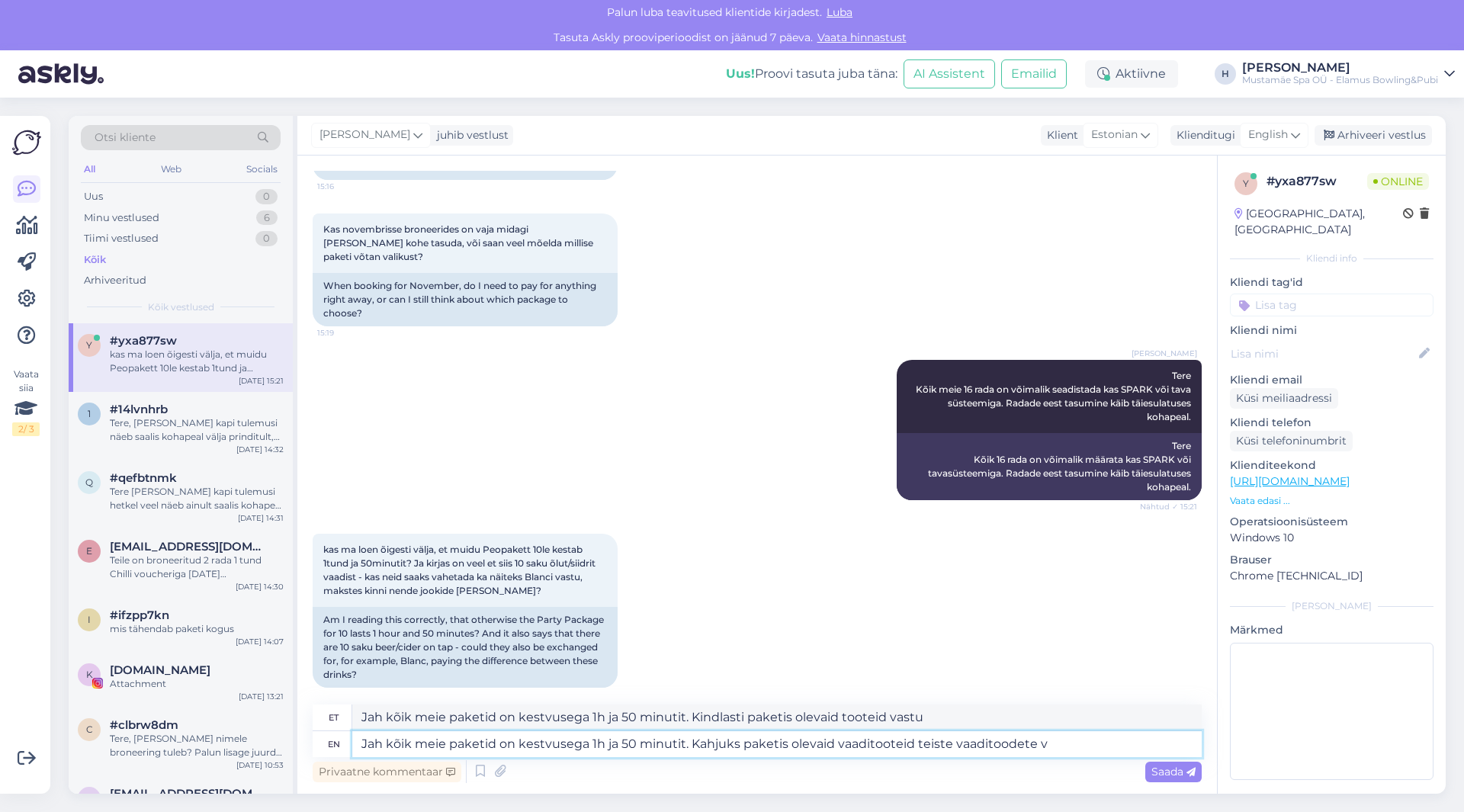
type textarea "Jah kõik meie paketid on kestvusega 1h ja 50 minutit. Kindlasti paketis olevaid…"
type textarea "Jah kõik meie paketid on kestvusega 1h ja 50 minutit. Kahjuks paketis olevaid v…"
type textarea "Jah kõik meie paketid on kestvusega 1h ja 50 minutit. Kindlasti paketis olevaid…"
type textarea "Jah kõik meie paketid on kestvusega 1h ja 50 minutit. Kahjuks paketis olevaid v…"
type textarea "Jah kõik meie paketid on kestvusega 1h ja 50 minutit. Kindlasti paketis olevaid…"
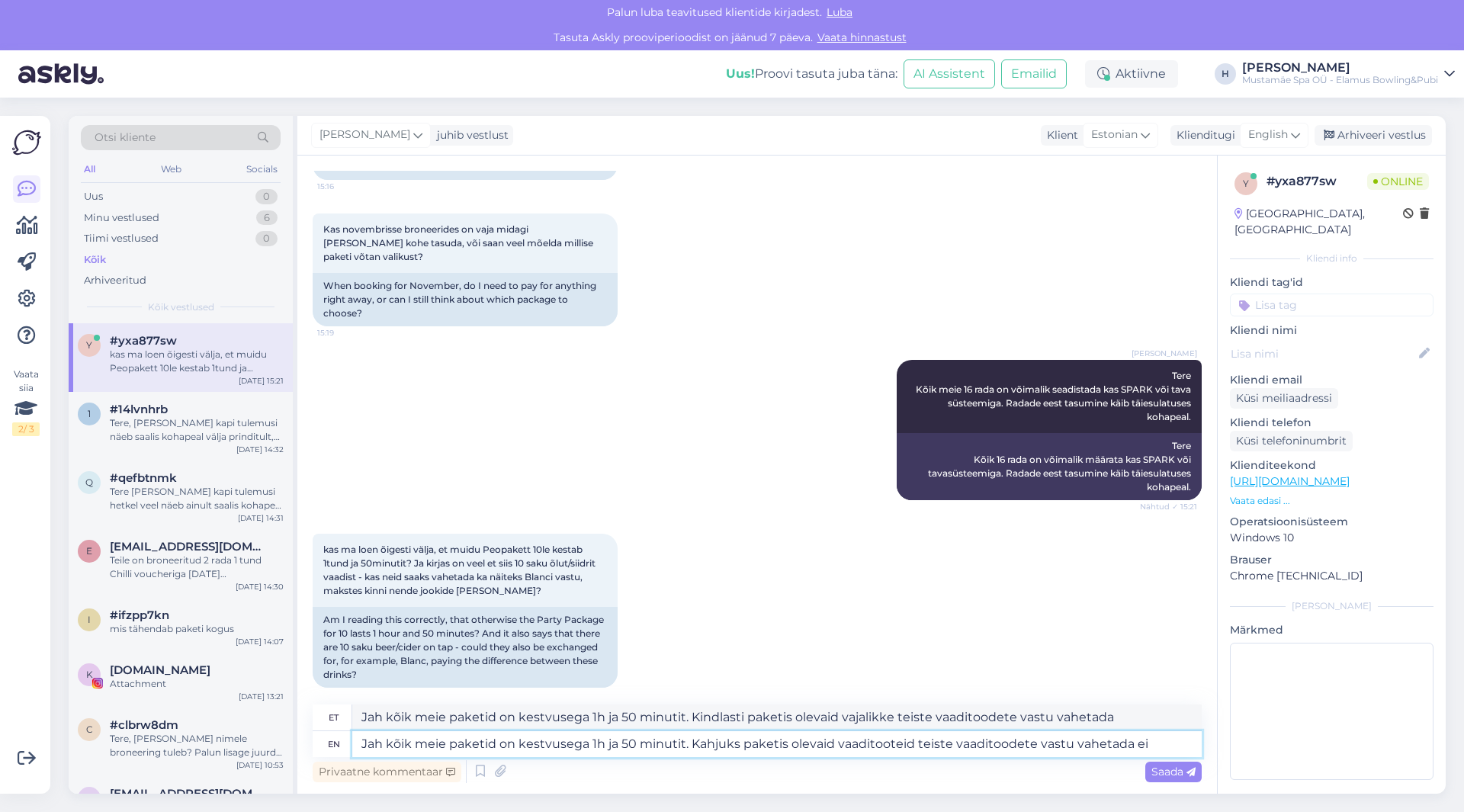
type textarea "Jah kõik meie paketid on kestvusega 1h ja 50 minutit. Kahjuks paketis olevaid v…"
type textarea "Jah kõik meie paketid on kestvusega 1h ja 50 minutit. Kindlasti paketis olevaid…"
type textarea "Jah kõik meie paketid on kestvusega 1h ja 50 minutit. Kahjuks paketis olevaid v…"
type textarea "Jah kõik meie paketid on kestvusega 1h ja 50 minutit. Kindlasti paketis olevaid…"
type textarea "Jah kõik meie paketid on kestvusega 1h ja 50 minutit. Kahjuks paketis olevaid v…"
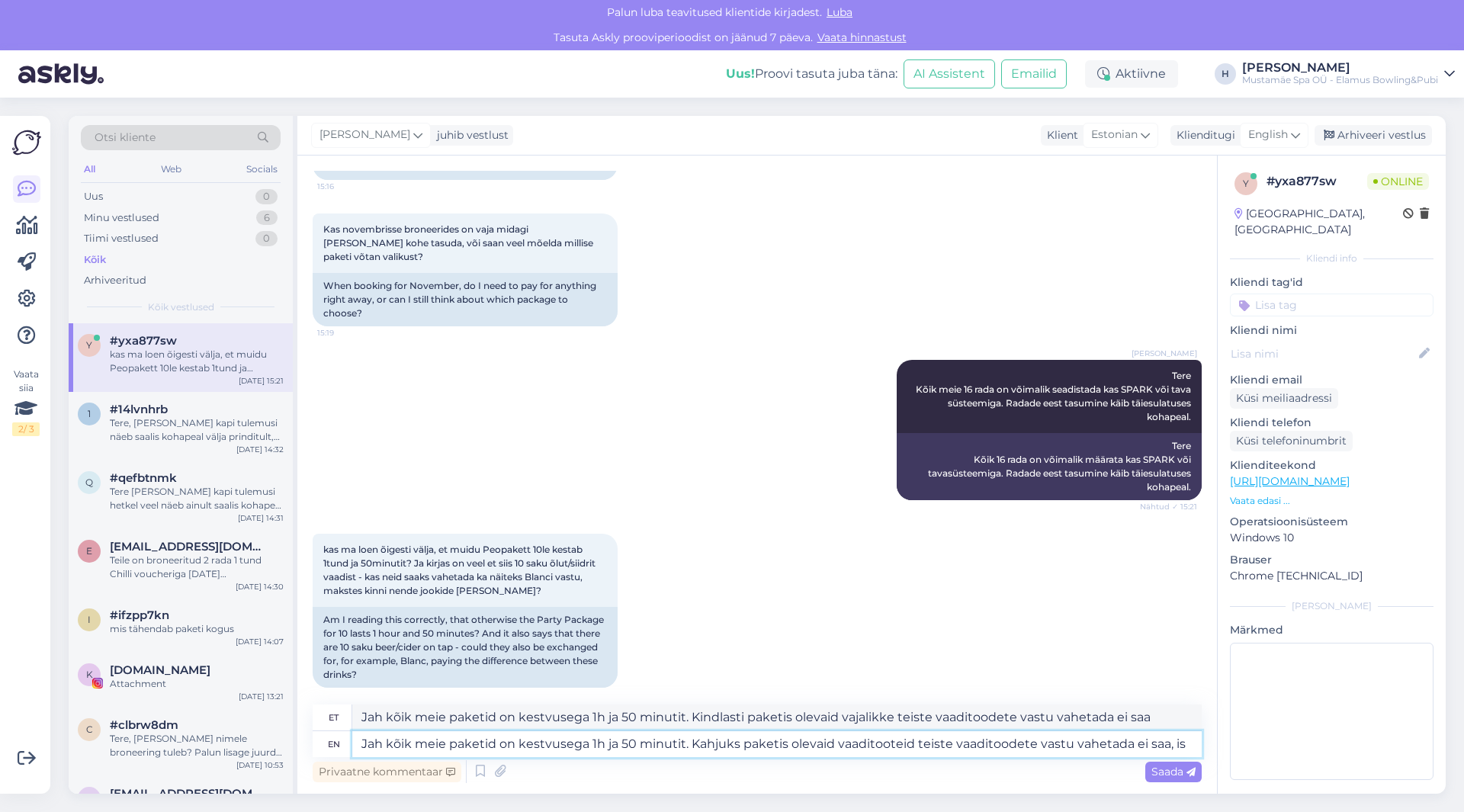
type textarea "Jah kõik meie paketid on kestvusega 1h ja 50 minutit. kindlasti paketis olevaid…"
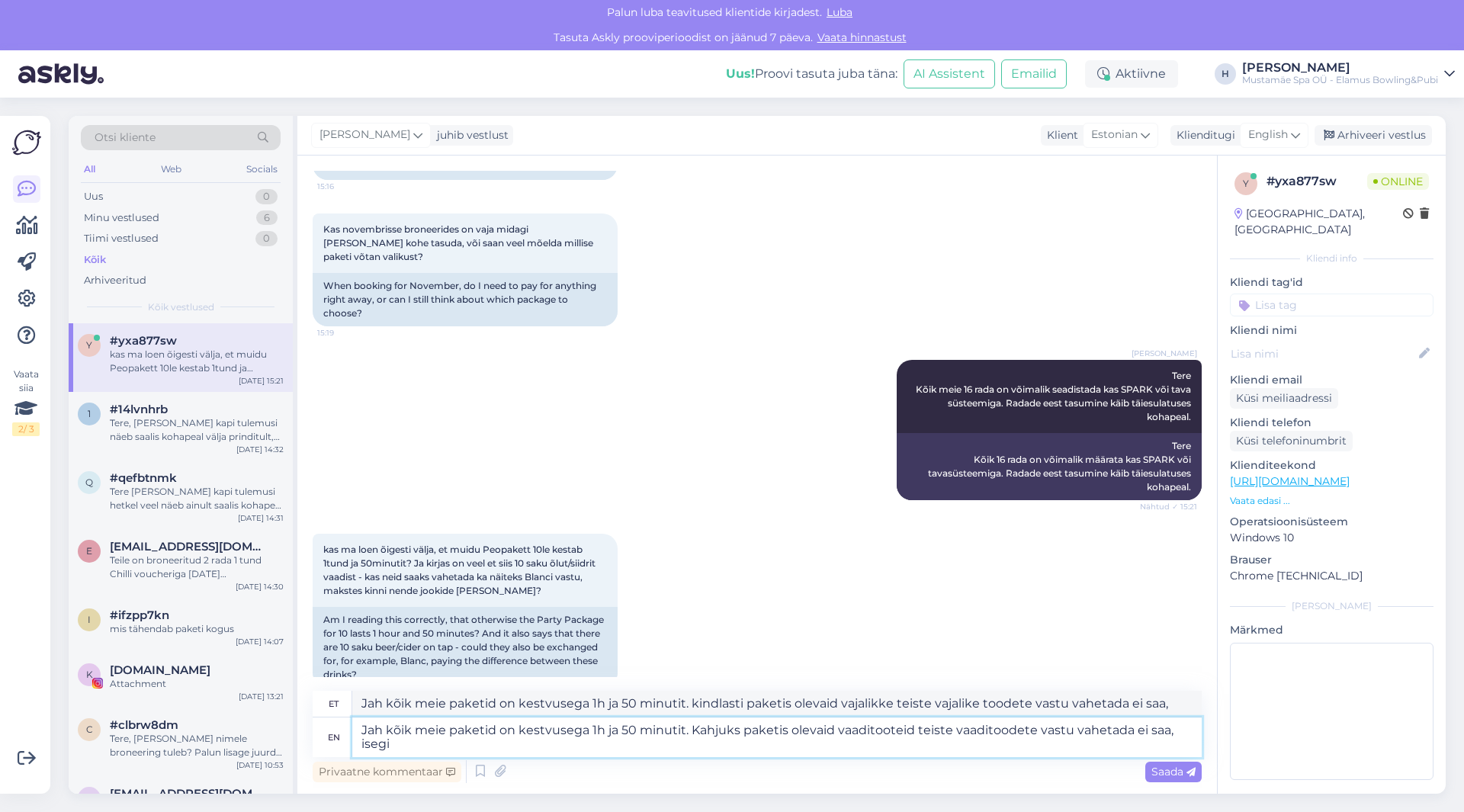
type textarea "Jah kõik meie paketid on kestvusega 1h ja 50 minutit. Kahjuks paketis olevaid v…"
type textarea "Jah kõik meie paketid on kestvusega 1h ja 50 minutit. Kindlasti paketis olevad …"
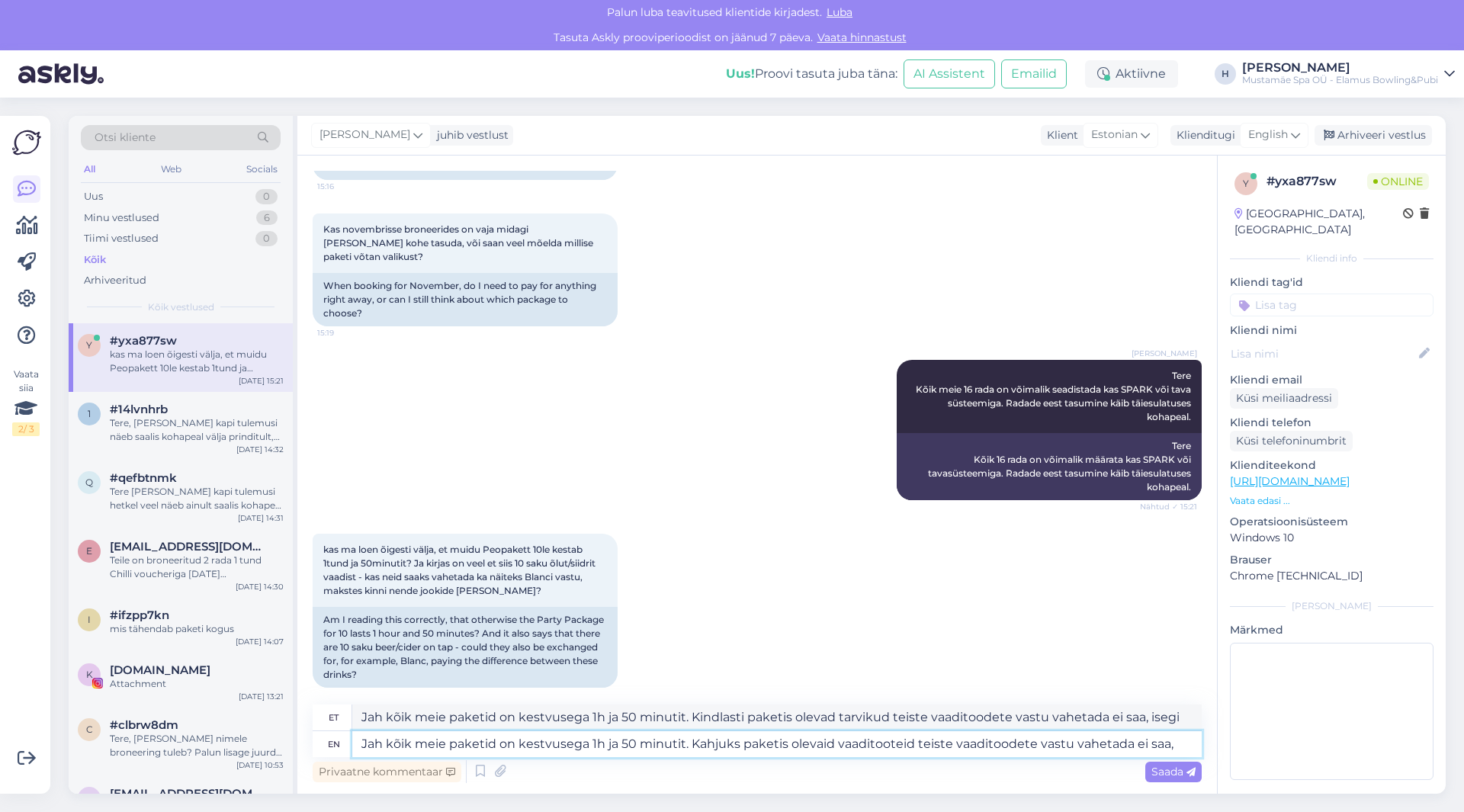
type textarea "Jah kõik meie paketid on kestvusega 1h ja 50 minutit. Kahjuks paketis olevaid v…"
type textarea "Jah kõik meie paketid on kestvusega 1h ja 50 minutit. kindlasti paketis olevaid…"
type textarea "Jah kõik meie paketid on kestvusega 1h ja 50 minutit. Kahjuks paketis olevaid v…"
type textarea "Jah kõik meie paketid on kestvusega 1h ja 50 minutit. Kindlasti paketis olevaid…"
type textarea "Jah kõik meie paketid on kestvusega 1h ja 50 minutit. Kahjuks paketis olevaid v…"
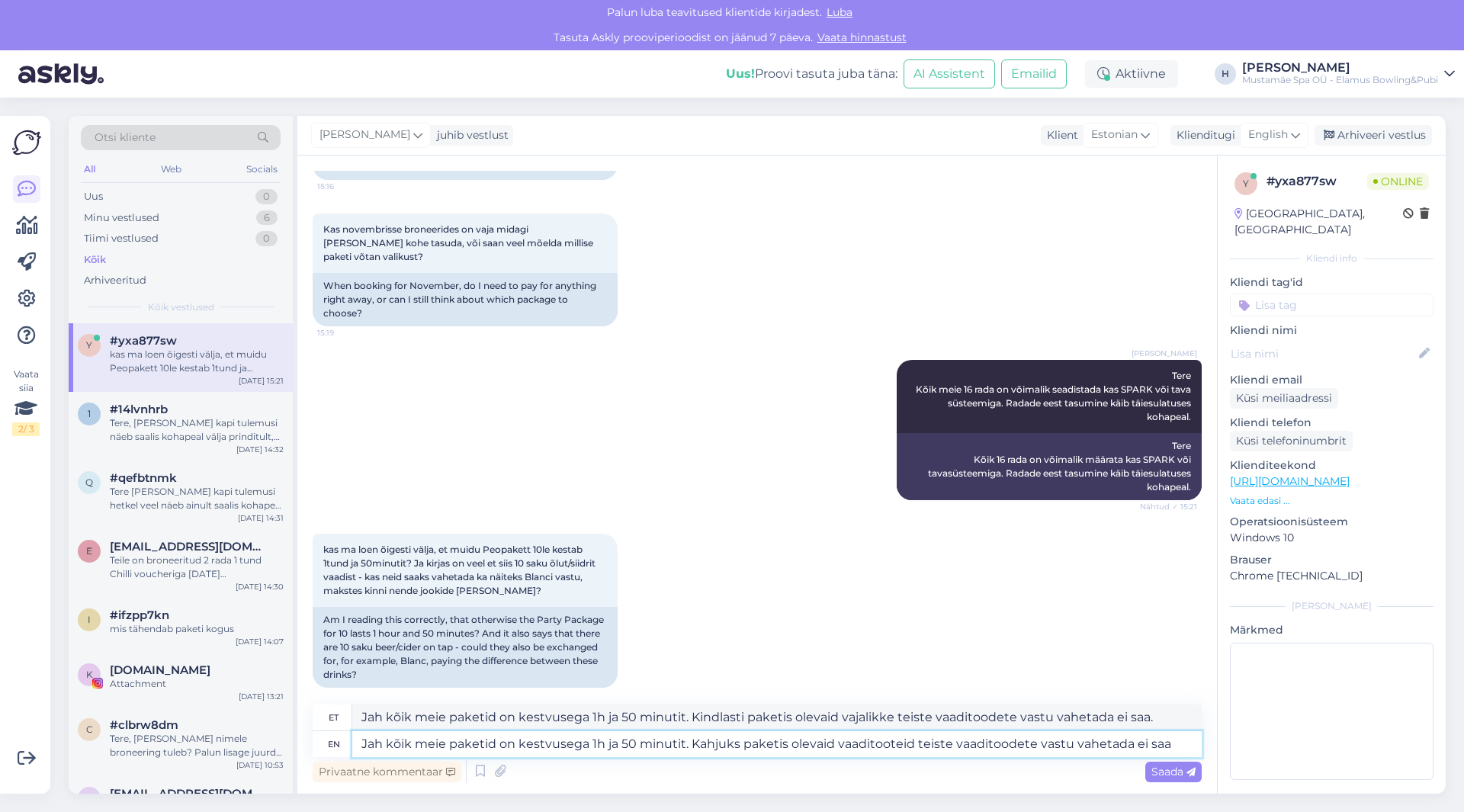
type textarea "Jah kõik meie paketid on kestvusega 1h ja 50 minutit. Kindlasti paketis olevaid…"
type textarea "Jah kõik meie paketid on kestvusega 1h ja 50 minutit. Kahjuks paketis olevaid v…"
type textarea "Jah kõik meie paketid on kestvusega 1h ja 50 minutit. Kindlasti paketis olevaid…"
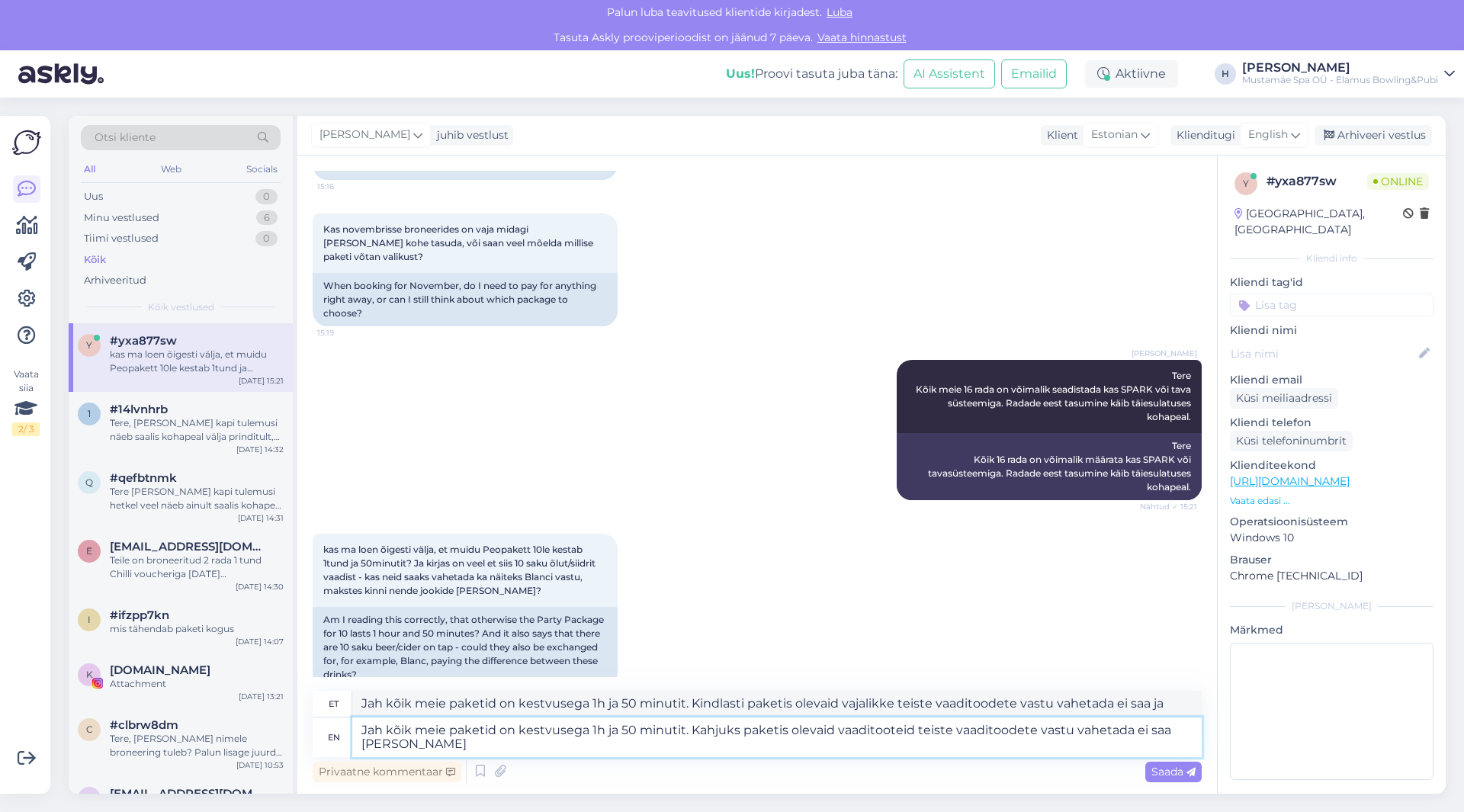
type textarea "Jah kõik meie paketid on kestvusega 1h ja 50 minutit. Kahjuks paketis olevaid v…"
type textarea "Jah kõik meie paketid on kestvusega 1h ja 50 minutit. Kindlasti paketis olevaid…"
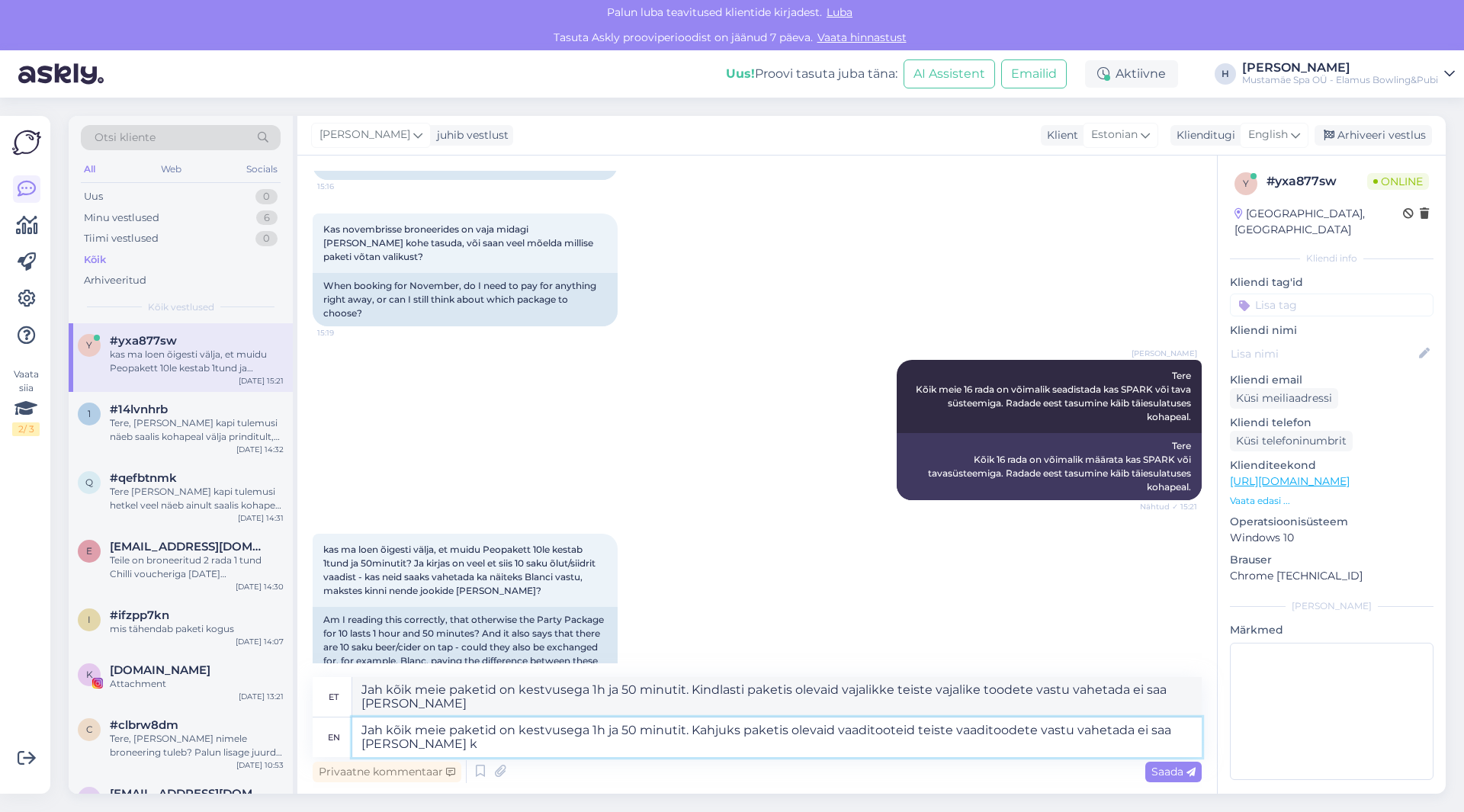
type textarea "Jah kõik meie paketid on kestvusega 1h ja 50 minutit. Kahjuks paketis olevaid v…"
type textarea "Jah kõik meie paketid on kestvusega 1h ja 50 minutit. Kindlasti paketis olevaid…"
type textarea "Jah kõik meie paketid on kestvusega 1h ja 50 minutit. Kahjuks paketis olevaid v…"
type textarea "Jah kõik meie paketid on kestvusega 1h ja 50 minutit. Kindlasti paketis olevaid…"
type textarea "Jah kõik meie paketid on kestvusega 1h ja 50 minutit. Kahjuks paketis olevaid v…"
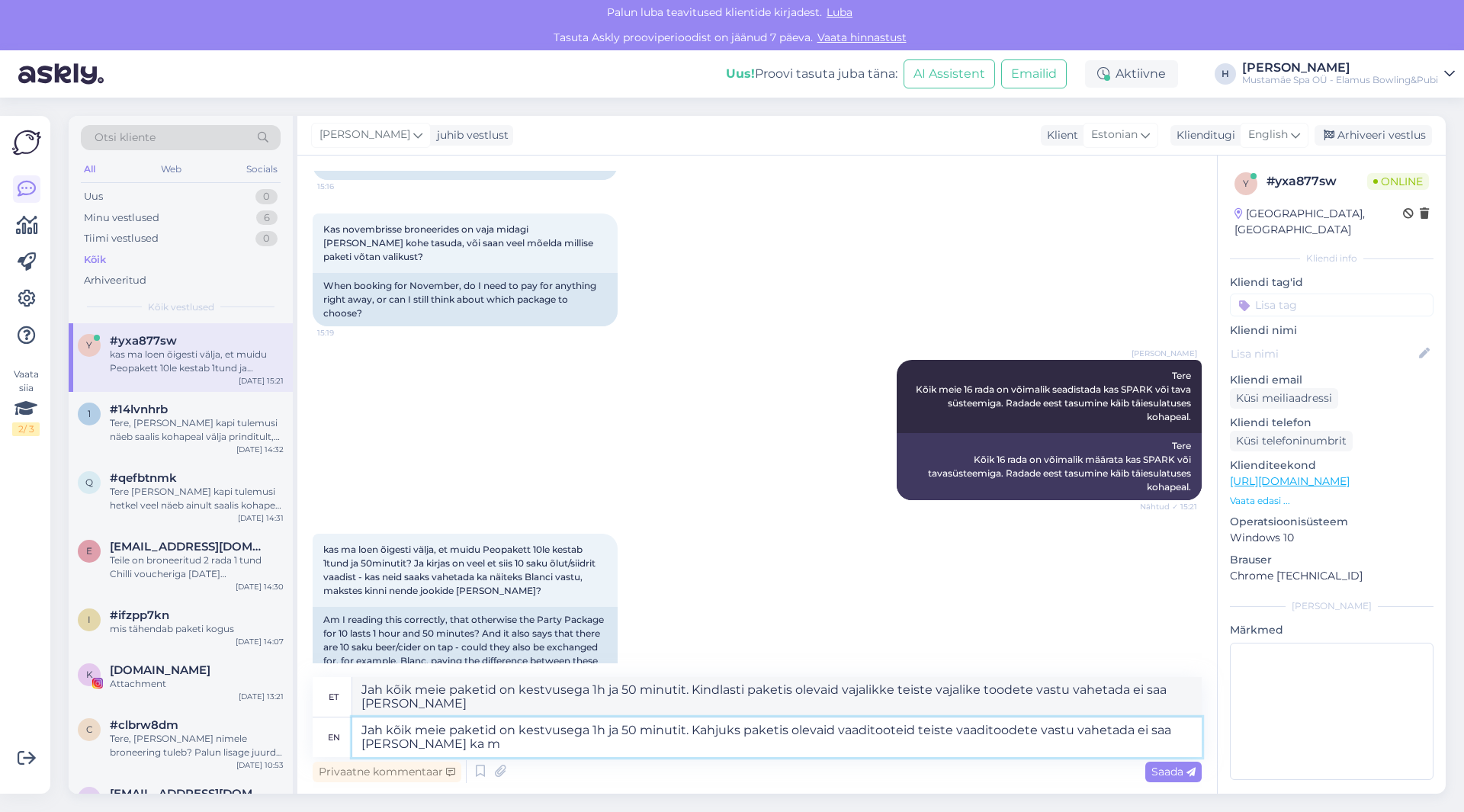
type textarea "Jah kõik meie paketid on kestvusega 1h ja 50 minutit. Kindlasti paketis olevaid…"
type textarea "Jah kõik meie paketid on kestvusega 1h ja 50 minutit. Kahjuks paketis olevaid v…"
type textarea "Jah kõik meie paketid on kestvusega 1h ja 50 minutit. Kindlasti paketis olevad …"
type textarea "Jah kõik meie paketid on kestvusega 1h ja 50 minutit. Kahjuks paketis olevaid v…"
type textarea "Jah kõik meie paketid on kestvusega 1h ja 50 minutit. Kindlasti paketis olevad …"
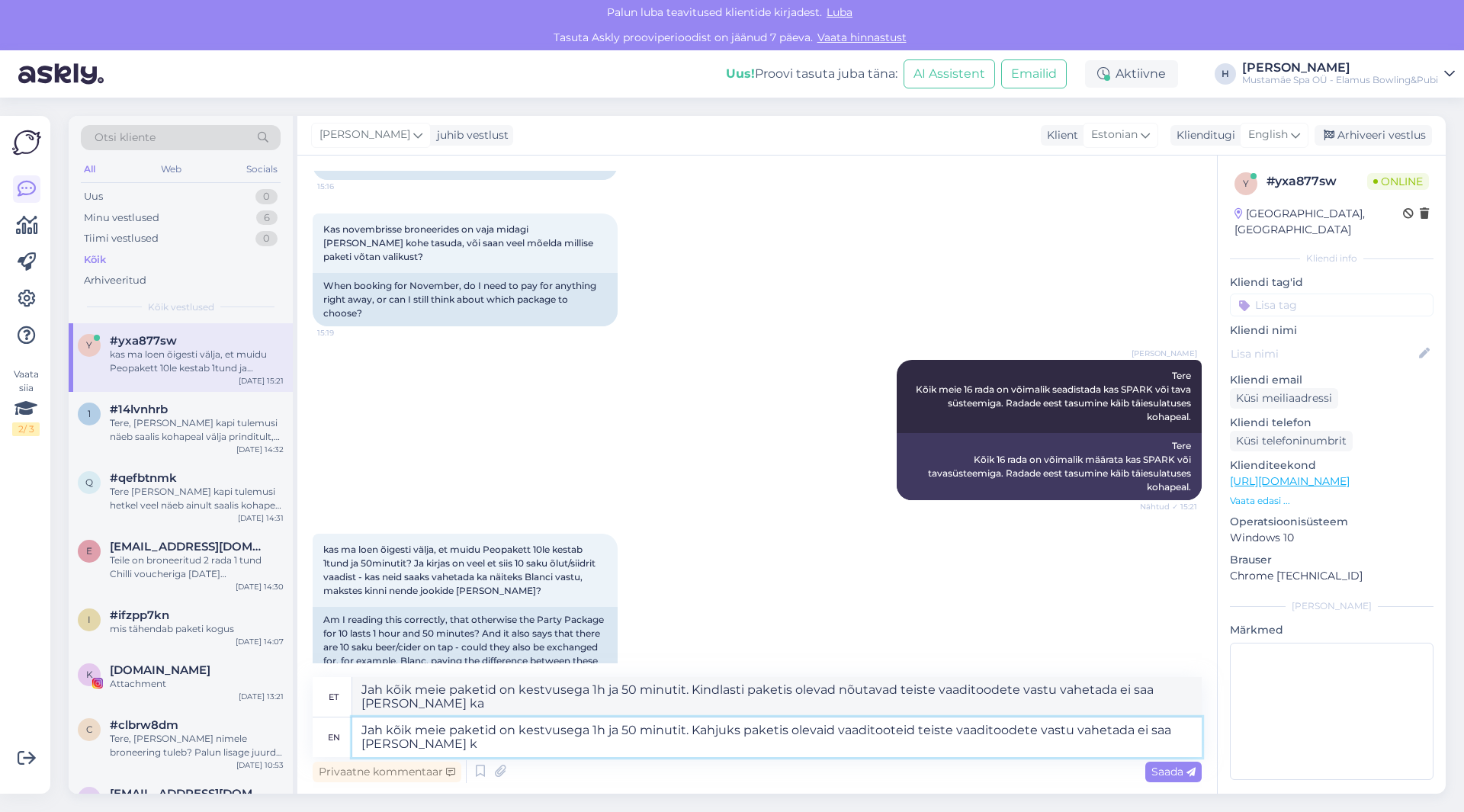
type textarea "Jah kõik meie paketid on kestvusega 1h ja 50 minutit. Kahjuks paketis olevaid v…"
type textarea "Jah kõik meie paketid on kestvusega 1h ja 50 minutit. Kindlasti paketis olevaid…"
type textarea "Jah kõik meie paketid on kestvusega 1h ja 50 minutit. Kahjuks paketis olevaid v…"
type textarea "Jah kõik meie paketid on kestvusega 1h ja 50 minutit. Kindlasti paketis olevaid…"
type textarea "Jah kõik meie paketid on kestvusega 1h ja 50 minutit. Kahjuks paketis olevaid v…"
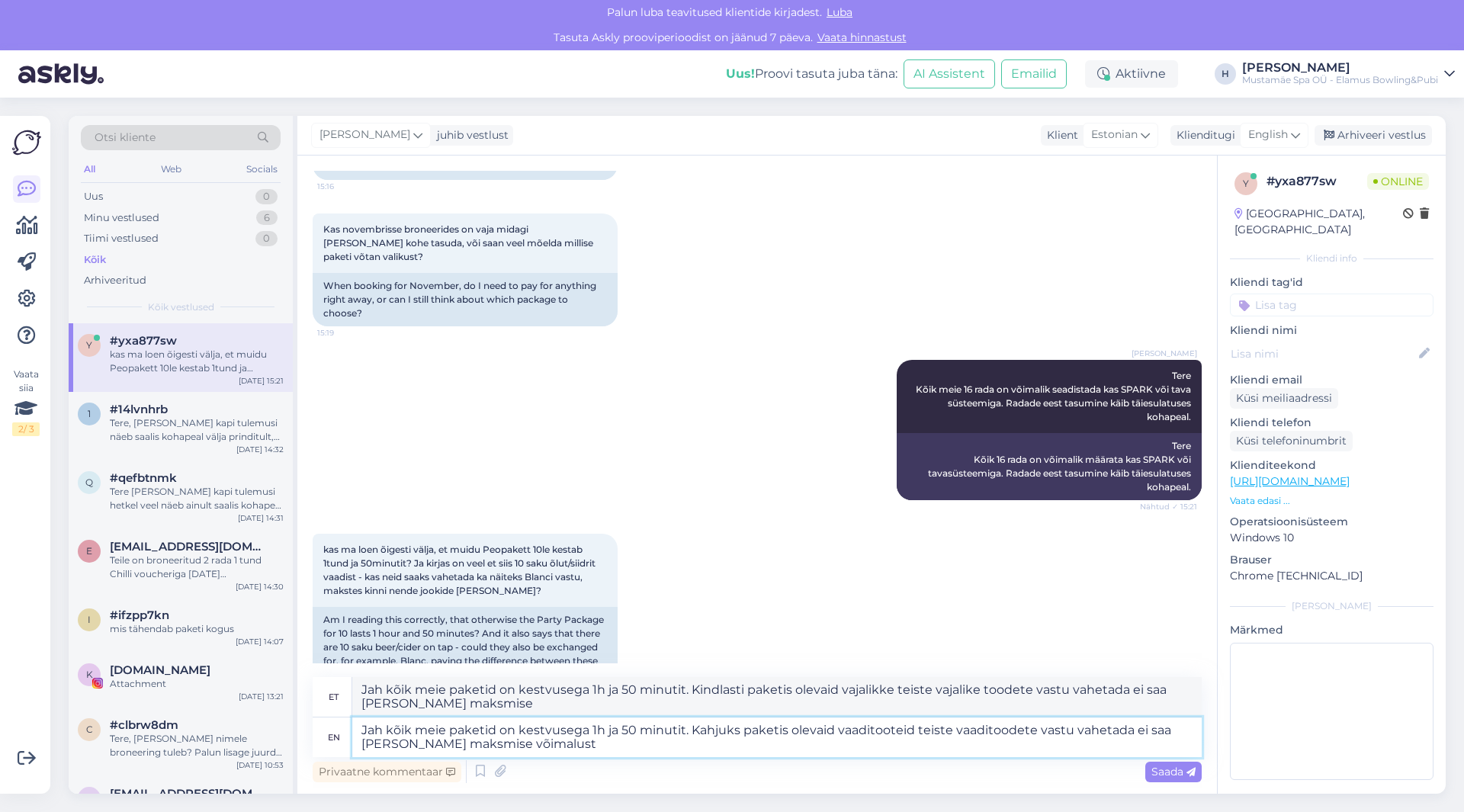
type textarea "Jah kõik meie paketid on kestvusega 1h ja 50 minutit. Kindlasti paketis olevad …"
type textarea "Jah kõik meie paketid on kestvusega 1h ja 50 minutit. Kahjuks paketis olevaid v…"
type textarea "Jah kõik meie paketid on kestvusega 1h ja 50 minutit. Kindlasti paketis olevad …"
type textarea "Jah kõik meie paketid on kestvusega 1h ja 50 minutit. Kahjuks paketis olevaid v…"
type textarea "Jah kõik meie paketid on kestvusega 1h ja 50 minutit. Kindlasti paketis olevad …"
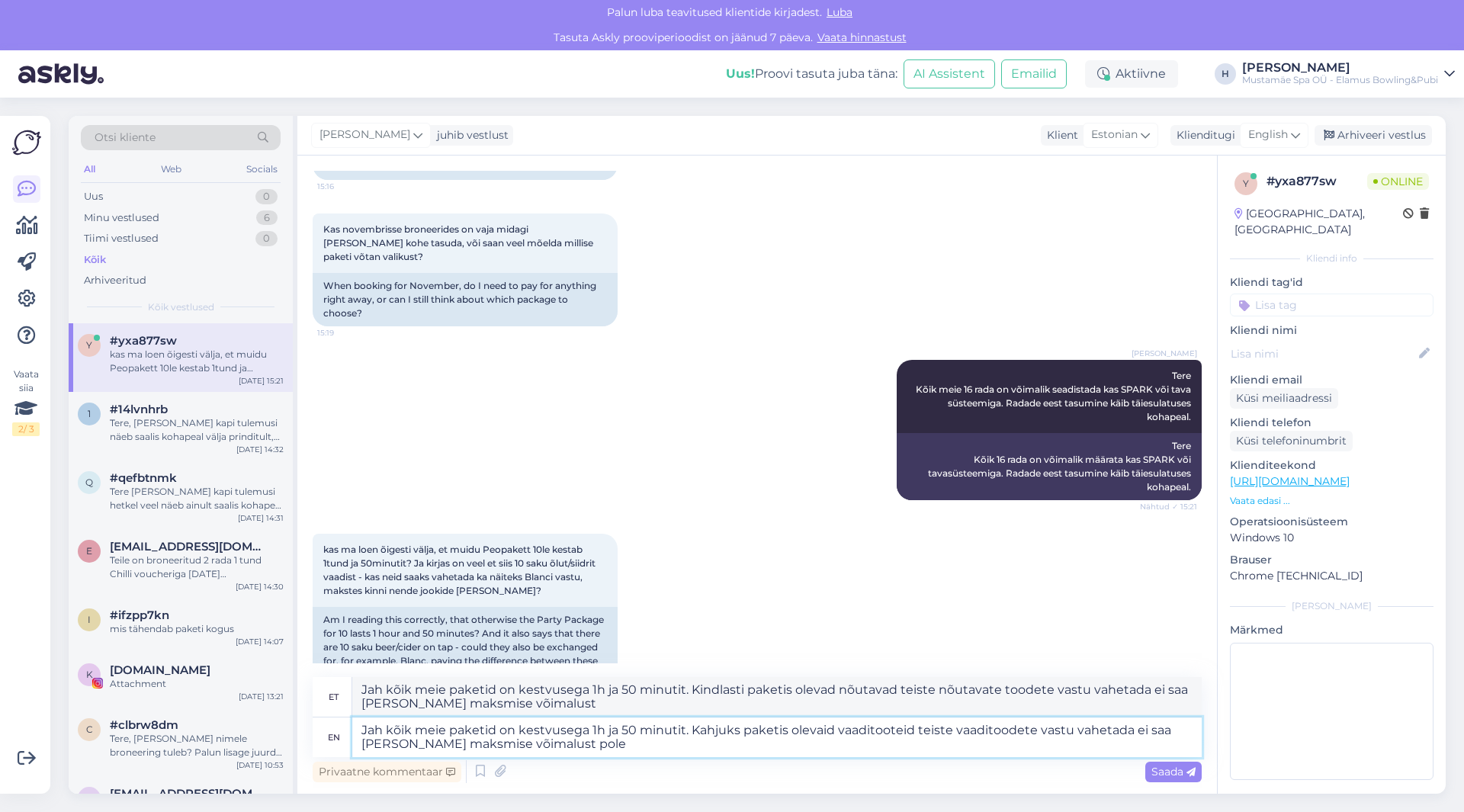
type textarea "Jah kõik meie paketid on kestvusega 1h ja 50 minutit. Kahjuks paketis olevaid v…"
type textarea "Jah kõik meie paketid on kestvusega 1h ja 50 minutit. Kindlasti paketis olevad …"
type textarea "Jah kõik meie paketid on kestvusega 1h ja 50 minutit. Kahjuks paketis olevaid v…"
type textarea "Jah kõik meie paketid on kestvusega 1h ja 50 minutit. Kindlasti paketis olevad …"
type textarea "Jah kõik meie paketid on kestvusega 1h ja 50 minutit. Kahjuks paketis olevaid v…"
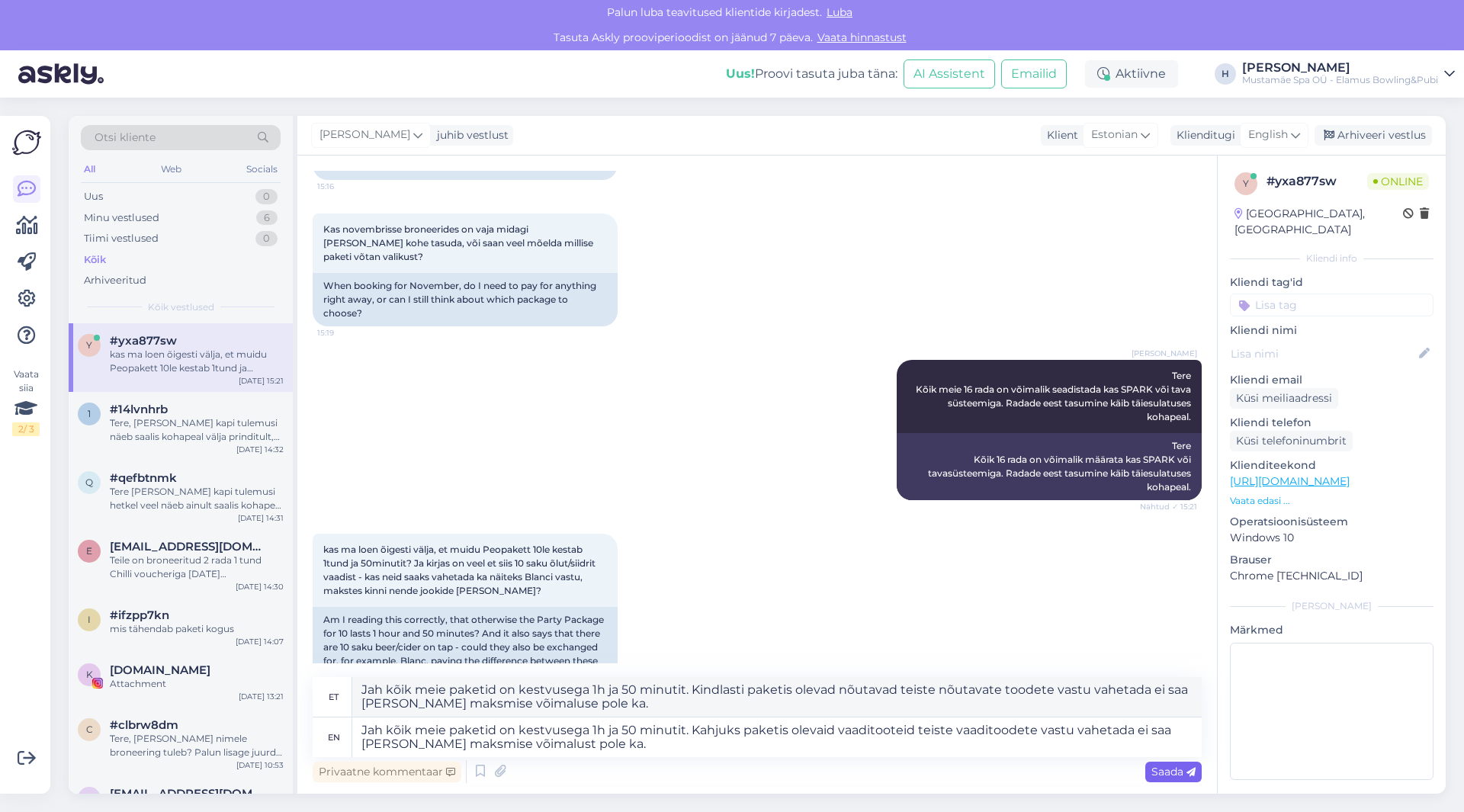
click at [1174, 765] on span "Saada" at bounding box center [1173, 770] width 44 height 14
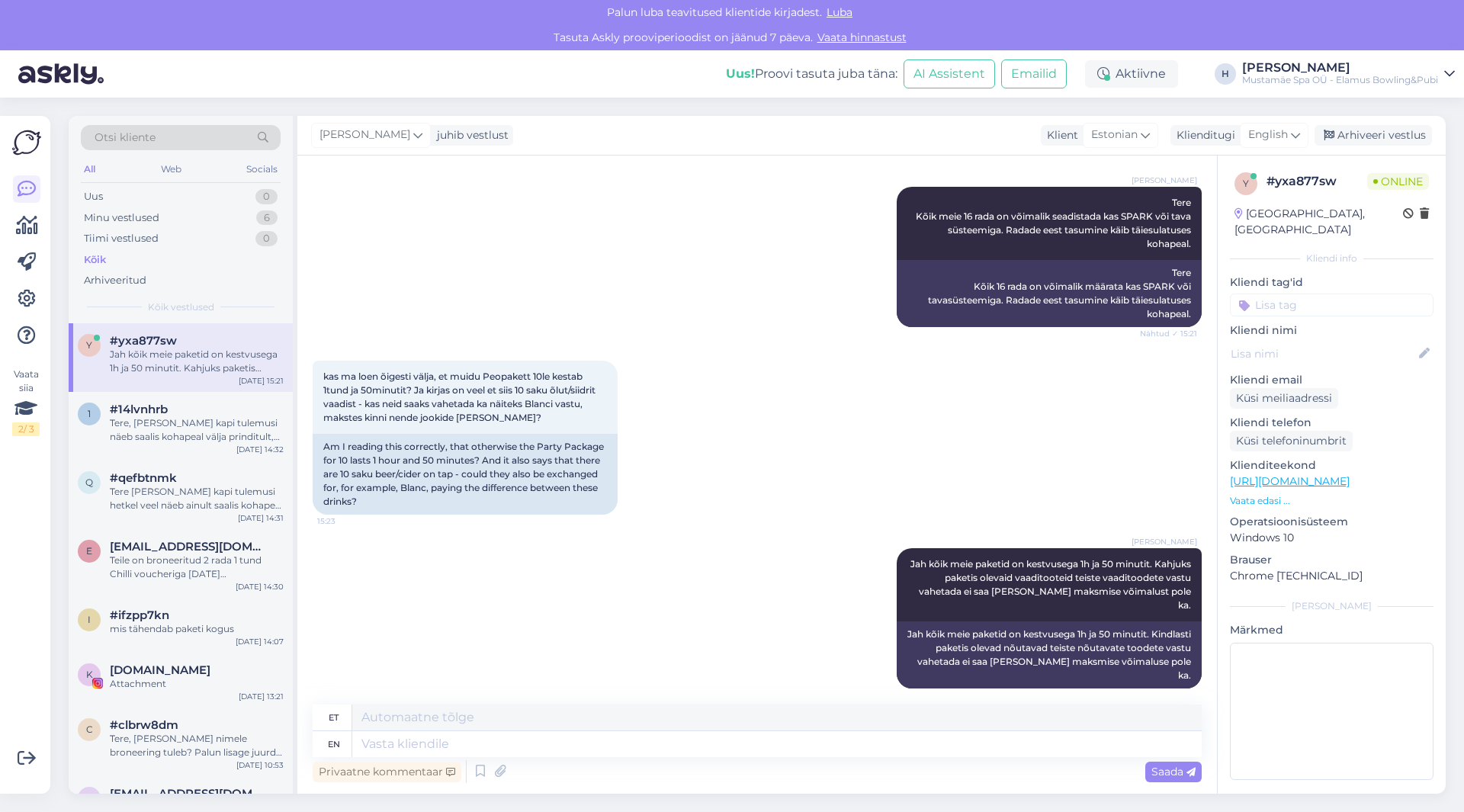
scroll to position [358, 0]
